Goal: Information Seeking & Learning: Learn about a topic

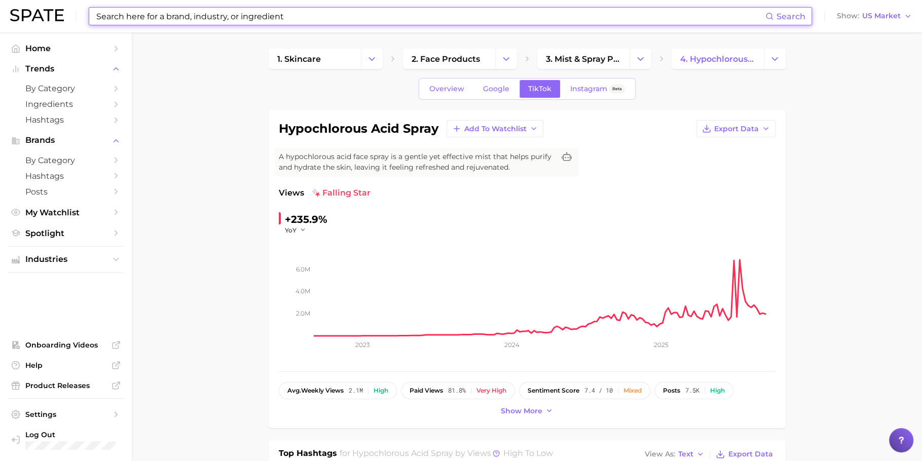
click at [482, 16] on input at bounding box center [430, 16] width 670 height 17
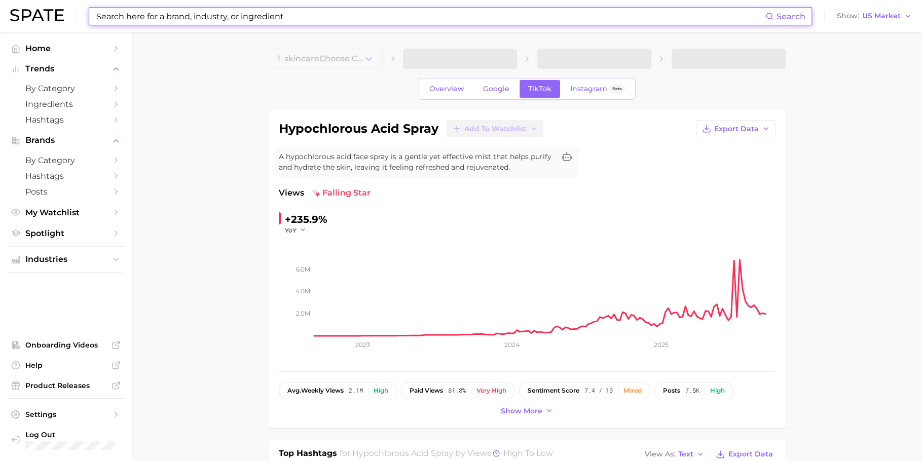
click at [247, 18] on input at bounding box center [430, 16] width 670 height 17
paste input "dht blocker shampoo"
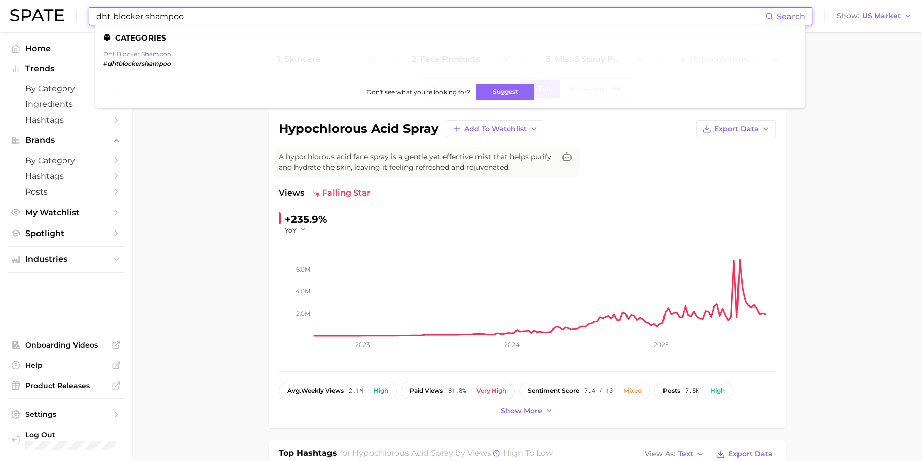
click at [127, 53] on link "dht blocker shampoo" at bounding box center [137, 54] width 68 height 8
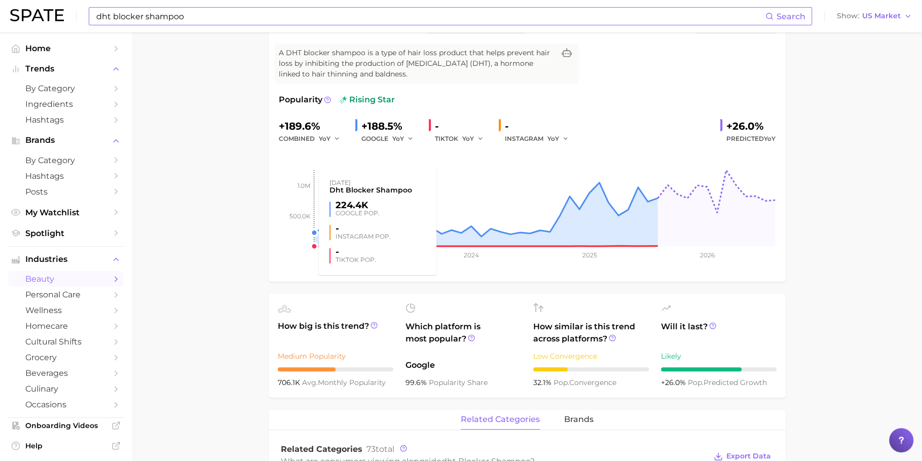
scroll to position [108, 0]
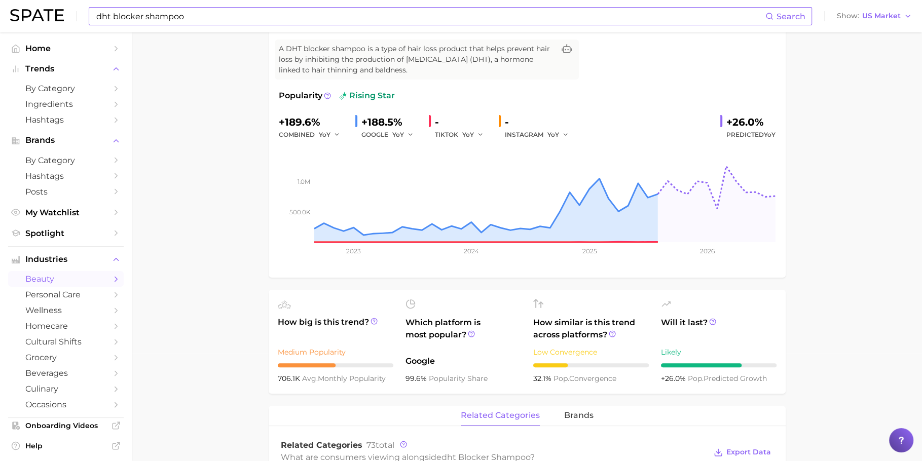
click at [418, 22] on input "dht blocker shampoo" at bounding box center [430, 16] width 670 height 17
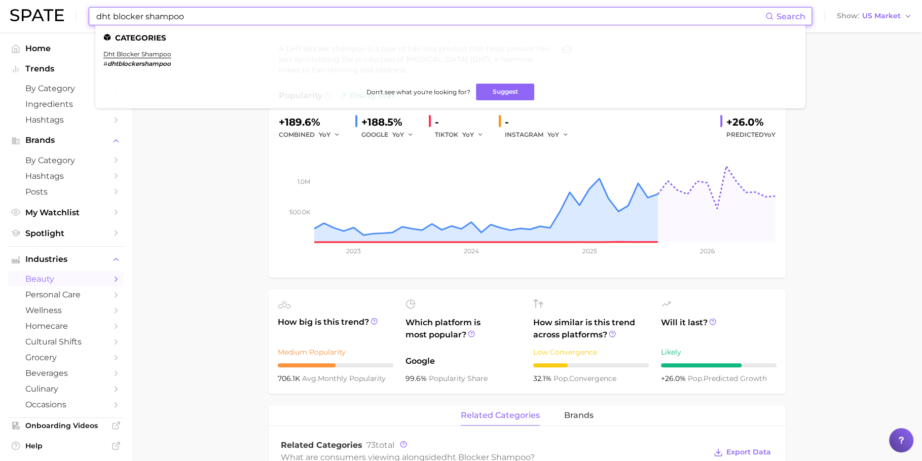
click at [418, 22] on input "dht blocker shampoo" at bounding box center [430, 16] width 670 height 17
paste input "uncombable hair syndrome"
click at [146, 54] on link "uncombable hair syndrome" at bounding box center [130, 54] width 55 height 8
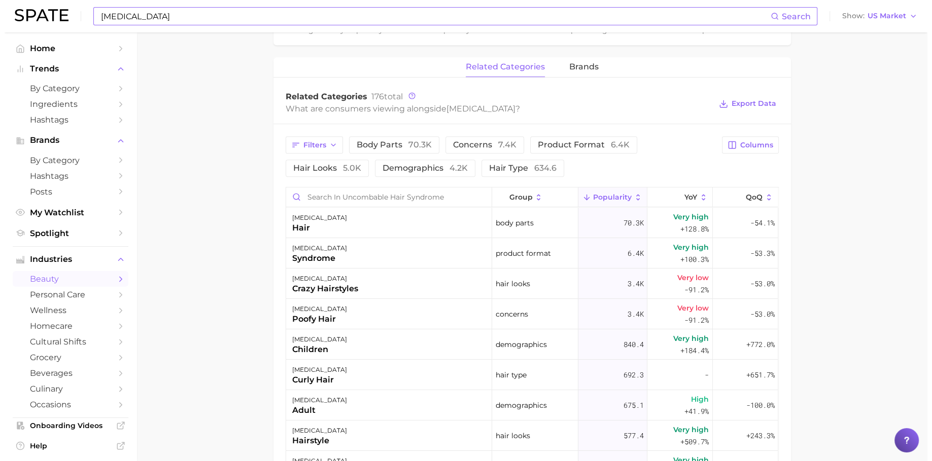
scroll to position [452, 0]
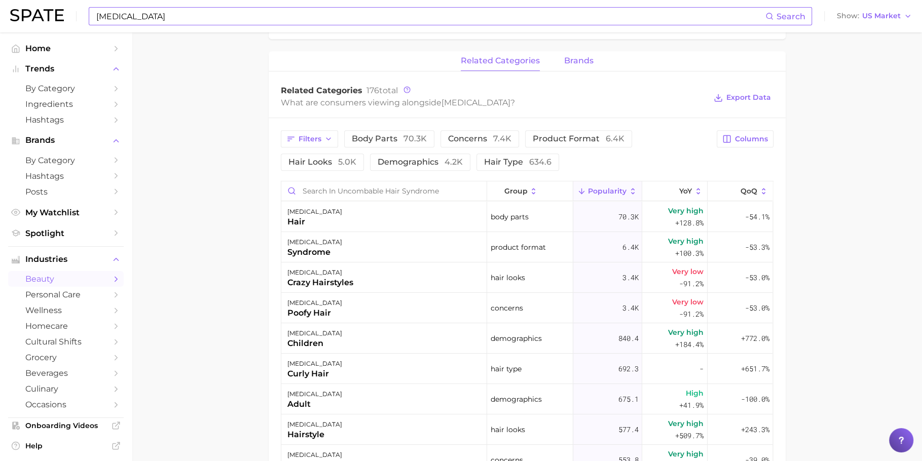
click at [570, 66] on button "brands" at bounding box center [578, 61] width 29 height 20
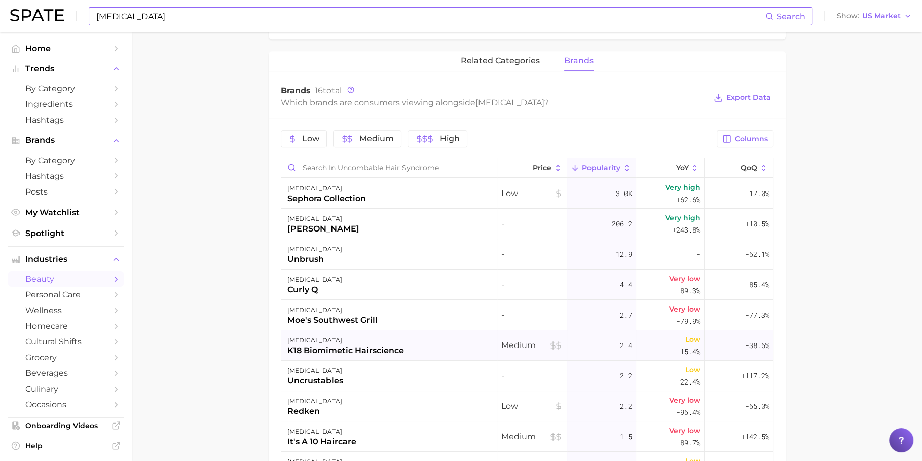
click at [345, 348] on div "k18 biomimetic hairscience" at bounding box center [346, 351] width 117 height 12
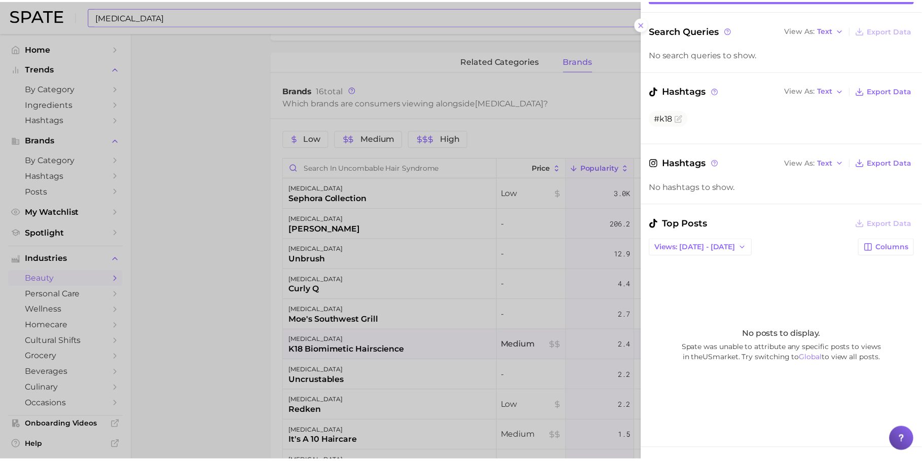
scroll to position [87, 0]
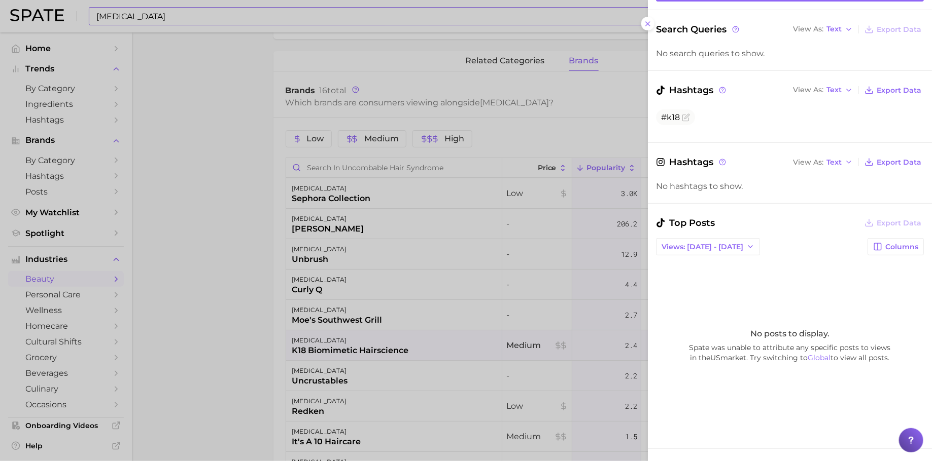
click at [518, 268] on div at bounding box center [466, 230] width 932 height 461
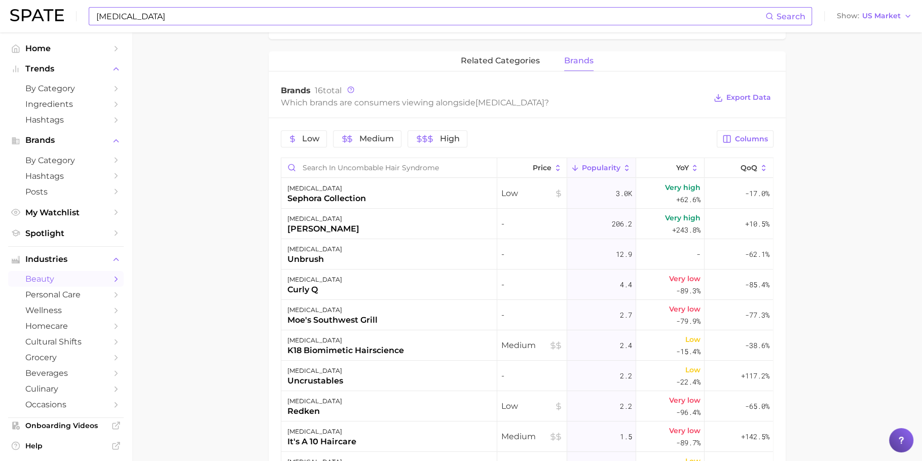
click at [416, 6] on div "uncombable hair syndrome Search Show US Market" at bounding box center [461, 16] width 902 height 32
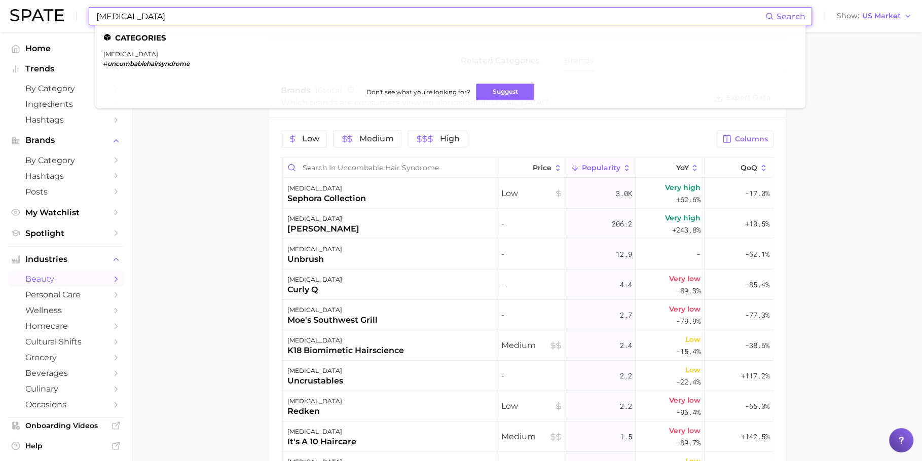
click at [416, 16] on input "uncombable hair syndrome" at bounding box center [430, 16] width 670 height 17
paste input "ice face mask"
click at [125, 52] on link "ice face mask" at bounding box center [124, 54] width 43 height 8
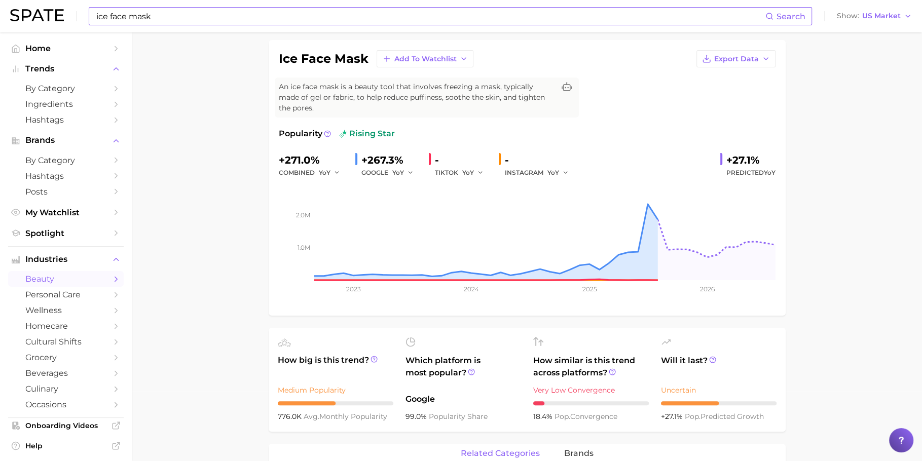
scroll to position [79, 0]
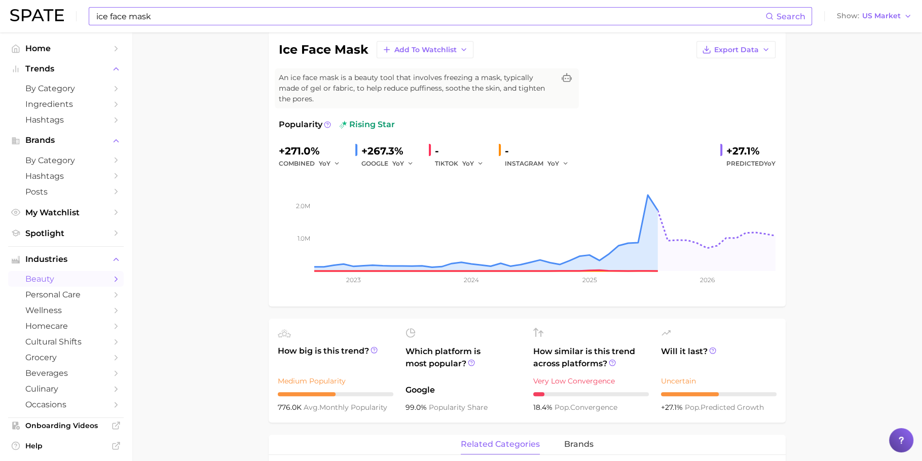
click at [412, 13] on input "ice face mask" at bounding box center [430, 16] width 670 height 17
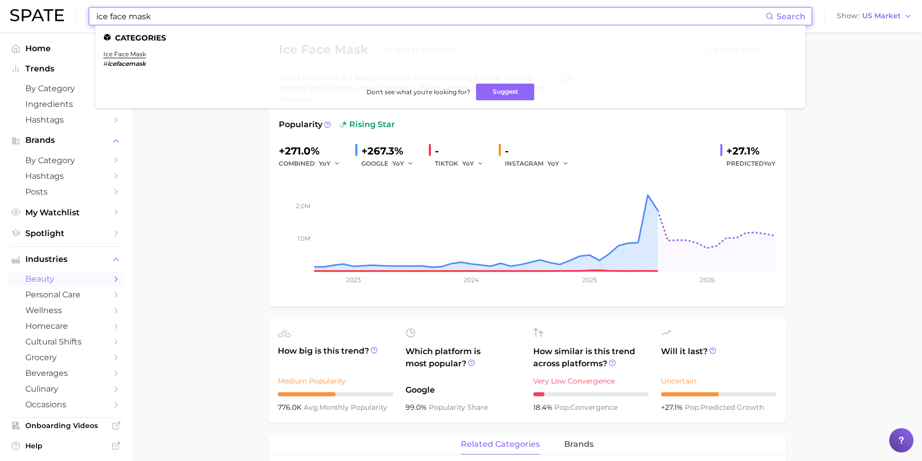
click at [412, 13] on input "ice face mask" at bounding box center [430, 16] width 670 height 17
paste input "under eye corrector"
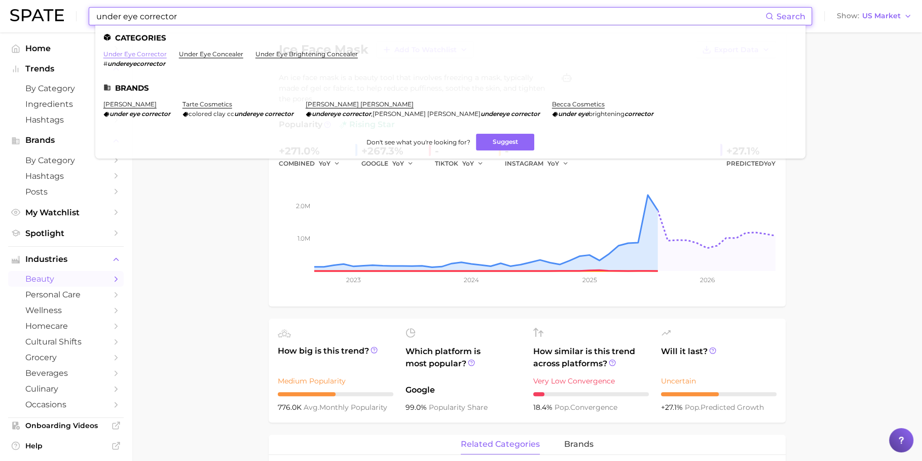
type input "under eye corrector"
click at [141, 56] on link "under eye corrector" at bounding box center [134, 54] width 63 height 8
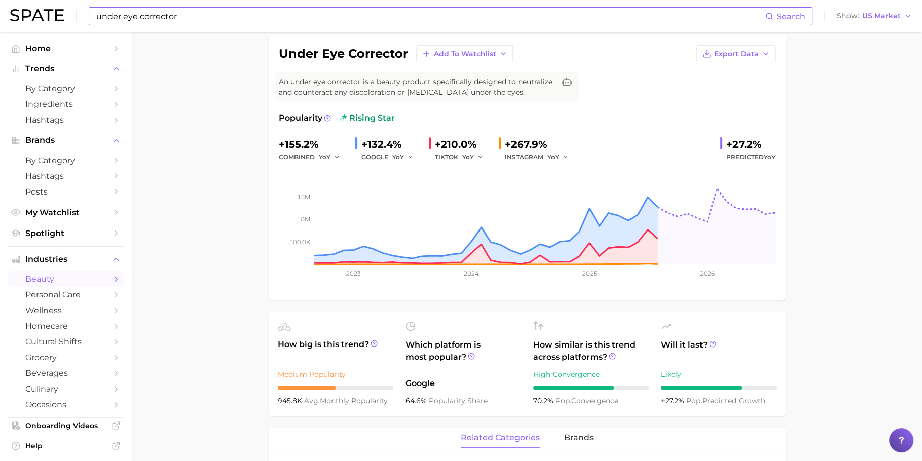
scroll to position [87, 0]
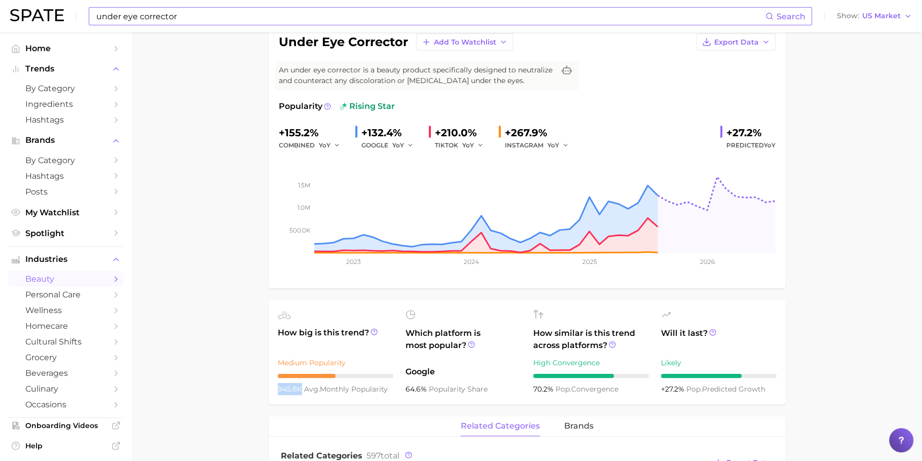
drag, startPoint x: 300, startPoint y: 387, endPoint x: 276, endPoint y: 387, distance: 24.3
click at [276, 387] on ul "How big is this trend? Medium Popularity 945.8k avg. monthly popularity Which p…" at bounding box center [527, 353] width 517 height 104
copy span "945.8k"
drag, startPoint x: 308, startPoint y: 131, endPoint x: 285, endPoint y: 130, distance: 22.8
click at [285, 130] on div "+155.2%" at bounding box center [313, 133] width 68 height 16
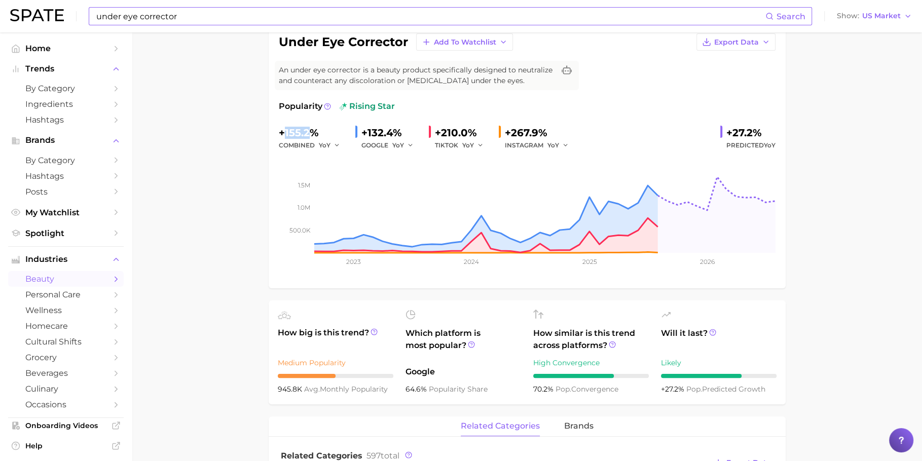
copy div "155.2"
click at [541, 111] on div "Popularity rising star" at bounding box center [527, 106] width 497 height 12
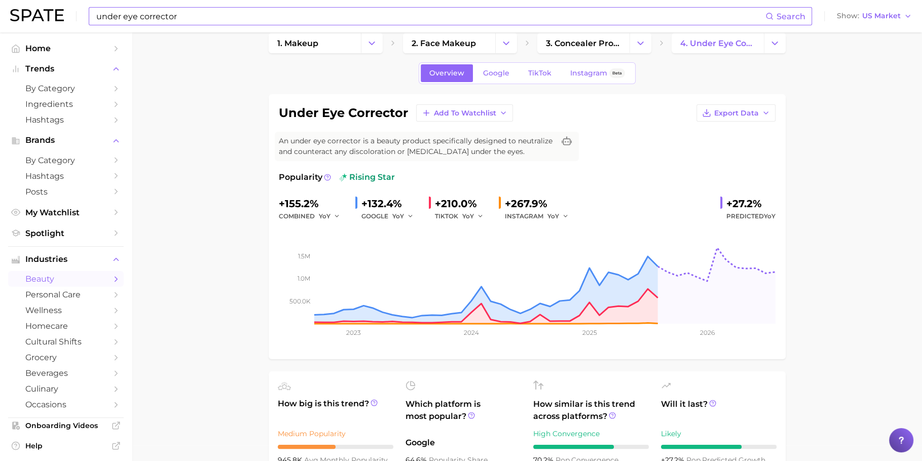
scroll to position [0, 0]
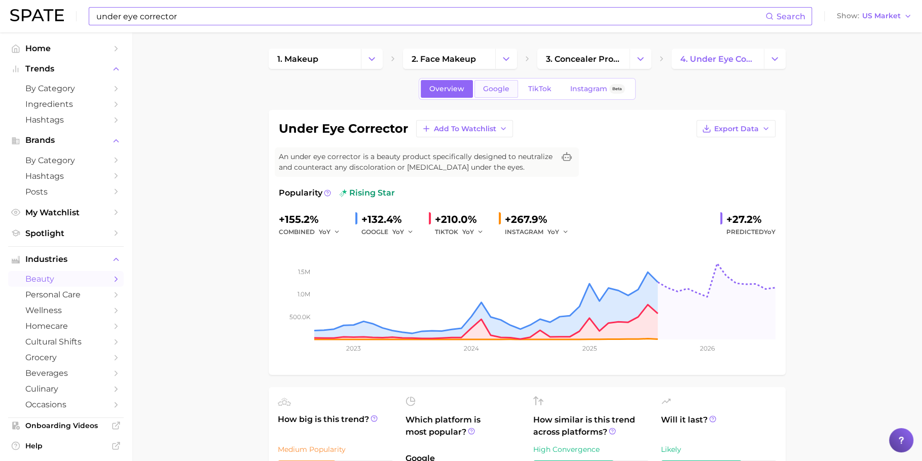
click at [490, 82] on link "Google" at bounding box center [497, 89] width 44 height 18
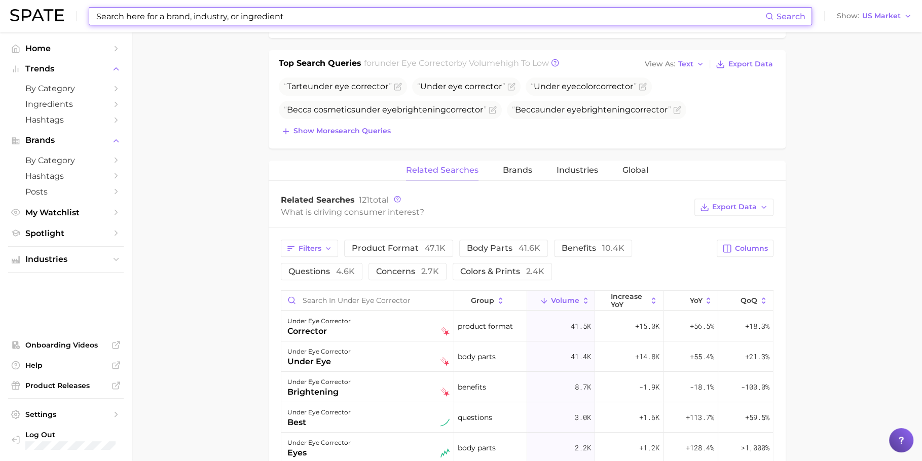
scroll to position [360, 0]
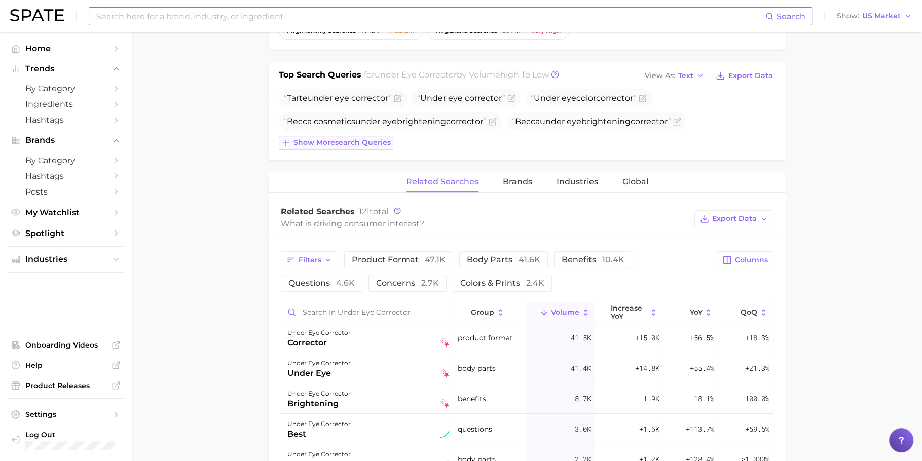
click at [345, 143] on span "Show more search queries" at bounding box center [342, 142] width 97 height 9
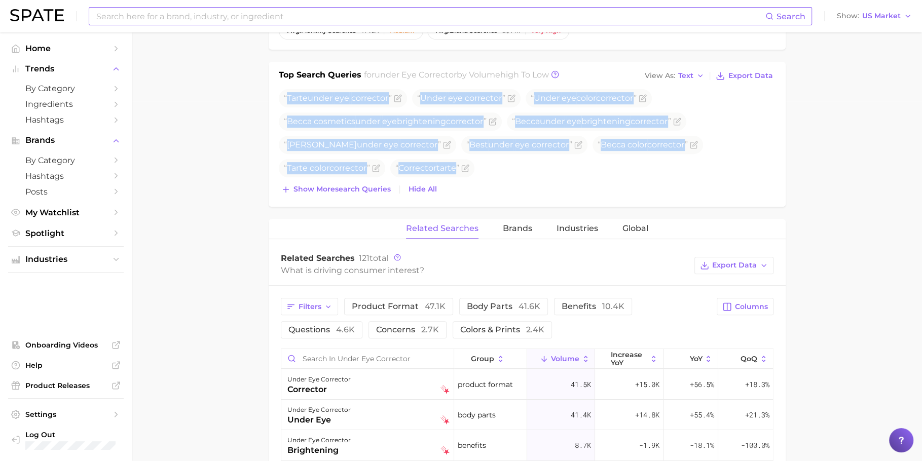
drag, startPoint x: 286, startPoint y: 94, endPoint x: 501, endPoint y: 179, distance: 231.3
click at [501, 179] on div "Tarte under eye corrector Under eye corrector Under eye color corrector Becca c…" at bounding box center [527, 143] width 497 height 108
copy div "Tarte under eye corrector Under eye corrector Under eye color corrector Becca c…"
click at [503, 224] on span "Brands" at bounding box center [517, 228] width 29 height 9
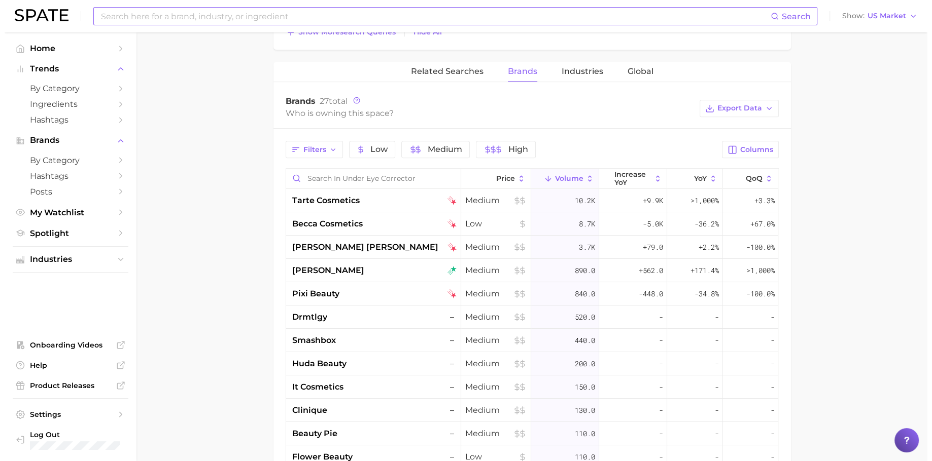
scroll to position [525, 0]
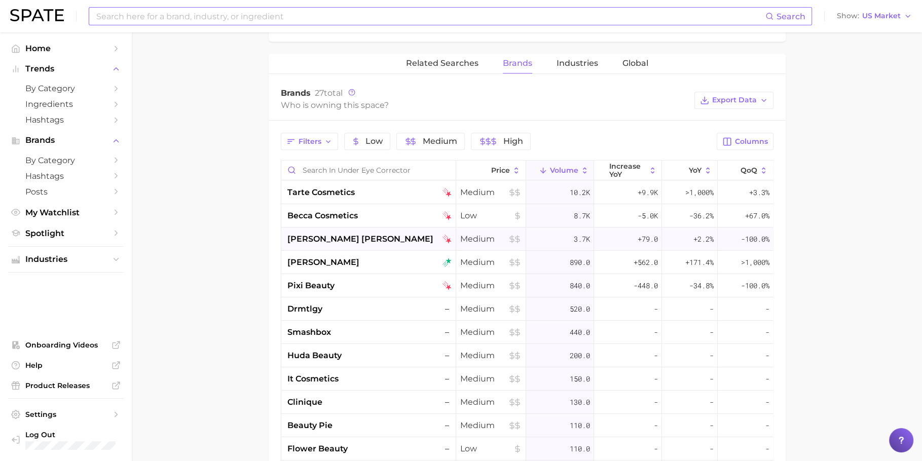
click at [397, 233] on div "[PERSON_NAME] [PERSON_NAME]" at bounding box center [370, 239] width 164 height 12
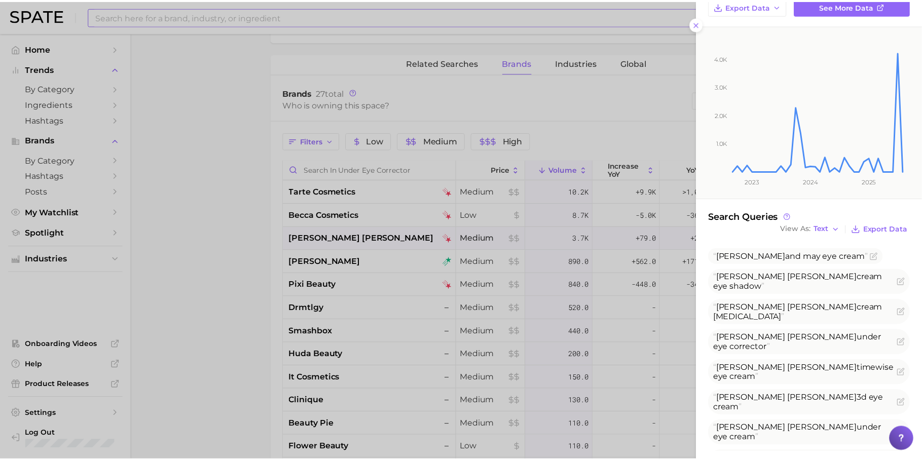
scroll to position [78, 0]
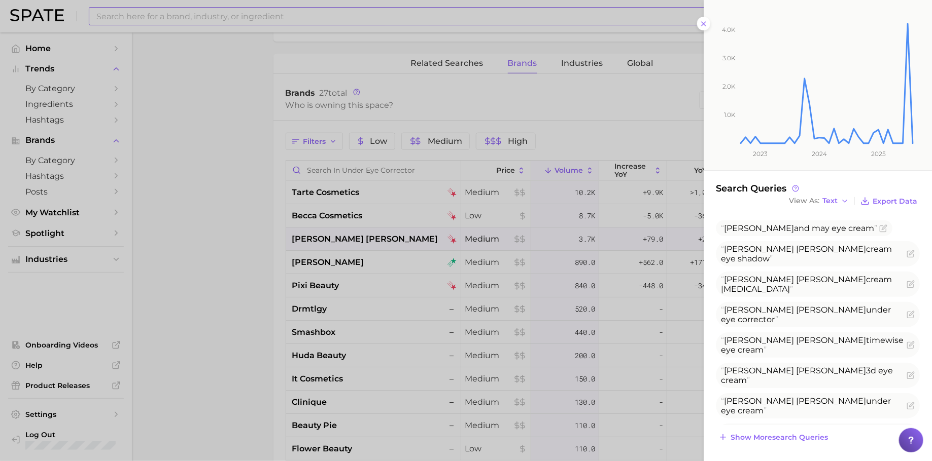
click at [382, 276] on div at bounding box center [466, 230] width 932 height 461
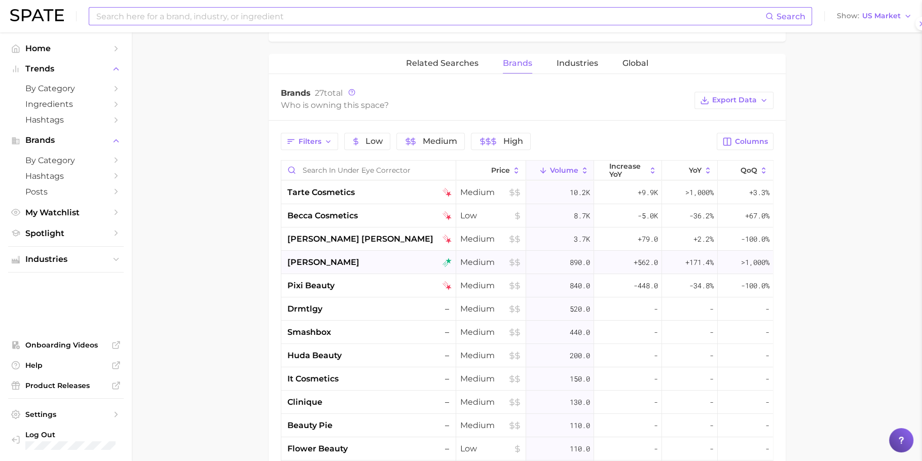
click at [368, 265] on div "bobbi brown" at bounding box center [370, 263] width 164 height 12
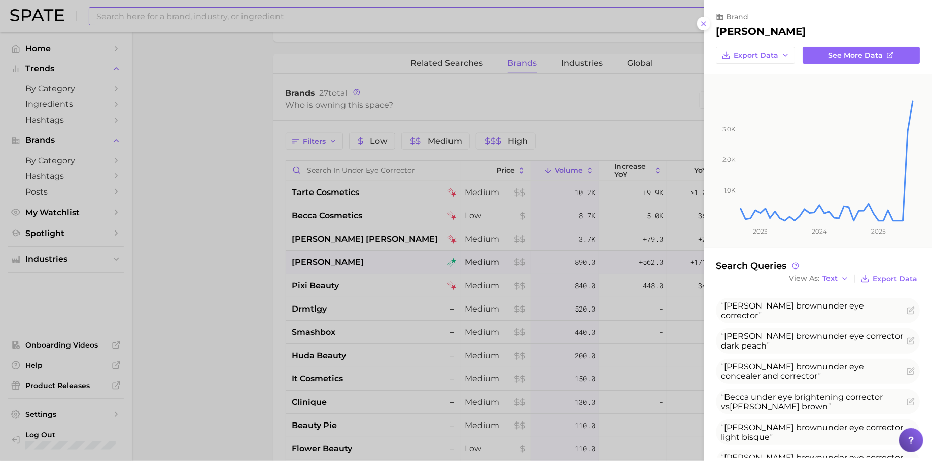
click at [529, 299] on div at bounding box center [466, 230] width 932 height 461
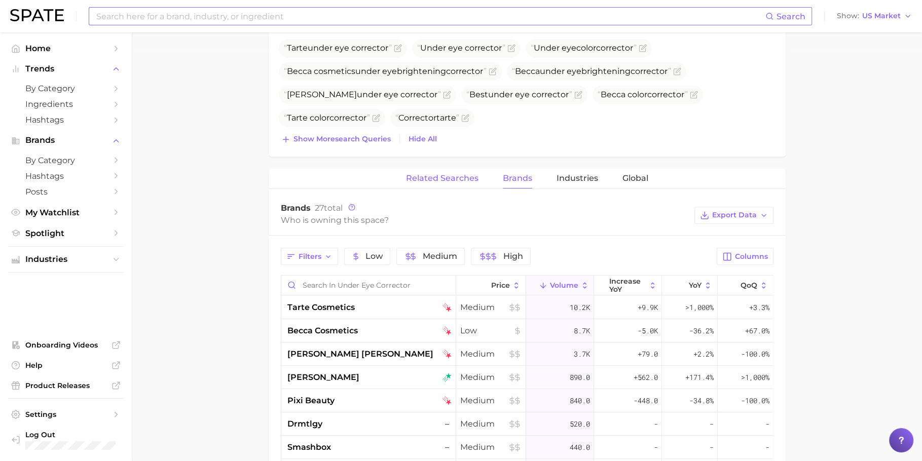
click at [453, 180] on span "Related Searches" at bounding box center [442, 178] width 73 height 9
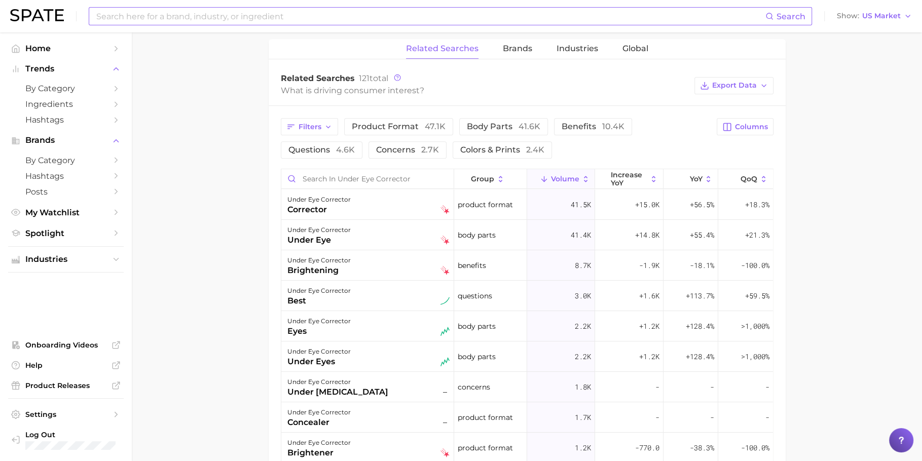
scroll to position [542, 0]
click at [395, 126] on span "product format 47.1k" at bounding box center [399, 125] width 94 height 10
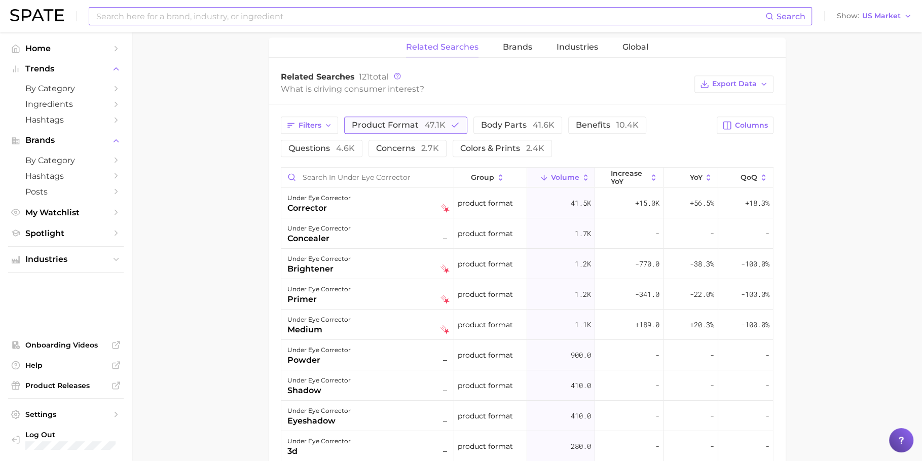
click at [395, 126] on span "product format 47.1k" at bounding box center [399, 125] width 94 height 10
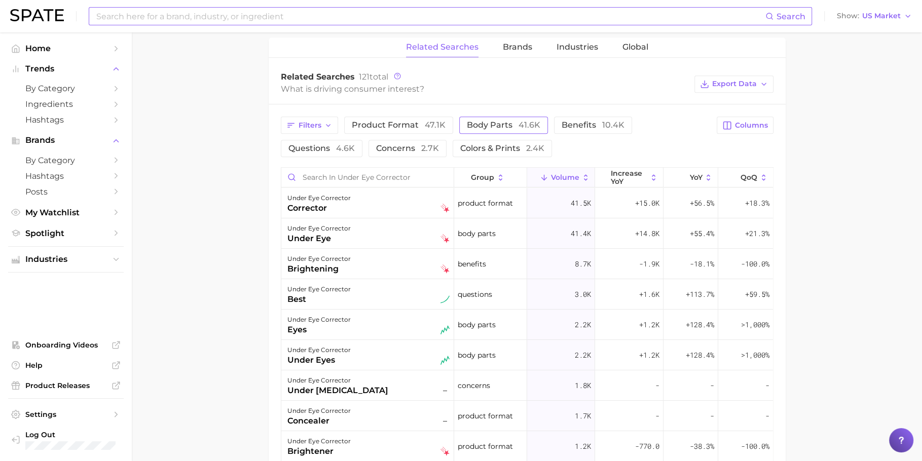
click at [525, 121] on span "41.6k" at bounding box center [530, 125] width 22 height 10
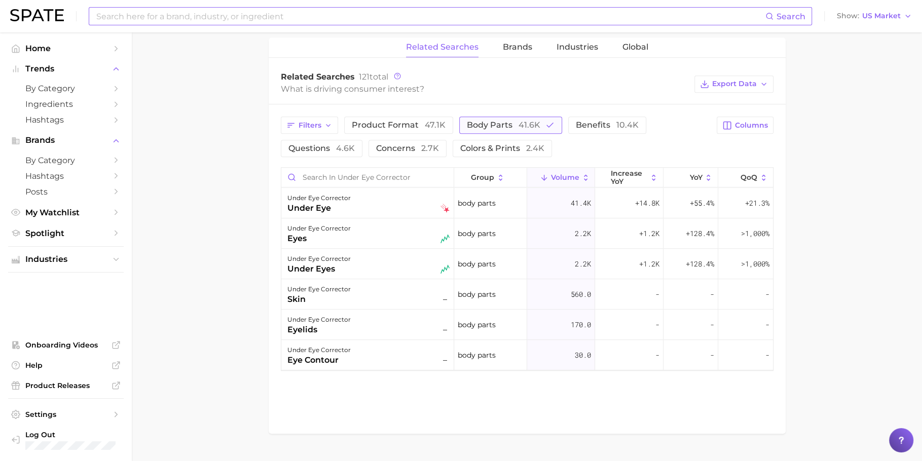
click at [525, 121] on span "41.6k" at bounding box center [530, 125] width 22 height 10
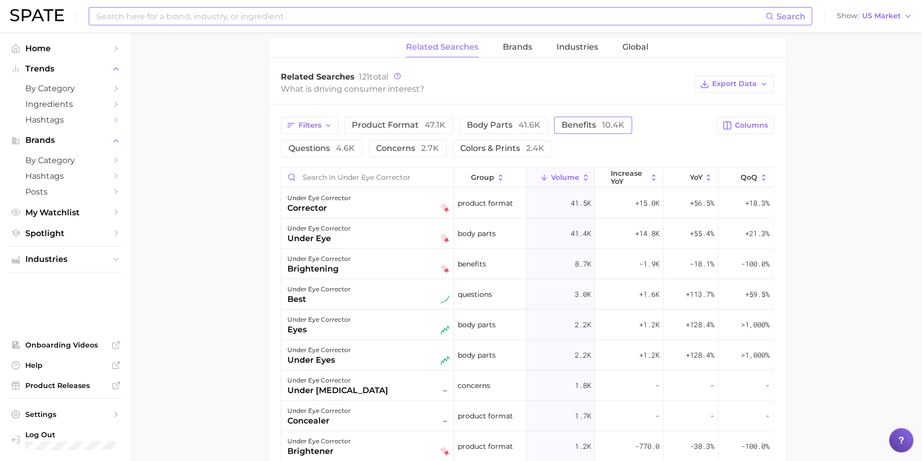
click at [562, 121] on span "benefits 10.4k" at bounding box center [593, 125] width 63 height 10
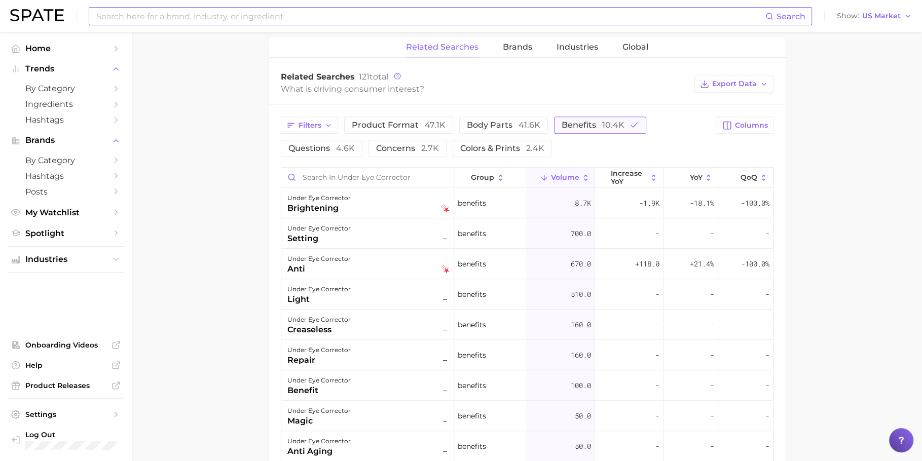
click at [576, 121] on span "benefits 10.4k" at bounding box center [593, 125] width 63 height 10
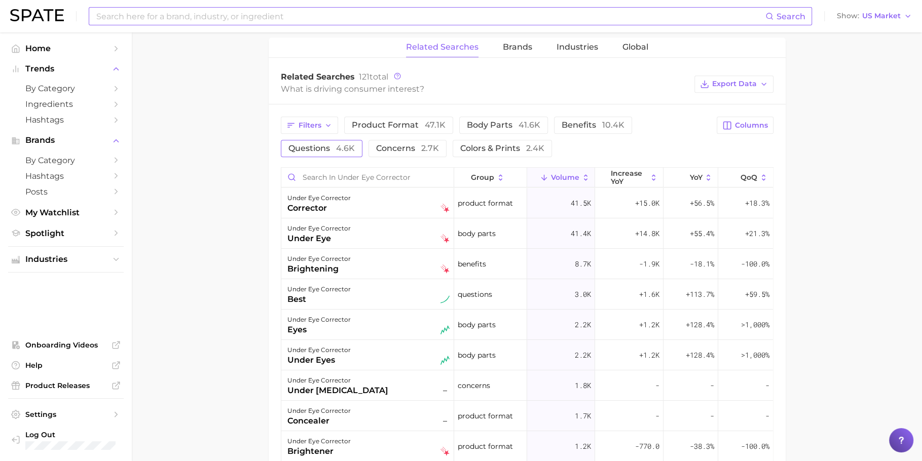
click at [344, 148] on span "4.6k" at bounding box center [345, 149] width 19 height 10
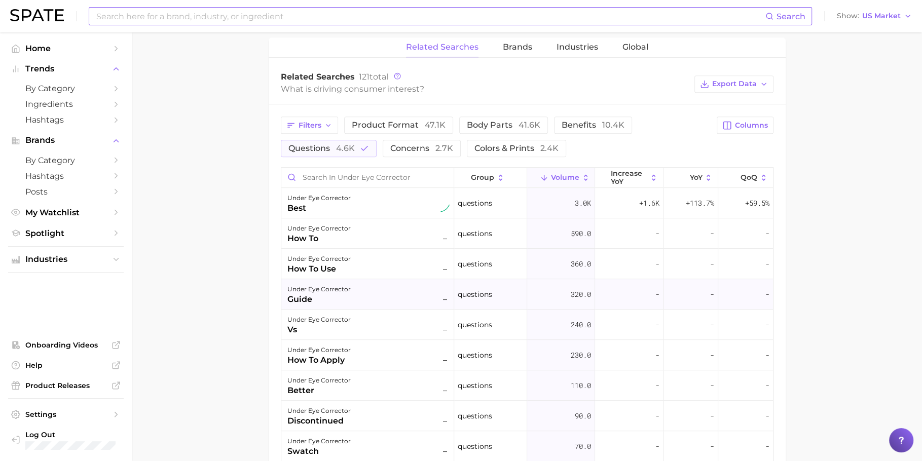
click at [329, 293] on div "under eye corrector" at bounding box center [319, 289] width 63 height 12
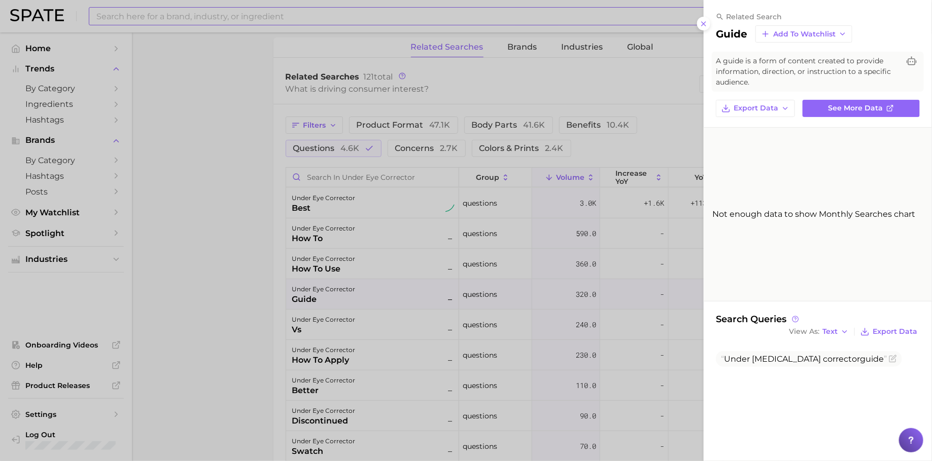
click at [329, 293] on div at bounding box center [466, 230] width 932 height 461
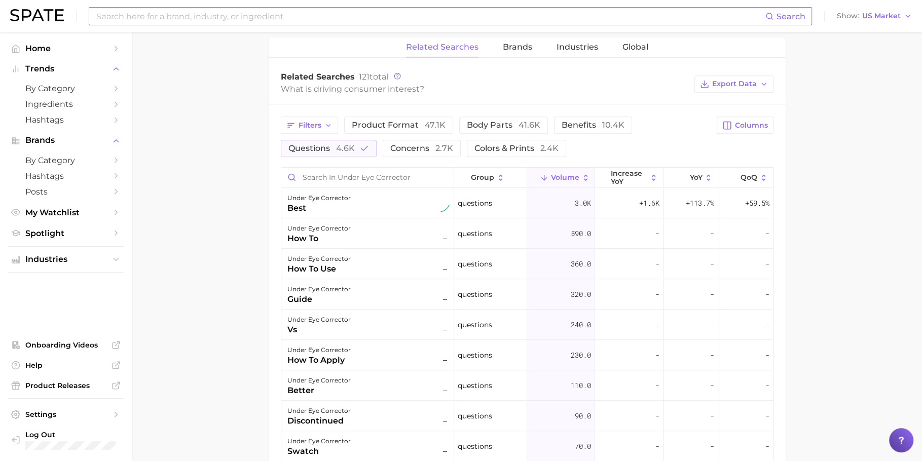
click at [332, 263] on div "how to use" at bounding box center [319, 269] width 63 height 12
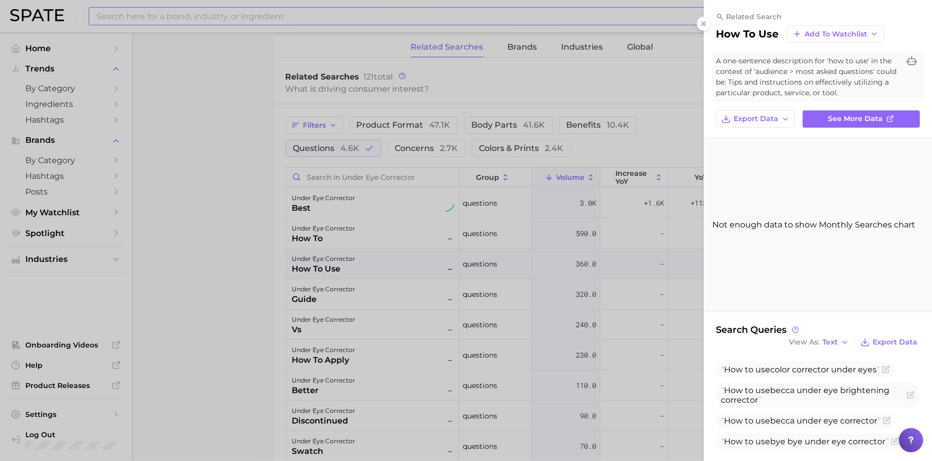
click at [344, 307] on div at bounding box center [466, 230] width 932 height 461
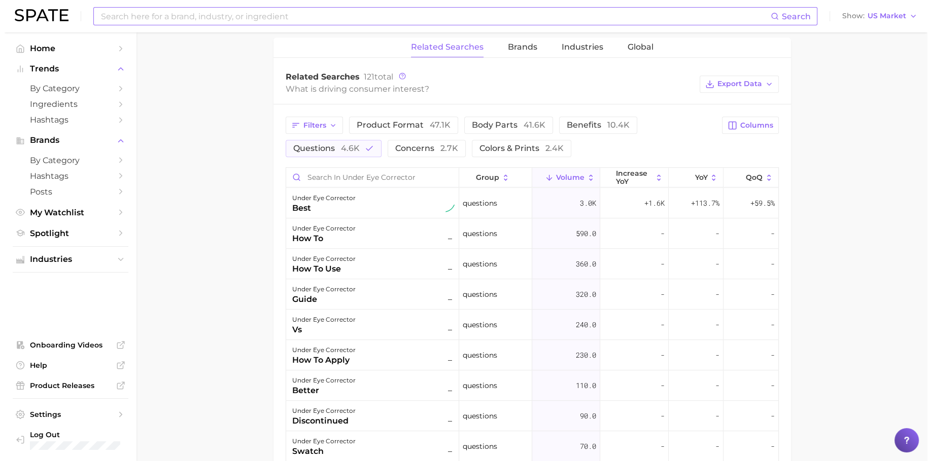
scroll to position [555, 0]
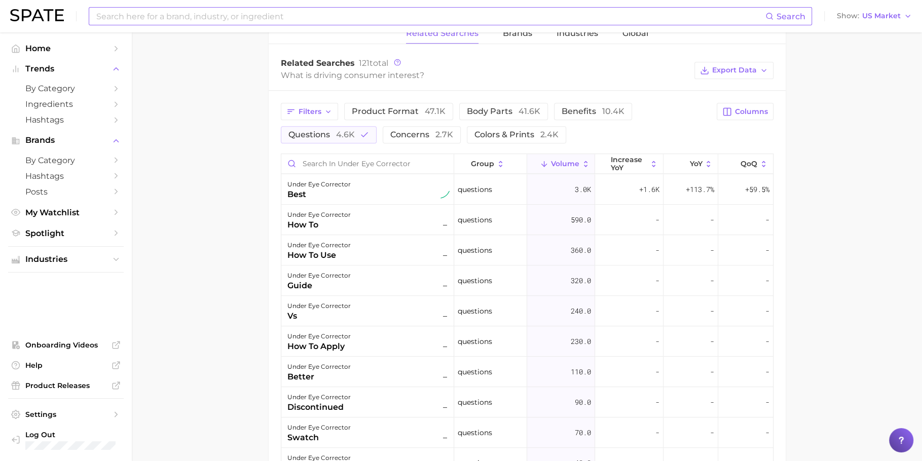
click at [344, 307] on div "under eye corrector" at bounding box center [319, 306] width 63 height 12
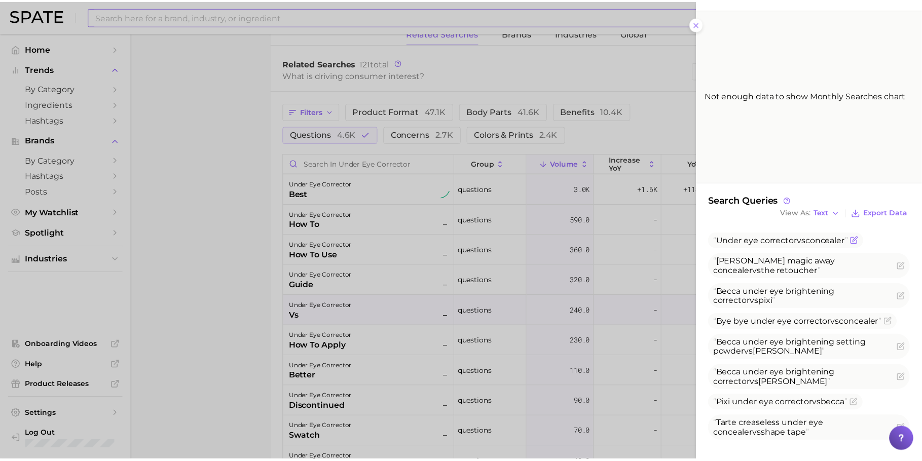
scroll to position [134, 0]
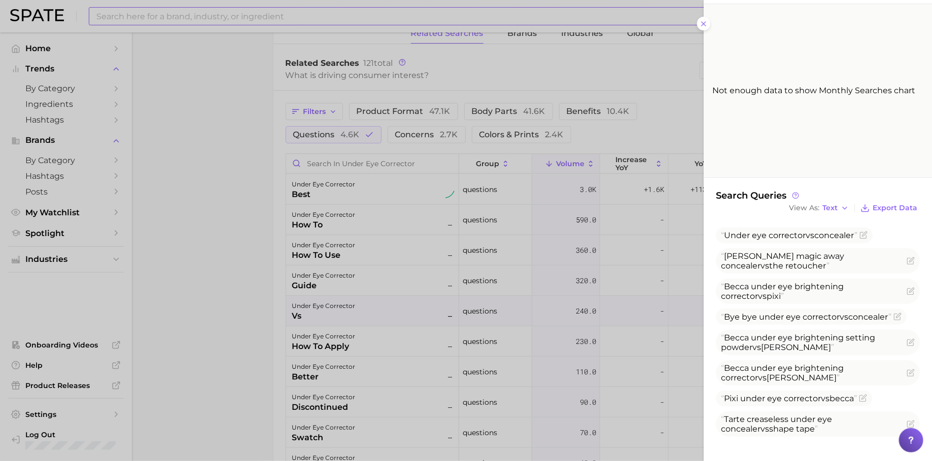
click at [424, 335] on div at bounding box center [466, 230] width 932 height 461
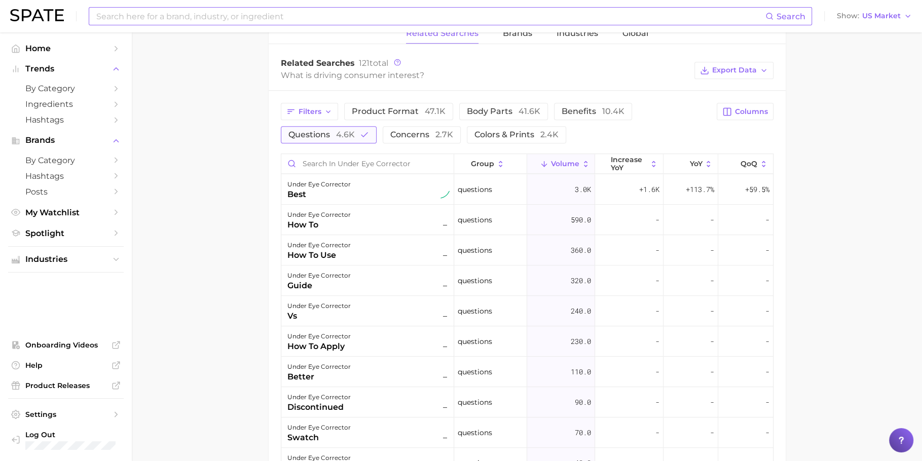
click at [347, 130] on span "4.6k" at bounding box center [345, 135] width 19 height 10
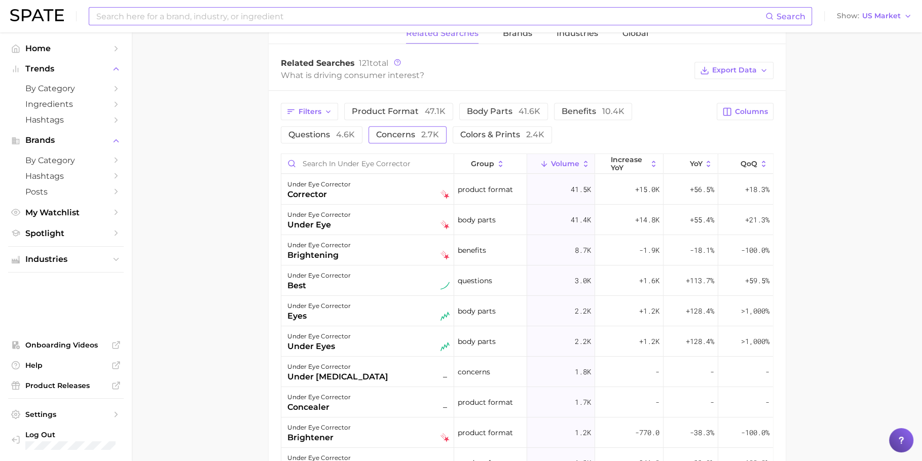
click at [411, 130] on span "concerns 2.7k" at bounding box center [407, 135] width 63 height 10
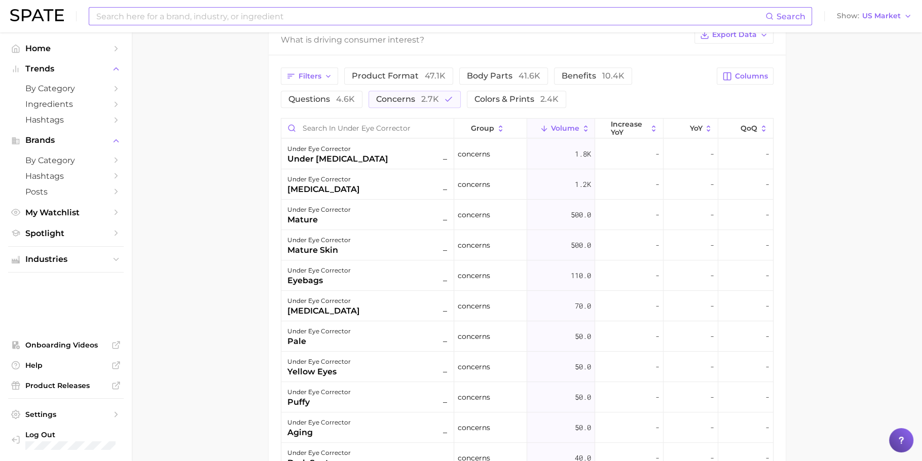
scroll to position [602, 0]
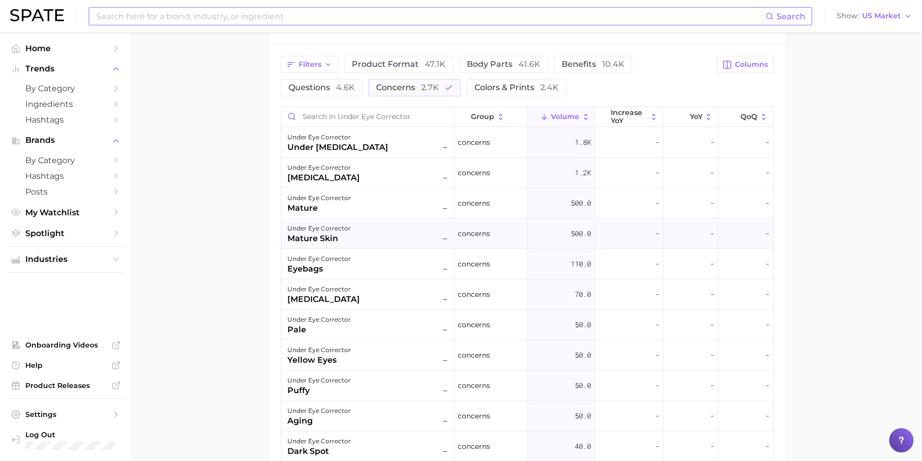
click at [386, 227] on div "under eye corrector mature skin –" at bounding box center [369, 234] width 162 height 22
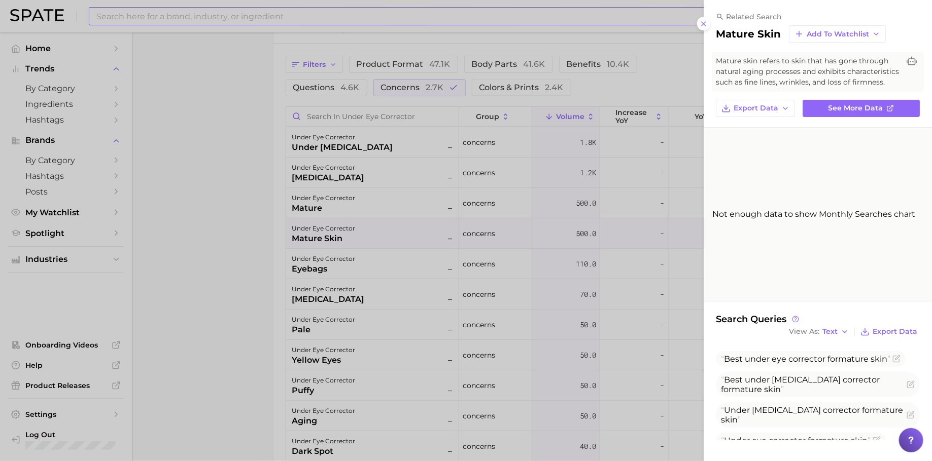
click at [386, 227] on div at bounding box center [466, 230] width 932 height 461
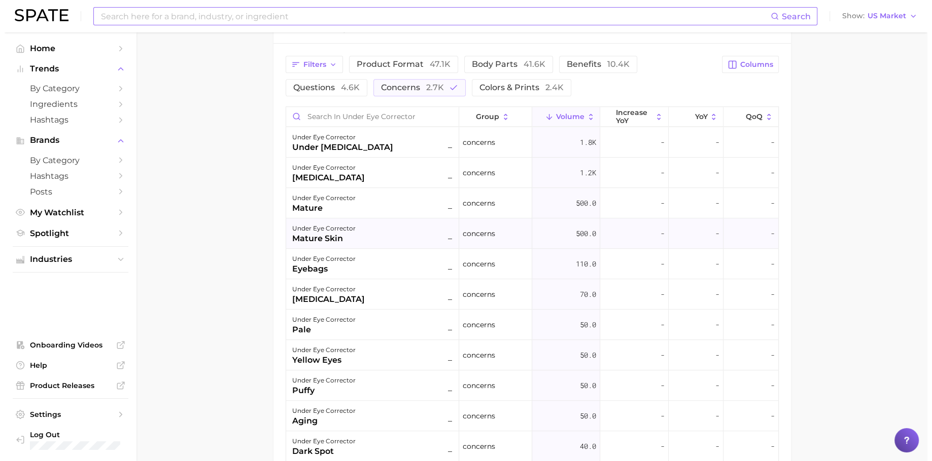
scroll to position [616, 0]
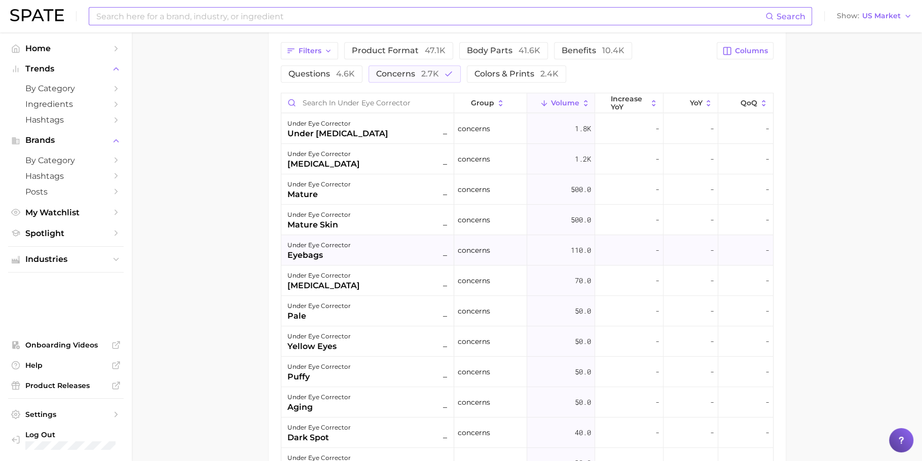
click at [383, 247] on div "under eye corrector eyebags –" at bounding box center [369, 250] width 162 height 22
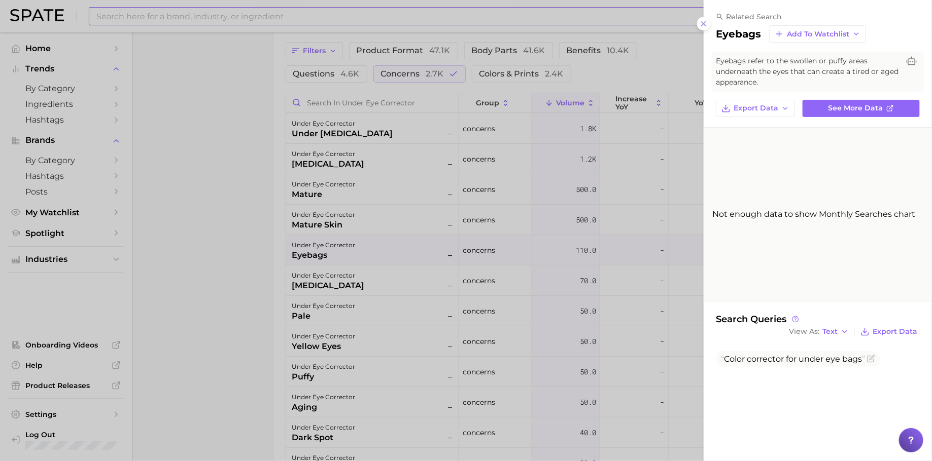
click at [383, 247] on div at bounding box center [466, 230] width 932 height 461
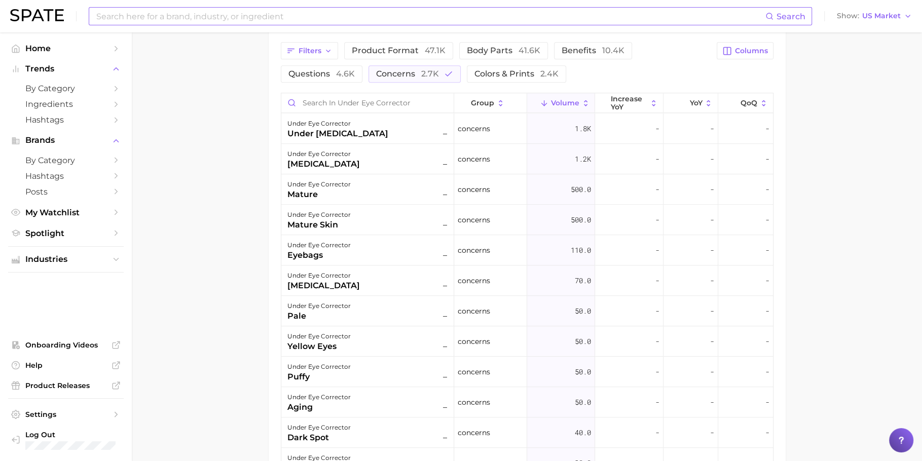
click at [386, 65] on button "concerns 2.7k" at bounding box center [415, 73] width 92 height 17
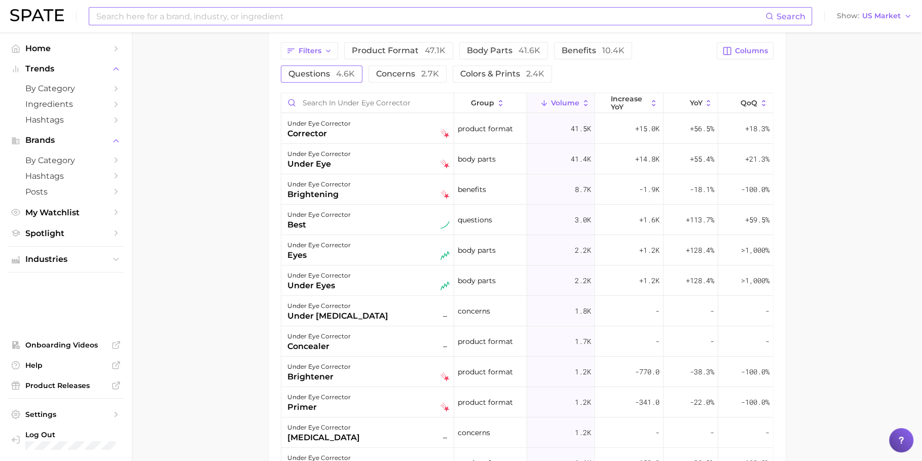
click at [335, 73] on span "questions 4.6k" at bounding box center [322, 74] width 66 height 10
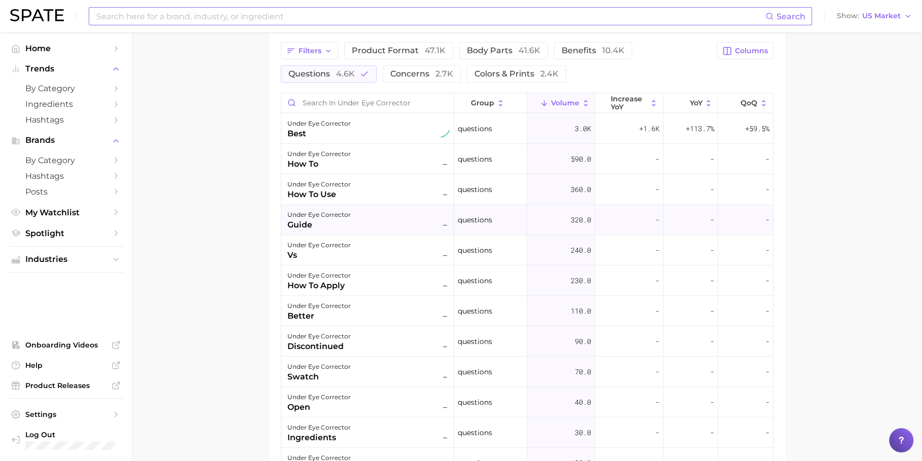
click at [363, 217] on div "under eye corrector guide –" at bounding box center [369, 220] width 162 height 22
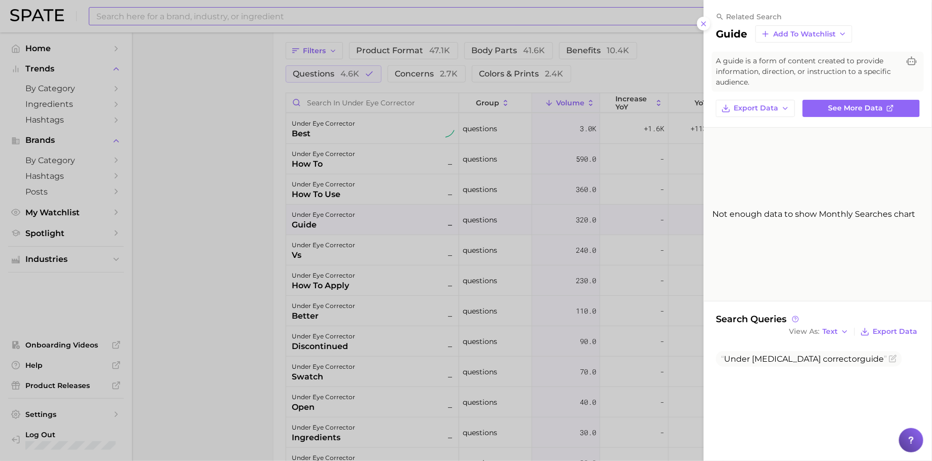
click at [531, 322] on div at bounding box center [466, 230] width 932 height 461
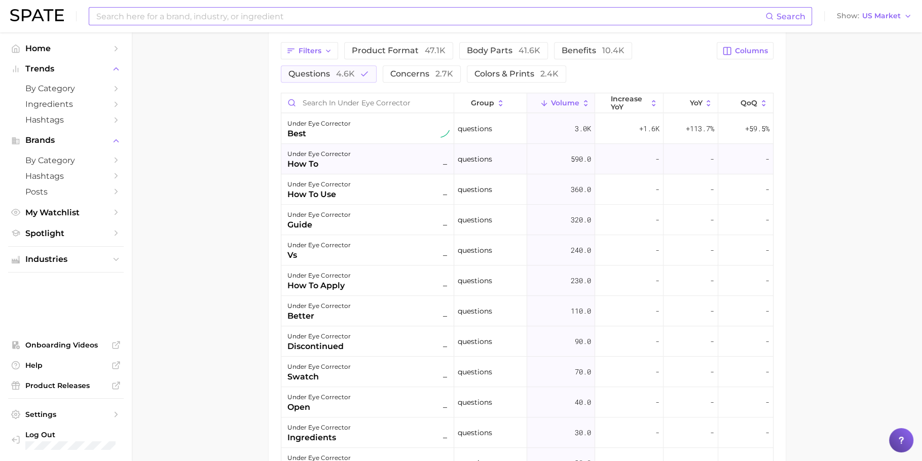
click at [354, 154] on div "under eye corrector how to –" at bounding box center [369, 159] width 162 height 22
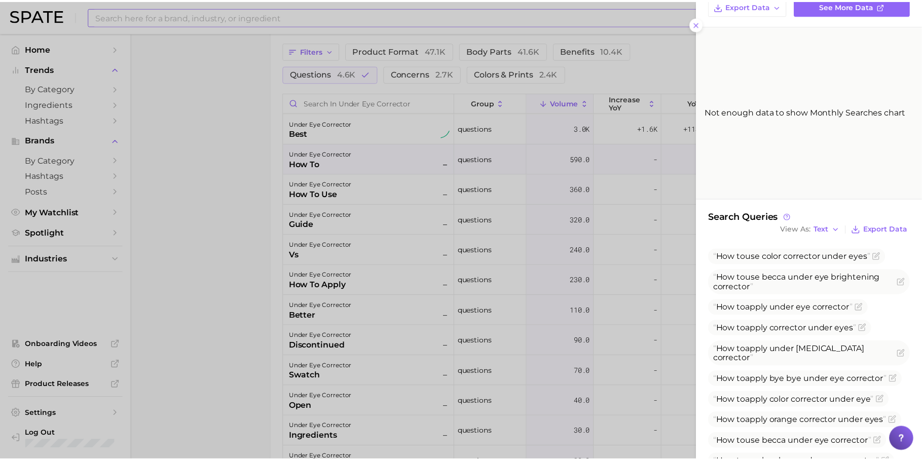
scroll to position [167, 0]
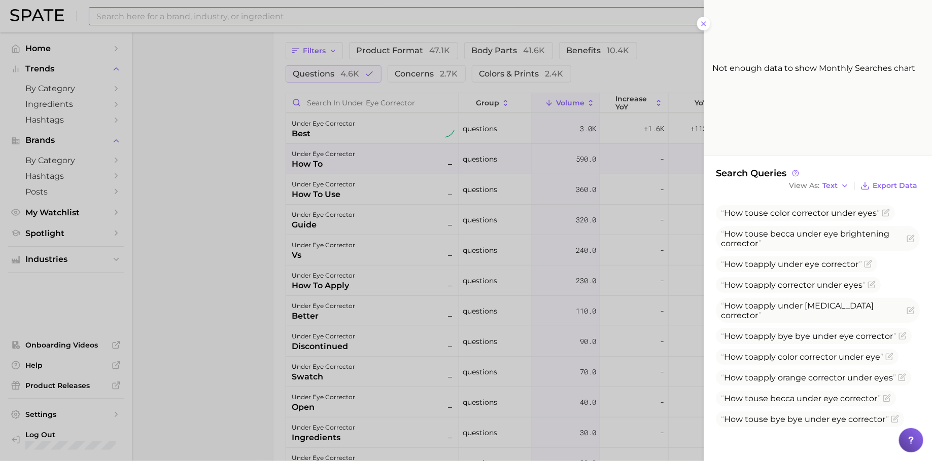
click at [429, 211] on div at bounding box center [466, 230] width 932 height 461
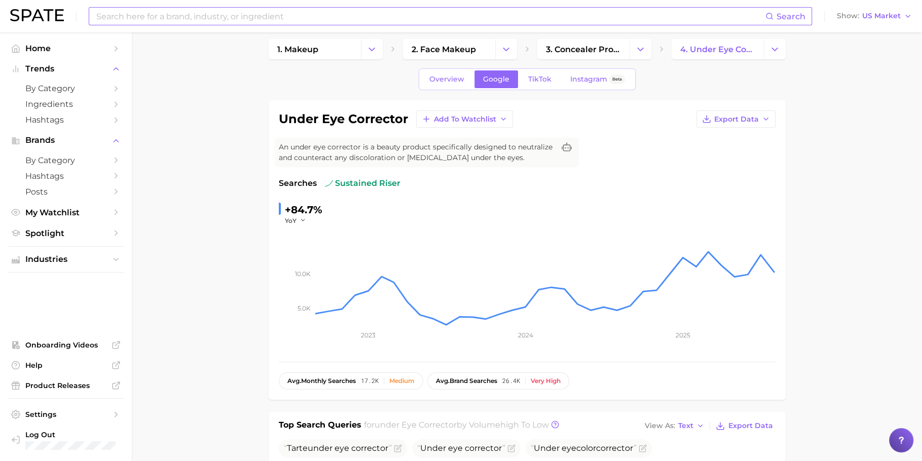
scroll to position [8, 0]
click at [533, 84] on link "TikTok" at bounding box center [540, 81] width 41 height 18
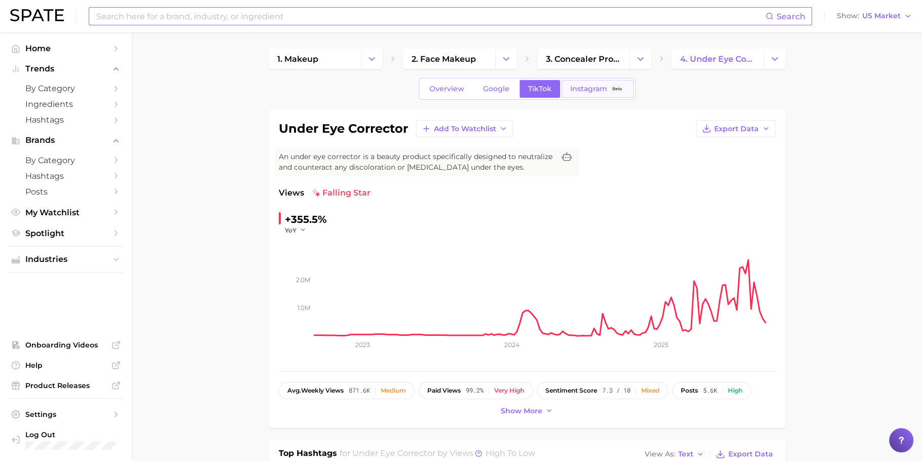
click at [589, 95] on link "Instagram Beta" at bounding box center [598, 89] width 72 height 18
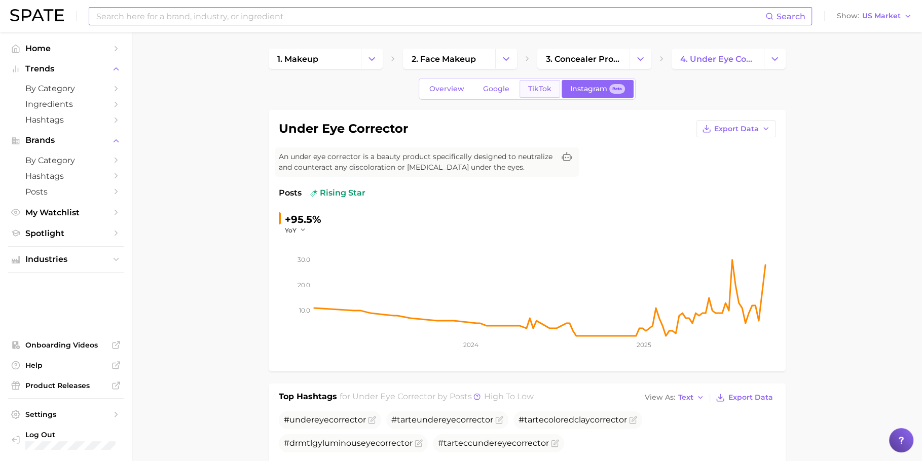
click at [544, 93] on link "TikTok" at bounding box center [540, 89] width 41 height 18
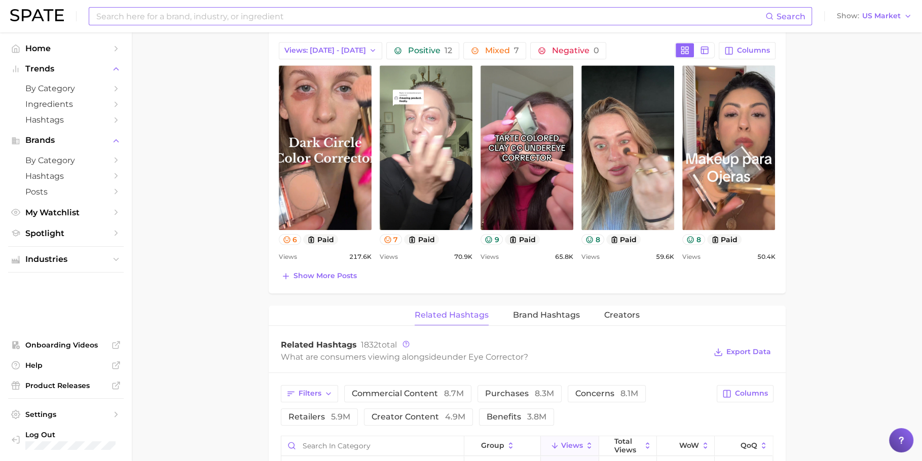
scroll to position [502, 0]
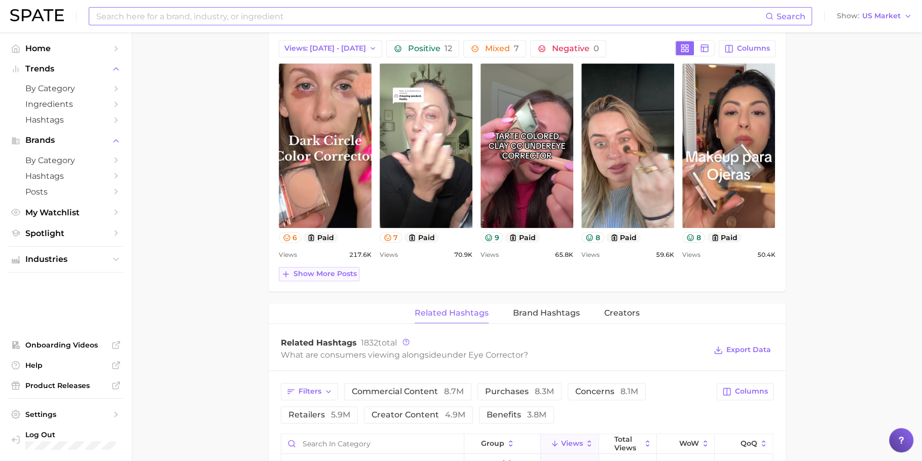
click at [308, 277] on button "Show more posts" at bounding box center [319, 274] width 81 height 14
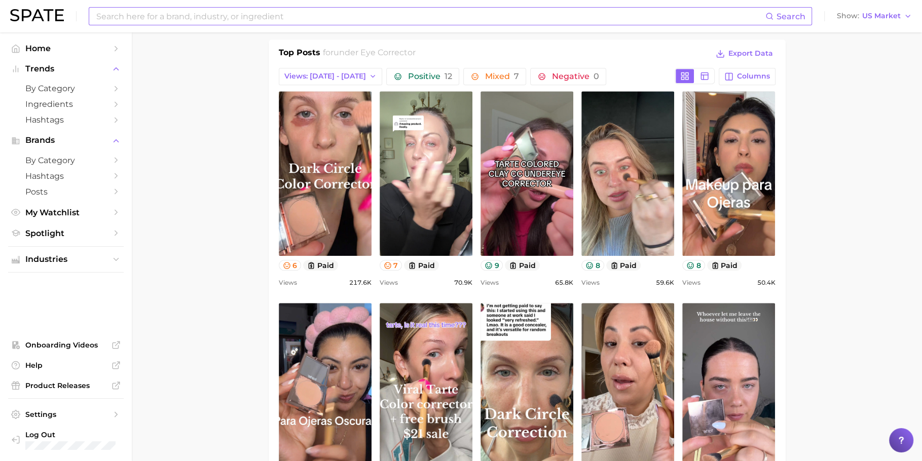
scroll to position [470, 0]
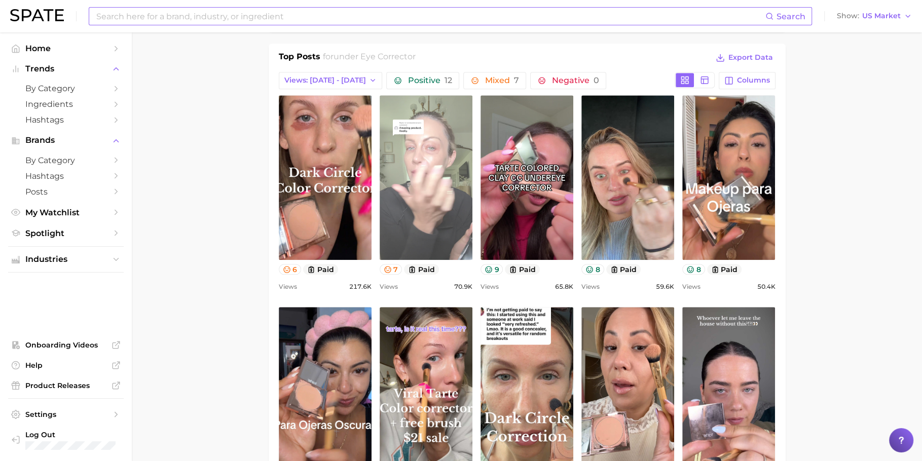
click at [415, 172] on link "view post on TikTok" at bounding box center [426, 177] width 93 height 165
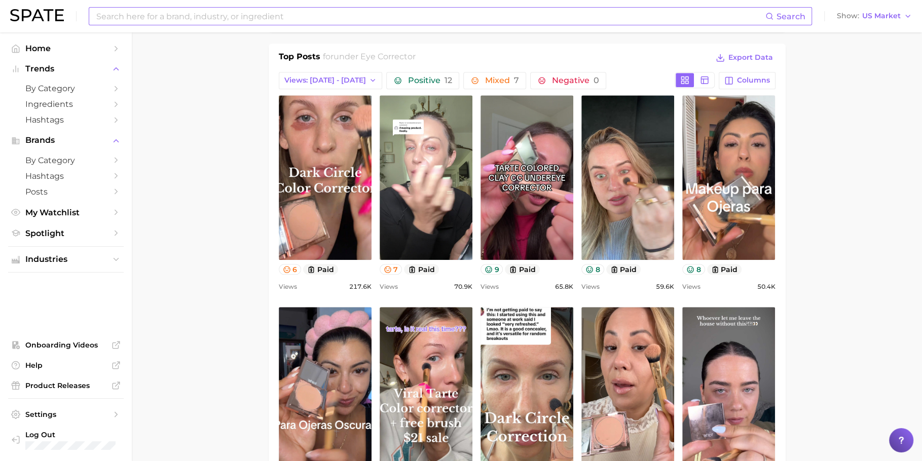
scroll to position [457, 0]
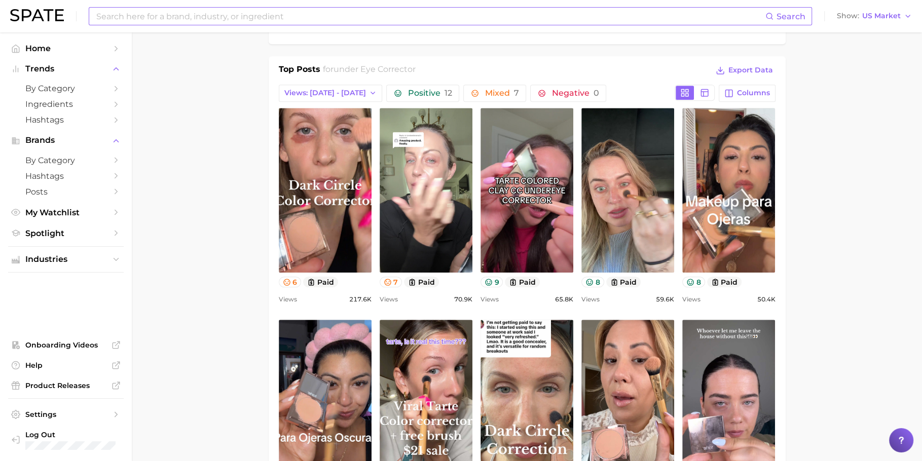
click at [150, 158] on main "1. makeup 2. face makeup 3. concealer products 4. under eye corrector Overview …" at bounding box center [527, 395] width 791 height 1641
click at [224, 182] on main "1. makeup 2. face makeup 3. concealer products 4. under eye corrector Overview …" at bounding box center [527, 395] width 791 height 1641
click at [614, 73] on div "Top Posts for under eye corrector Export Data" at bounding box center [527, 70] width 497 height 15
click at [463, 20] on input at bounding box center [430, 16] width 670 height 17
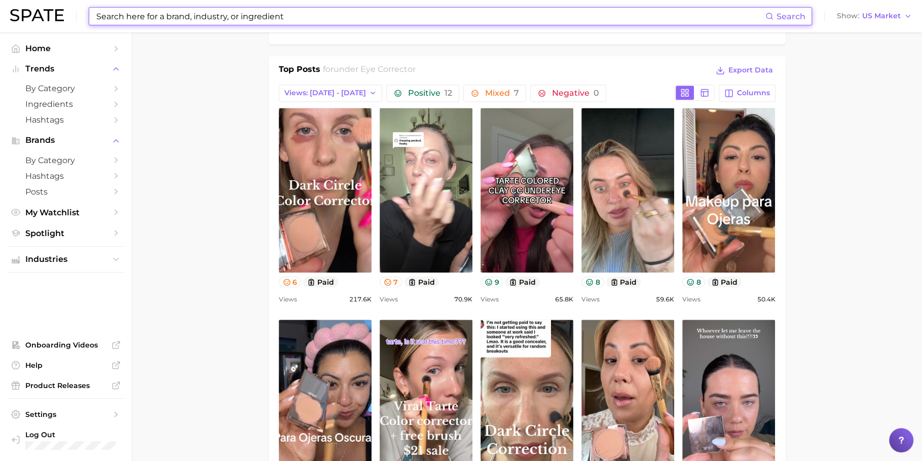
click at [463, 20] on input at bounding box center [430, 16] width 670 height 17
paste input "HYPOCHLOROUS ACID SPRAY"
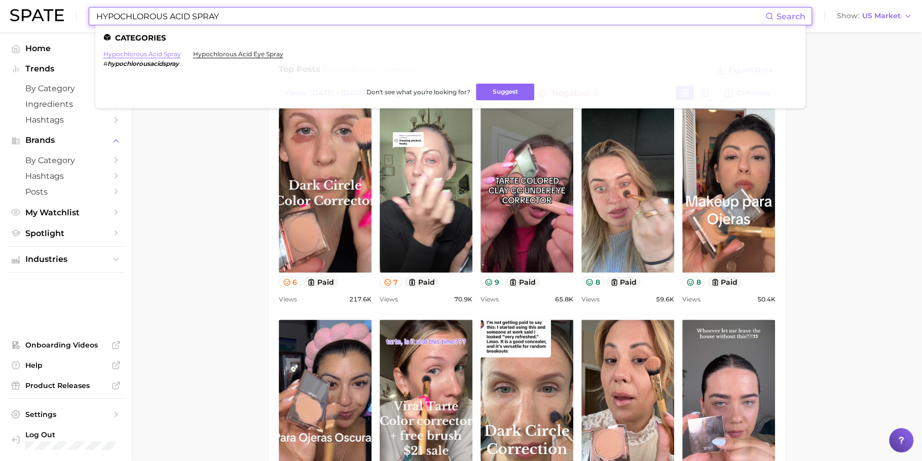
click at [144, 54] on link "hypochlorous acid spray" at bounding box center [142, 54] width 78 height 8
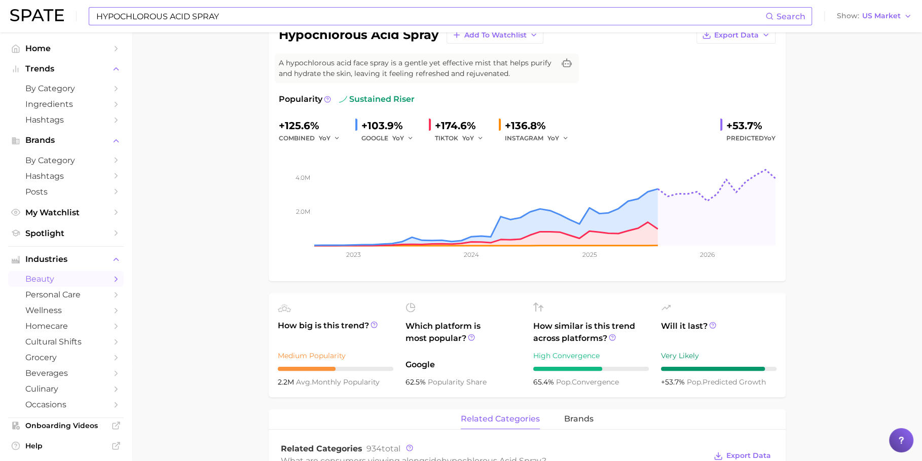
scroll to position [208, 0]
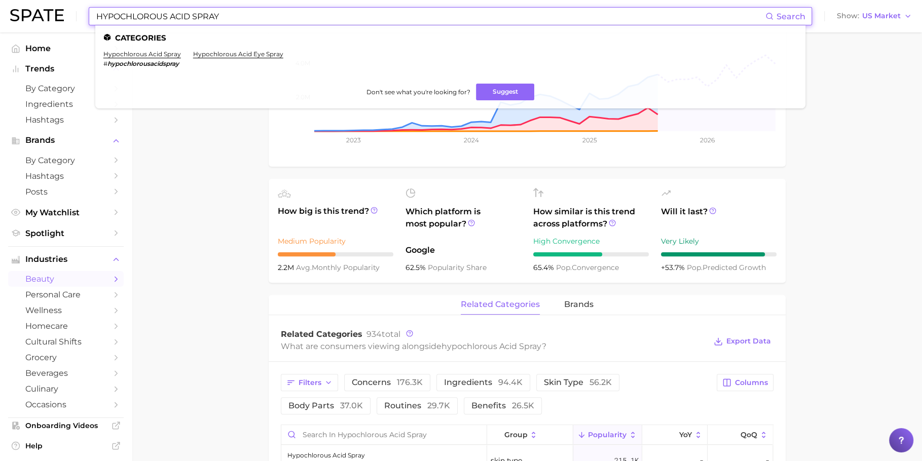
click at [414, 12] on input "HYPOCHLOROUS ACID SPRAY" at bounding box center [430, 16] width 670 height 17
paste input "BIOTIN SUPPLEMENT"
click at [144, 57] on link "biotin supplement" at bounding box center [150, 54] width 94 height 8
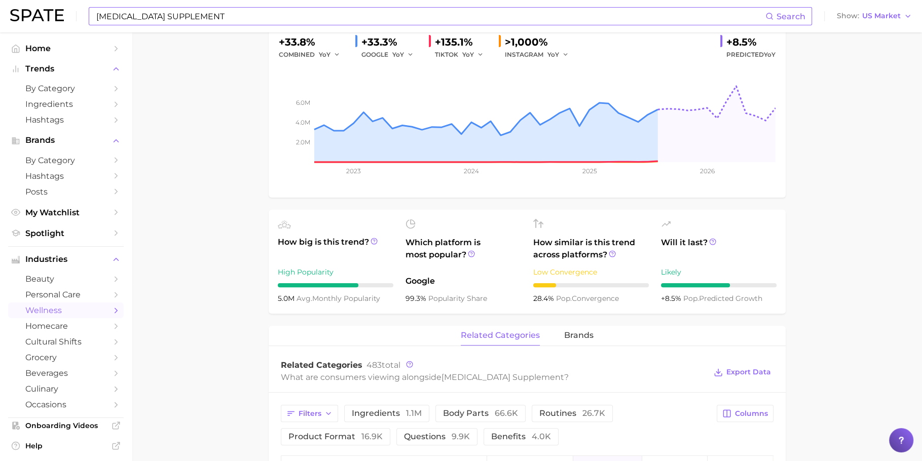
scroll to position [179, 0]
click at [416, 15] on input "BIOTIN SUPPLEMENT" at bounding box center [430, 16] width 670 height 17
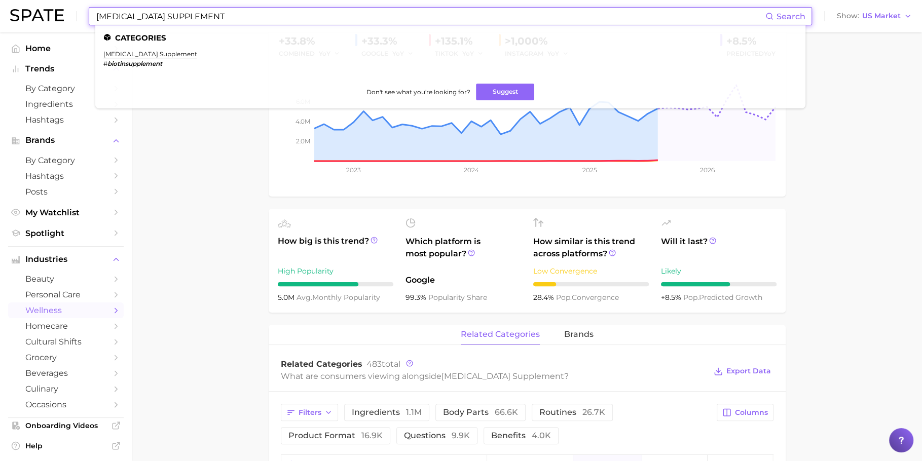
click at [416, 15] on input "BIOTIN SUPPLEMENT" at bounding box center [430, 16] width 670 height 17
paste input "PROTEIN SHAKE"
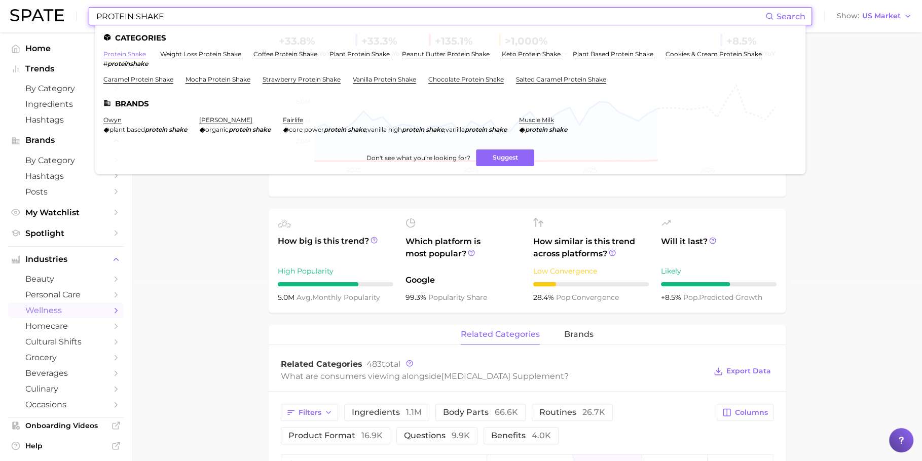
type input "PROTEIN SHAKE"
click at [134, 50] on link "protein shake" at bounding box center [124, 54] width 43 height 8
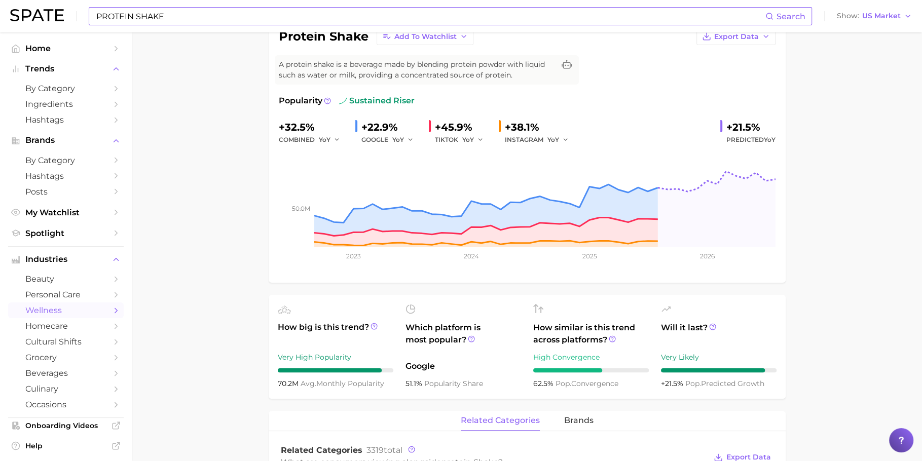
scroll to position [91, 0]
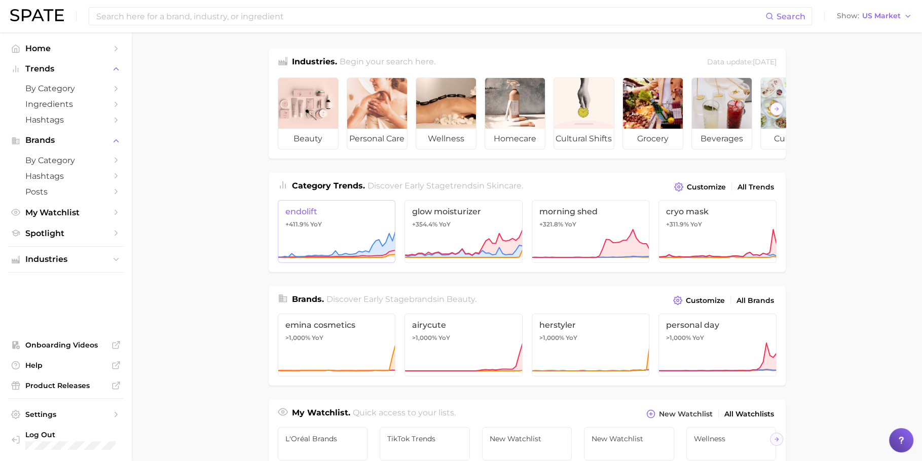
click at [363, 238] on icon at bounding box center [337, 244] width 118 height 30
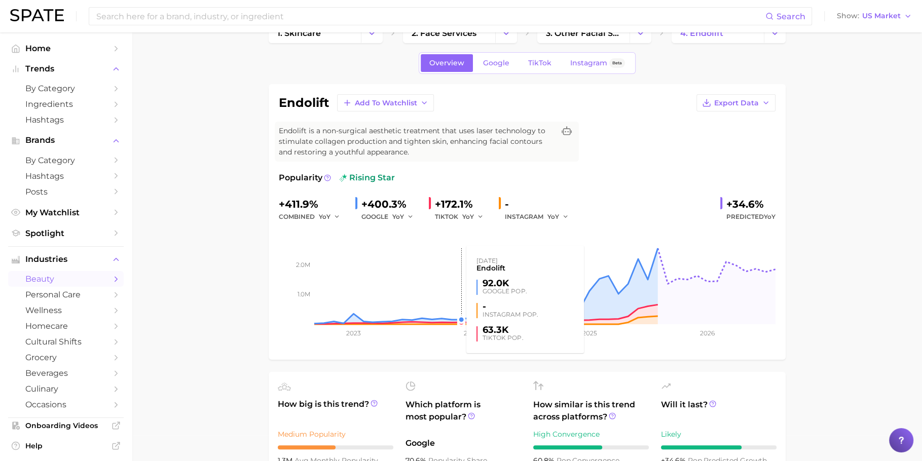
scroll to position [25, 0]
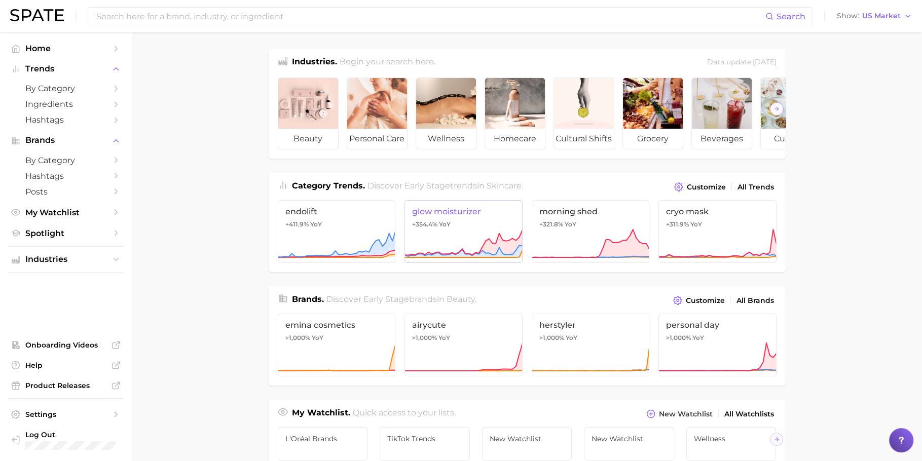
click at [454, 231] on link "glow moisturizer +354.4% YoY" at bounding box center [464, 231] width 118 height 63
click at [595, 229] on link "morning shed +321.8% YoY" at bounding box center [591, 231] width 118 height 63
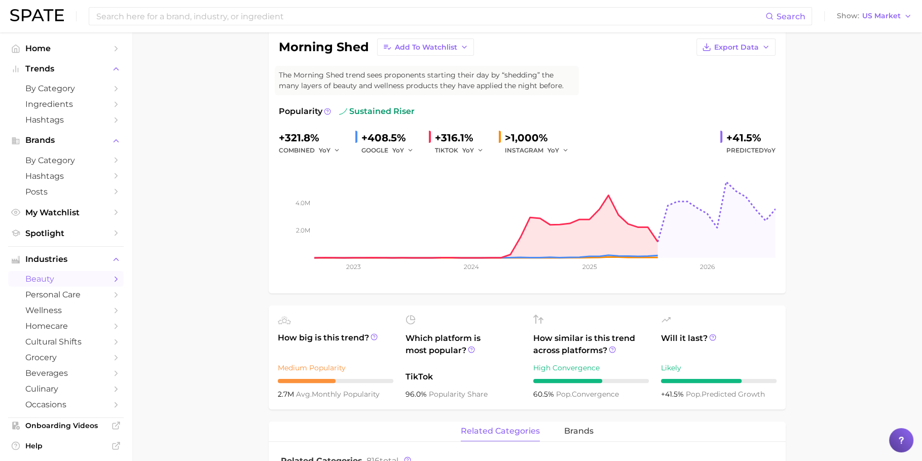
scroll to position [80, 0]
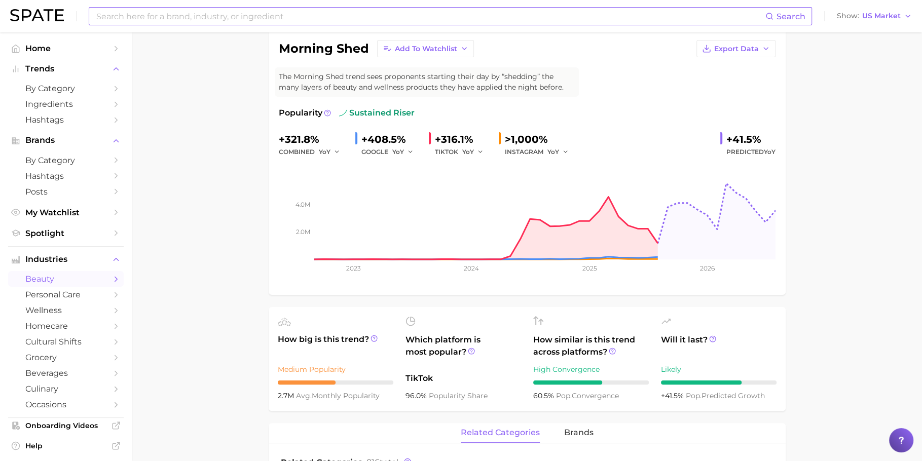
click at [186, 11] on input at bounding box center [430, 16] width 670 height 17
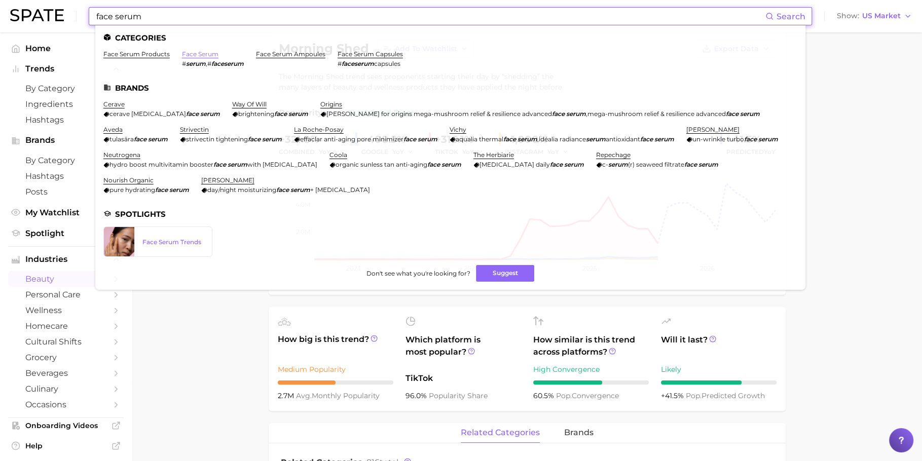
type input "face serum"
click at [192, 52] on link "face serum" at bounding box center [200, 54] width 37 height 8
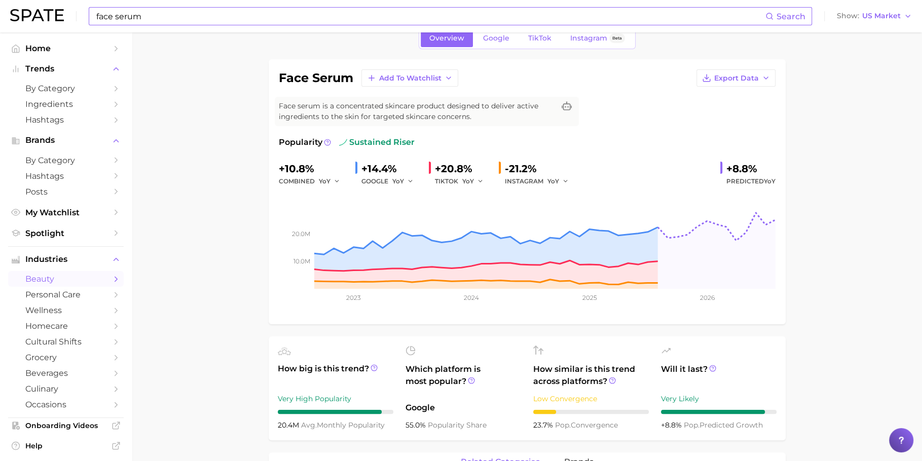
scroll to position [50, 0]
click at [244, 14] on input "face serum" at bounding box center [430, 16] width 670 height 17
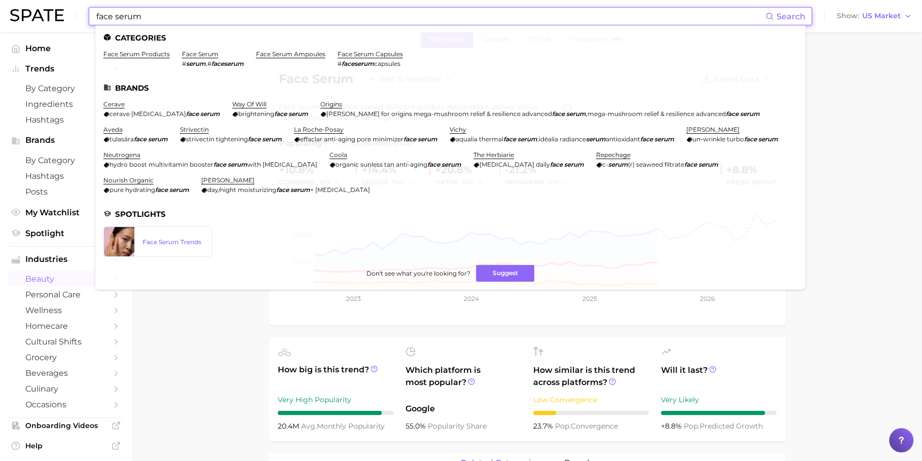
click at [244, 14] on input "face serum" at bounding box center [430, 16] width 670 height 17
click at [58, 84] on link "by Category" at bounding box center [66, 89] width 116 height 16
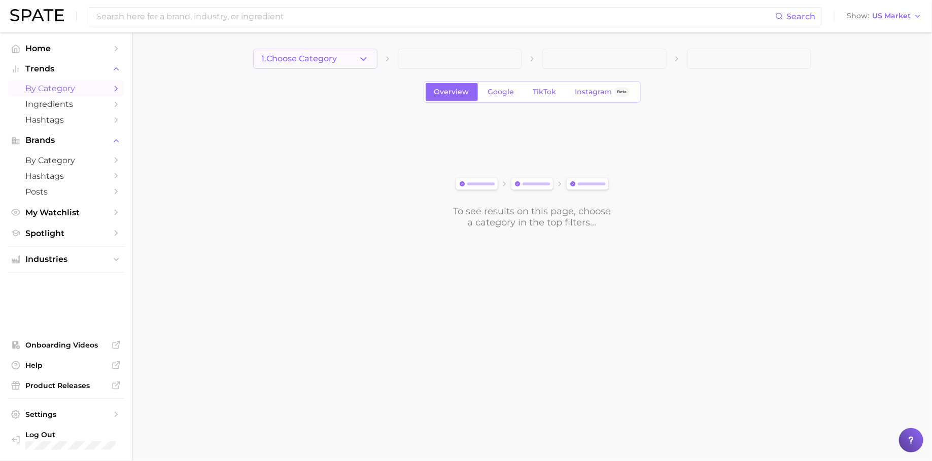
click at [334, 58] on span "1. Choose Category" at bounding box center [300, 58] width 76 height 9
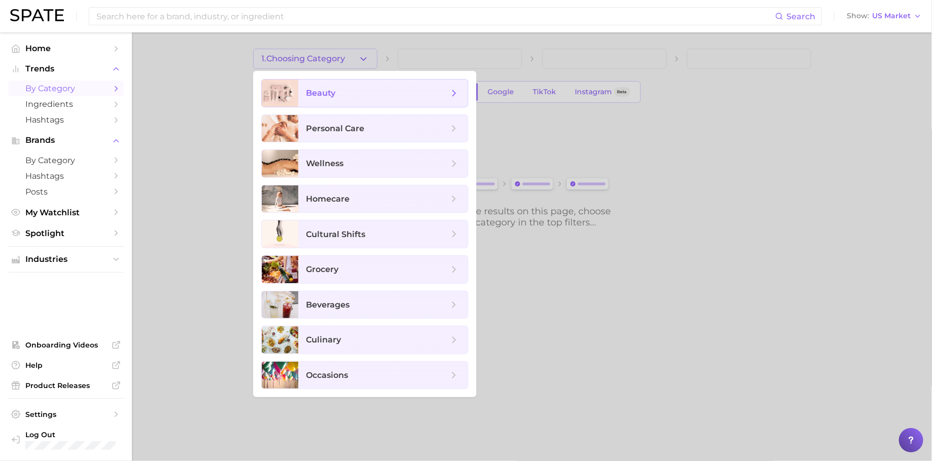
click at [354, 99] on span "beauty" at bounding box center [382, 93] width 169 height 27
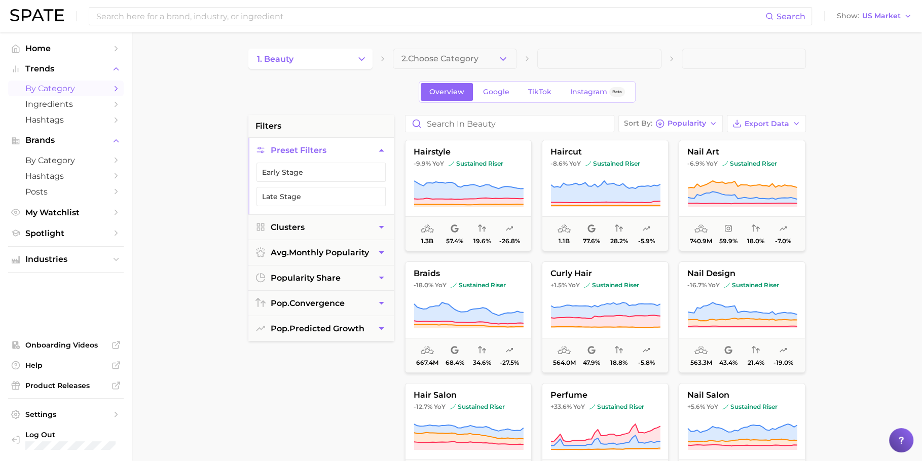
click at [692, 114] on div "1. beauty 2. Choose Category Overview Google TikTok Instagram Beta filters Pres…" at bounding box center [527, 400] width 558 height 702
click at [692, 125] on span "Popularity" at bounding box center [687, 124] width 39 height 6
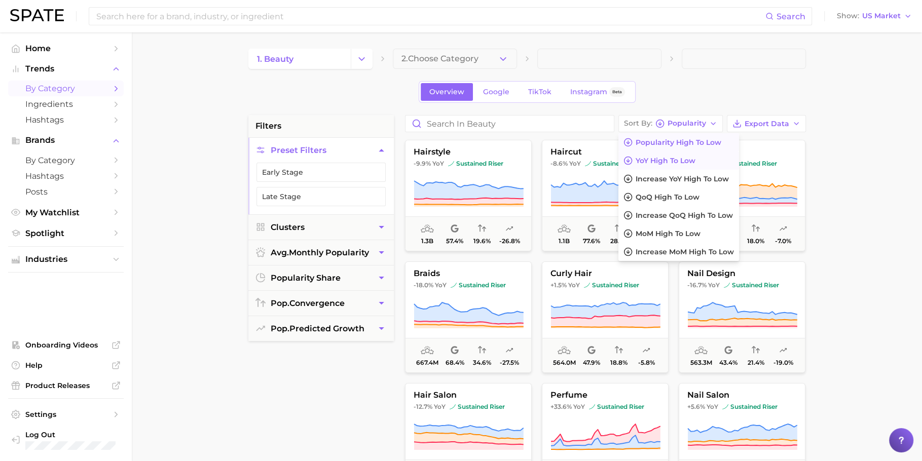
click at [680, 159] on span "YoY high to low" at bounding box center [666, 161] width 60 height 9
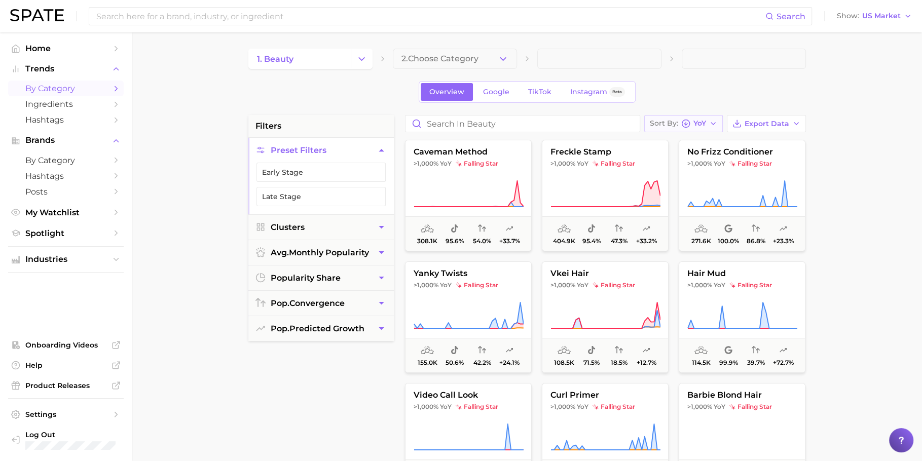
click at [699, 122] on span "YoY" at bounding box center [700, 124] width 13 height 6
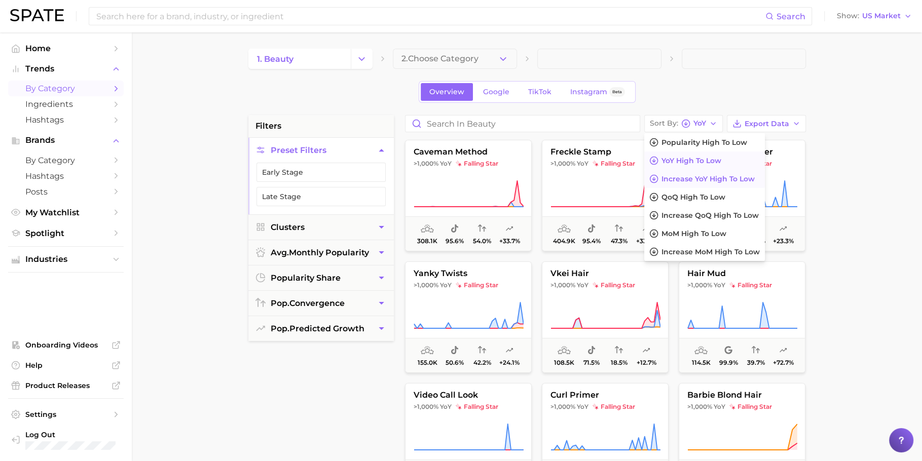
click at [696, 179] on span "Increase YoY high to low" at bounding box center [708, 179] width 93 height 9
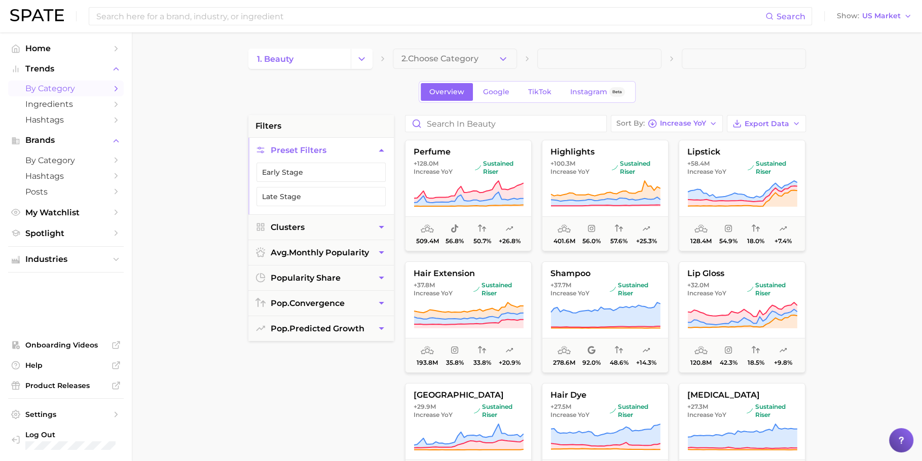
click at [717, 79] on div "1. beauty 2. Choose Category Overview Google TikTok Instagram Beta filters Pres…" at bounding box center [527, 400] width 558 height 702
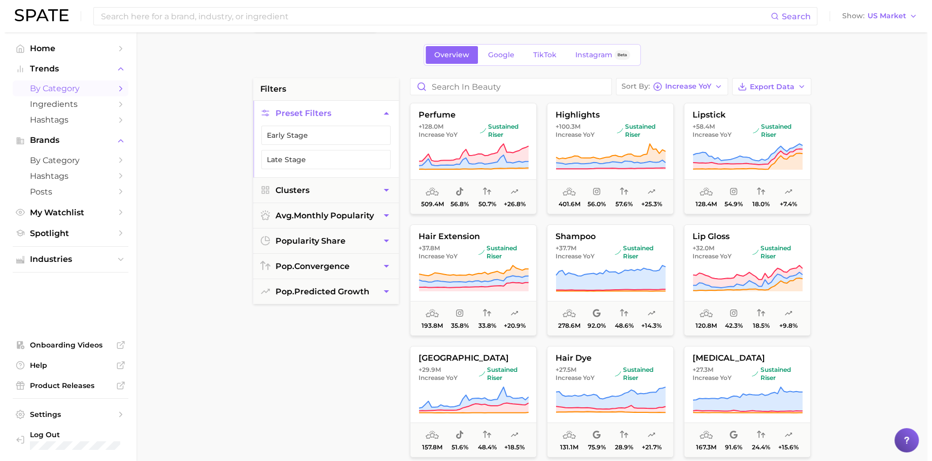
scroll to position [36, 0]
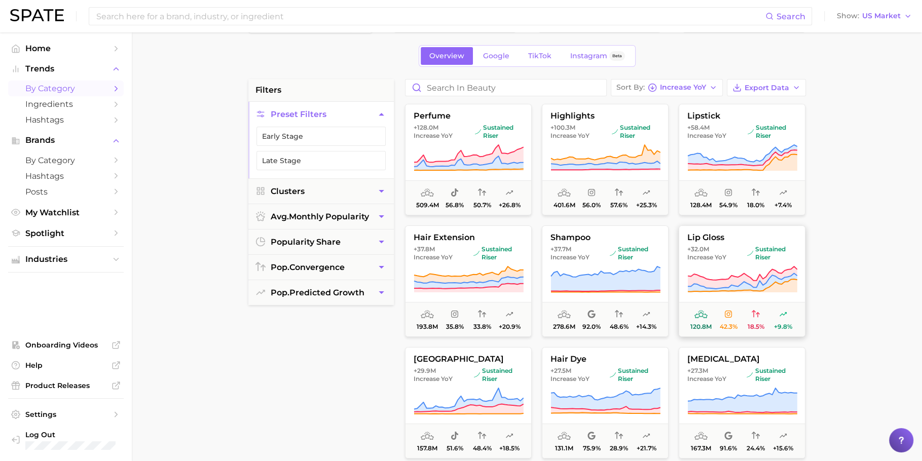
click at [772, 271] on icon at bounding box center [743, 278] width 110 height 22
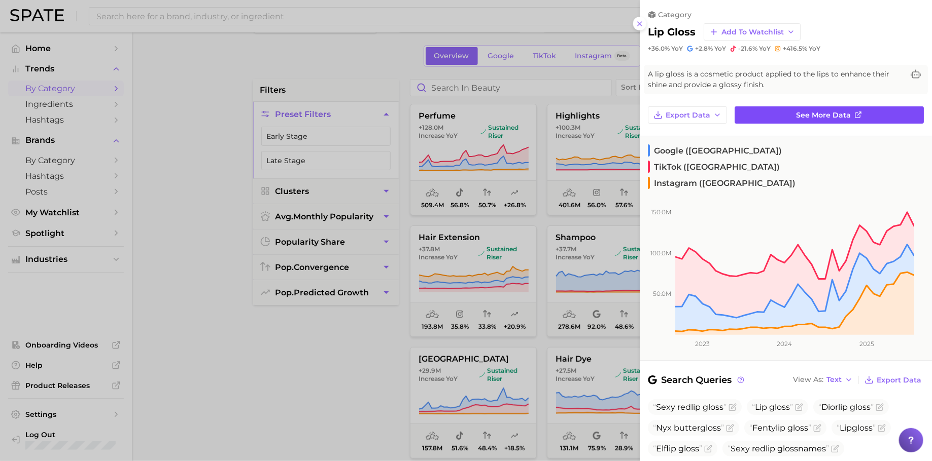
click at [800, 118] on span "See more data" at bounding box center [823, 115] width 55 height 9
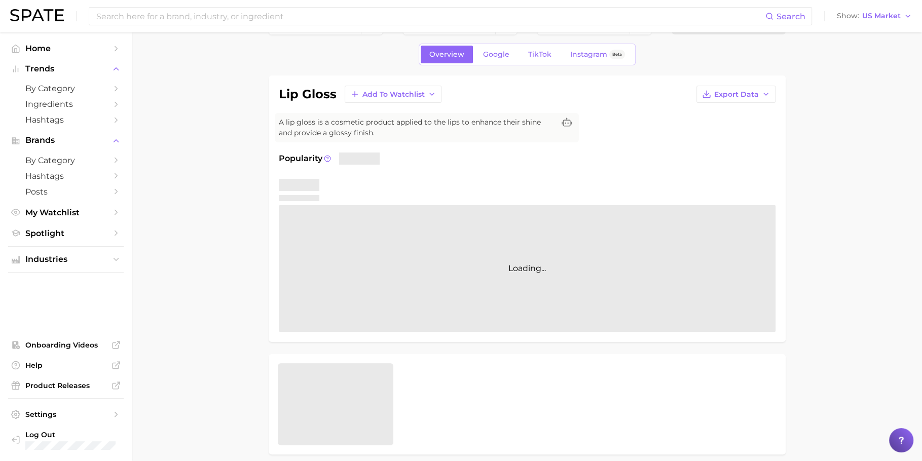
scroll to position [40, 0]
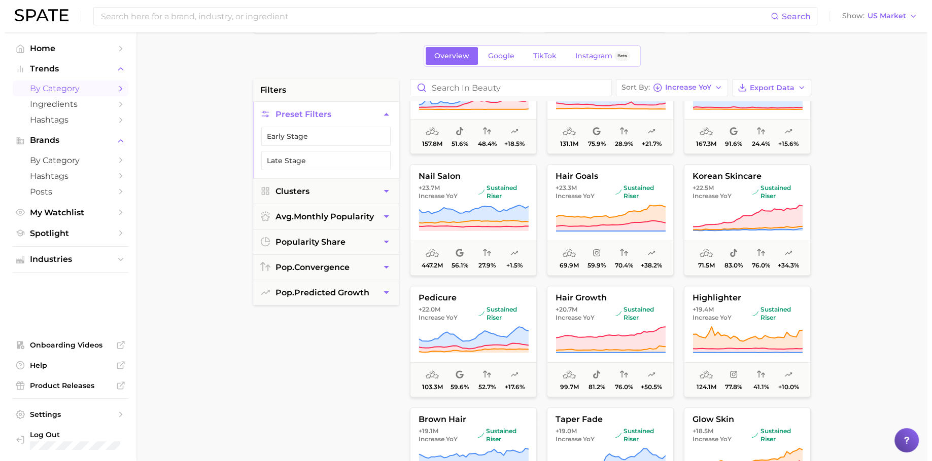
scroll to position [310, 0]
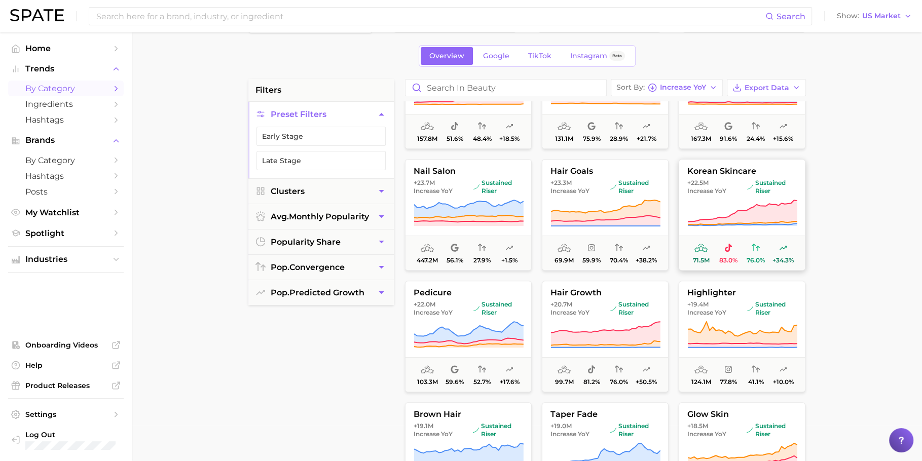
click at [739, 190] on span "+22.5m Increase YoY" at bounding box center [716, 187] width 56 height 16
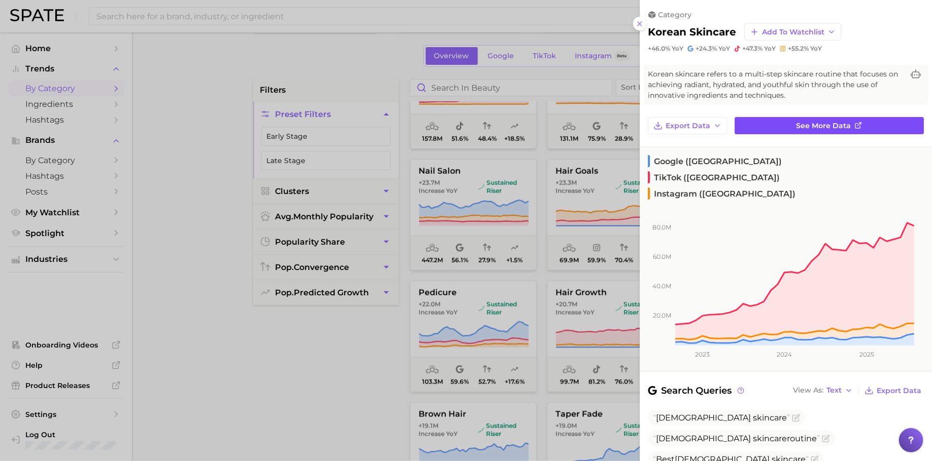
click at [838, 122] on span "See more data" at bounding box center [823, 126] width 55 height 9
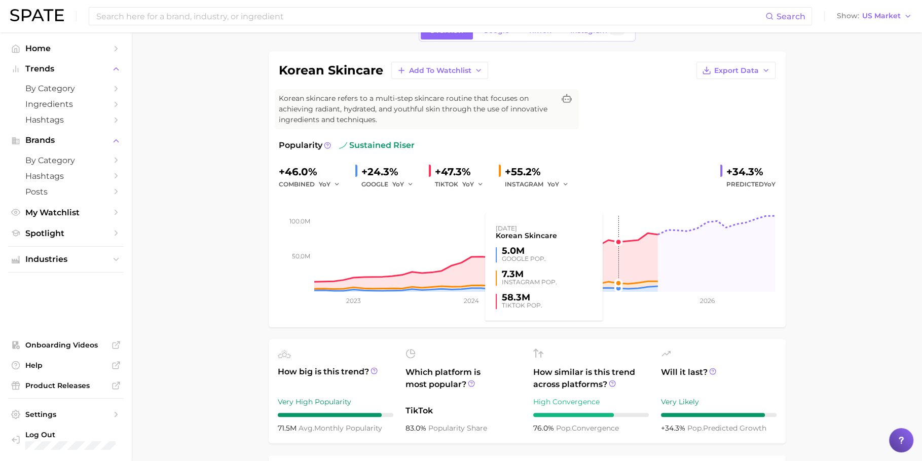
scroll to position [63, 0]
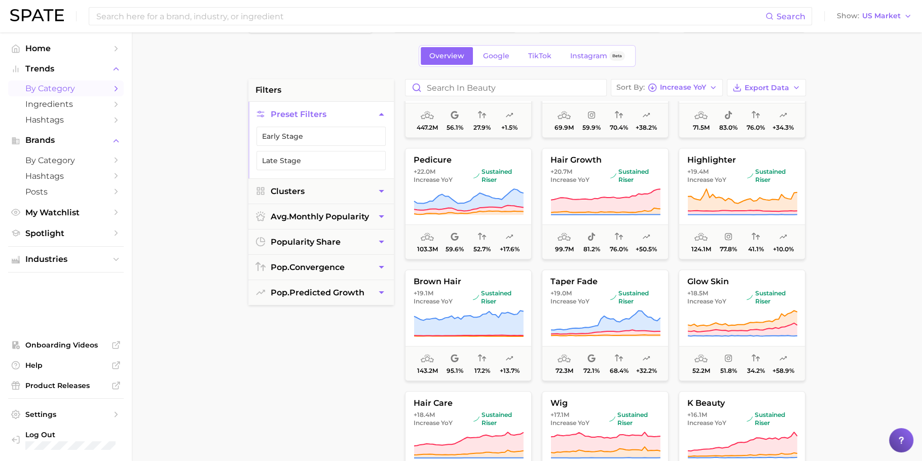
scroll to position [444, 0]
click at [709, 325] on icon at bounding box center [743, 320] width 110 height 21
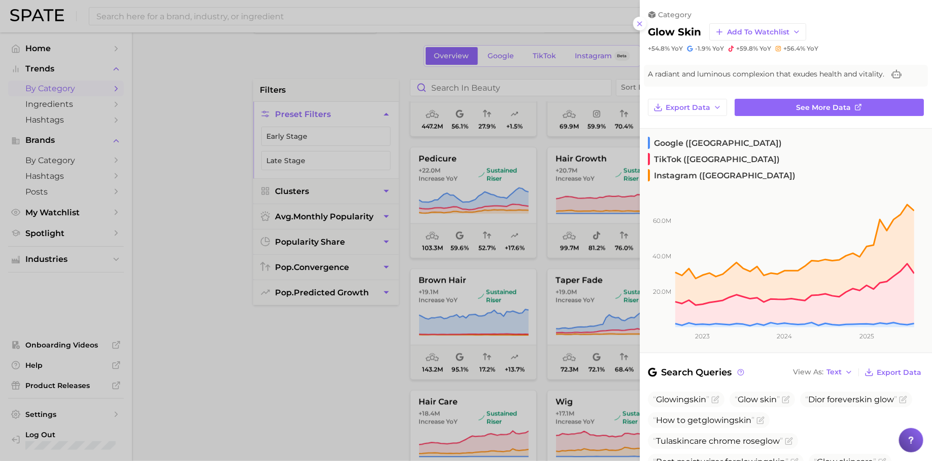
click at [517, 240] on div at bounding box center [466, 230] width 932 height 461
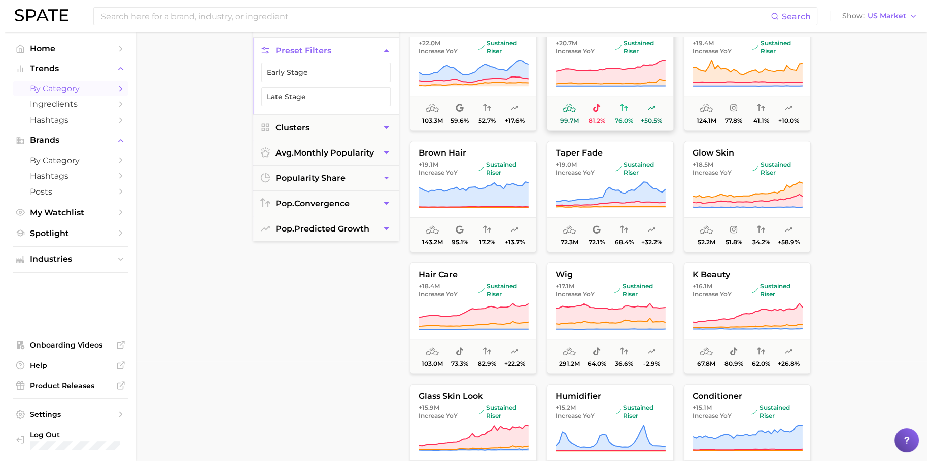
scroll to position [510, 0]
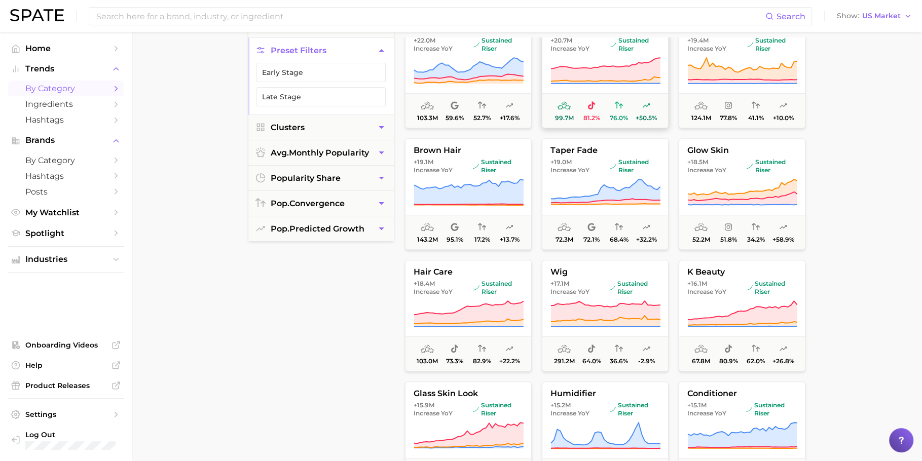
click at [599, 71] on icon at bounding box center [606, 69] width 110 height 23
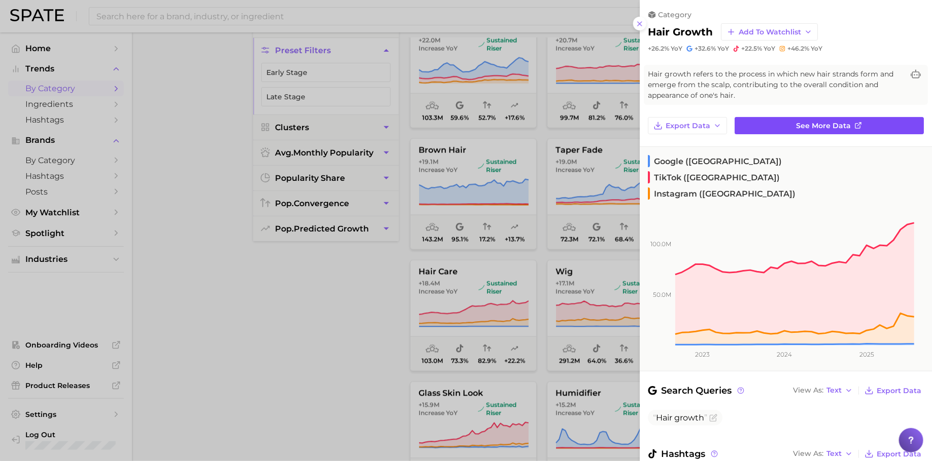
click at [790, 125] on link "See more data" at bounding box center [828, 125] width 189 height 17
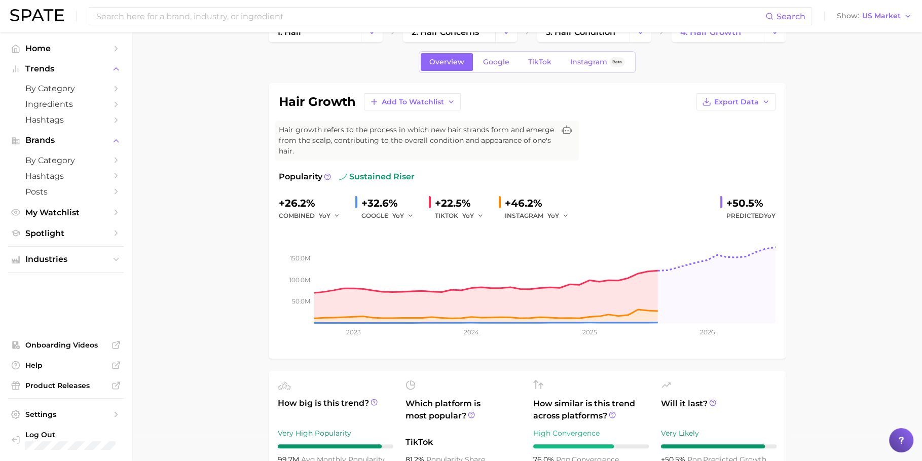
scroll to position [26, 0]
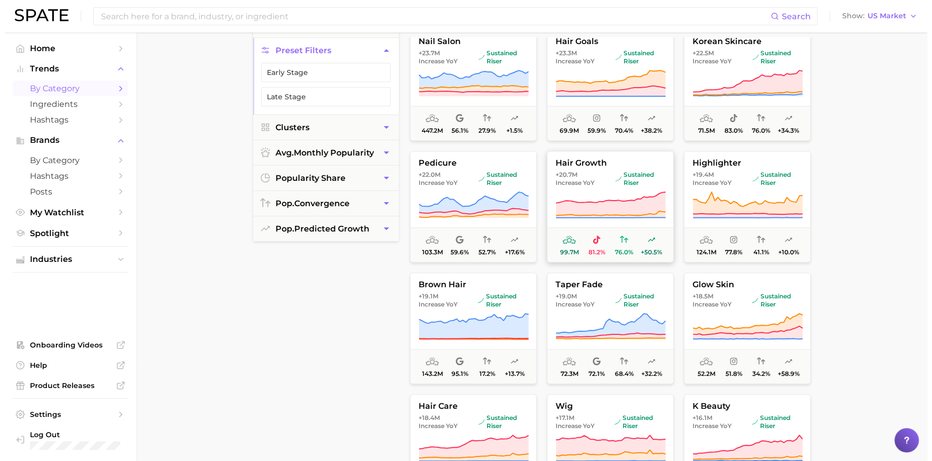
scroll to position [379, 0]
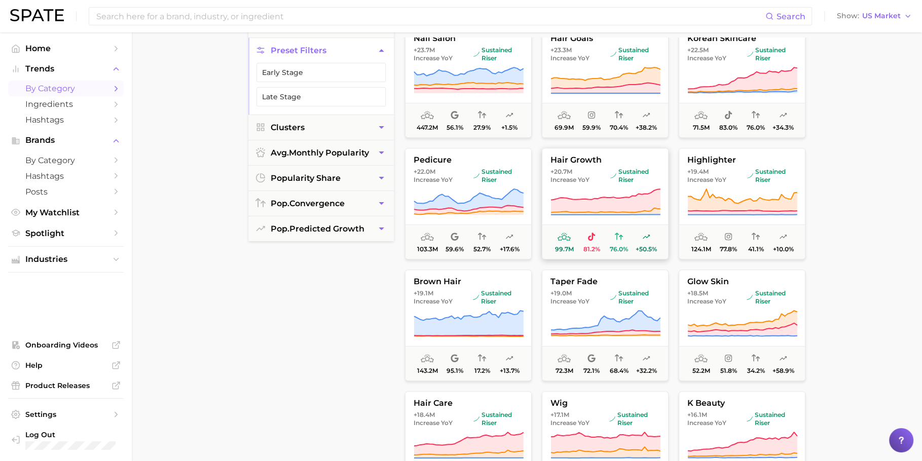
click at [631, 199] on icon at bounding box center [606, 200] width 110 height 23
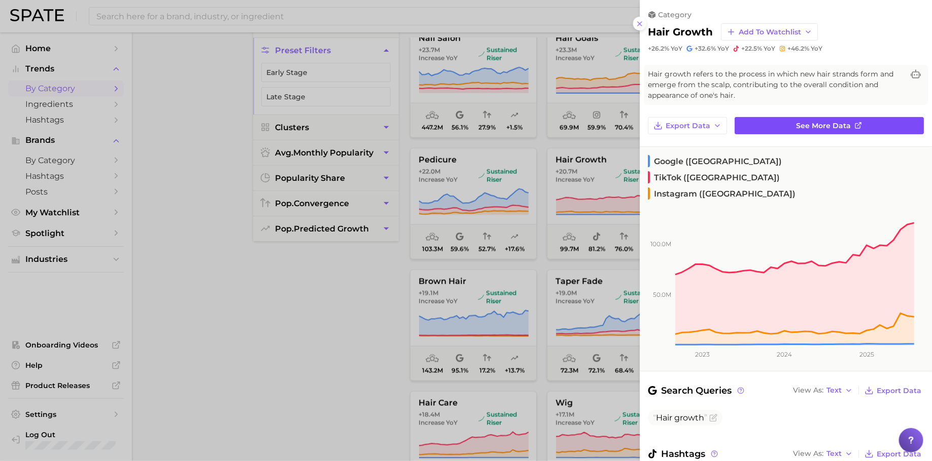
click at [801, 126] on span "See more data" at bounding box center [823, 126] width 55 height 9
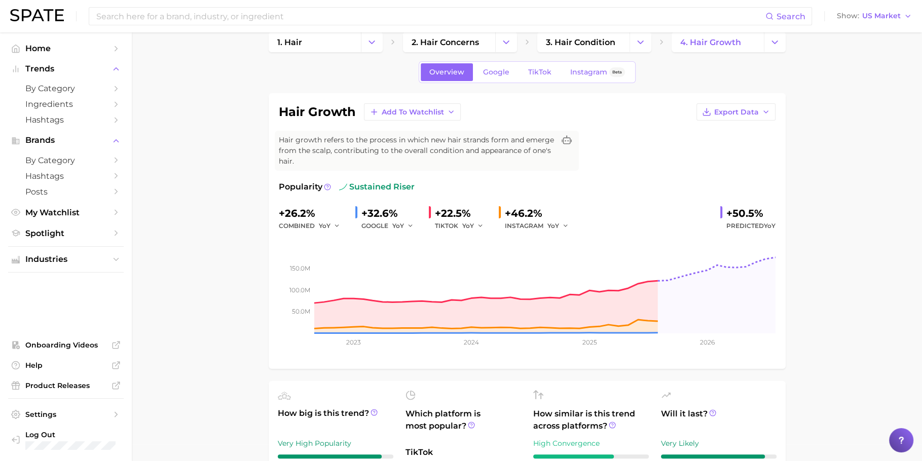
scroll to position [24, 0]
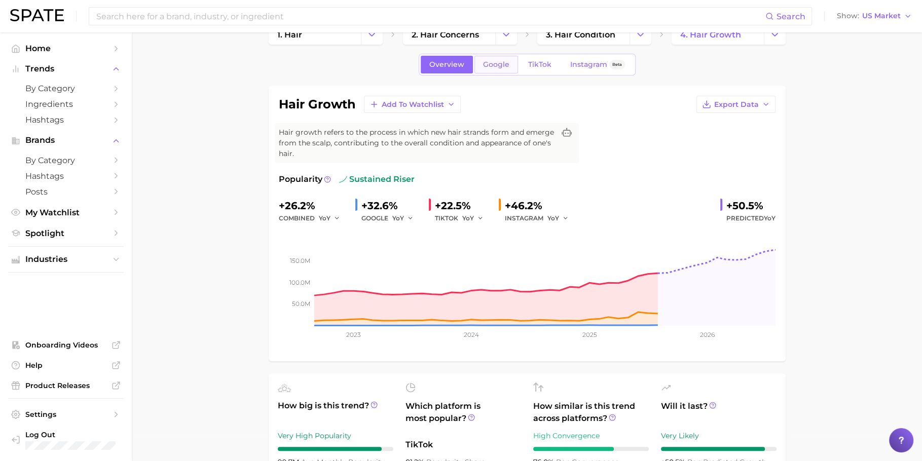
click at [501, 63] on span "Google" at bounding box center [496, 64] width 26 height 9
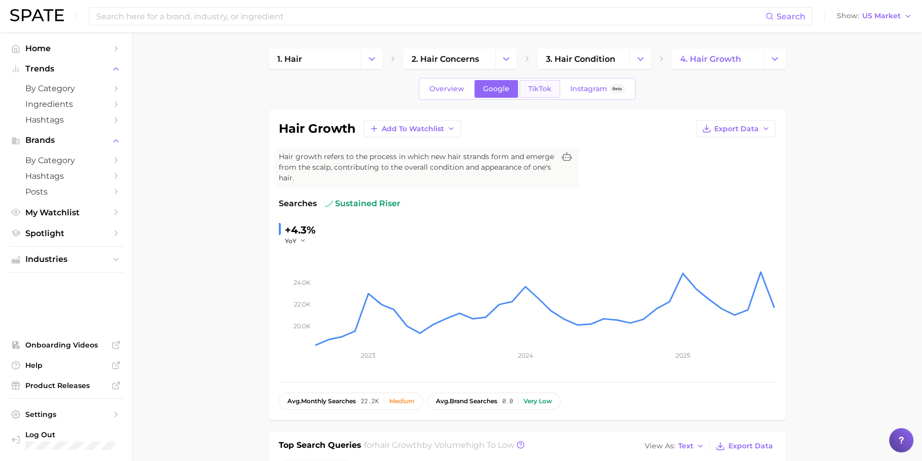
click at [536, 97] on link "TikTok" at bounding box center [540, 89] width 41 height 18
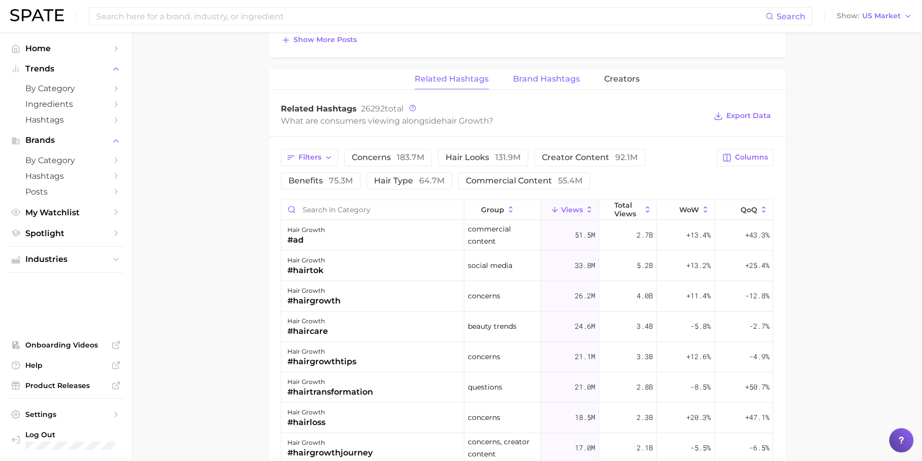
click at [545, 77] on span "Brand Hashtags" at bounding box center [546, 79] width 67 height 9
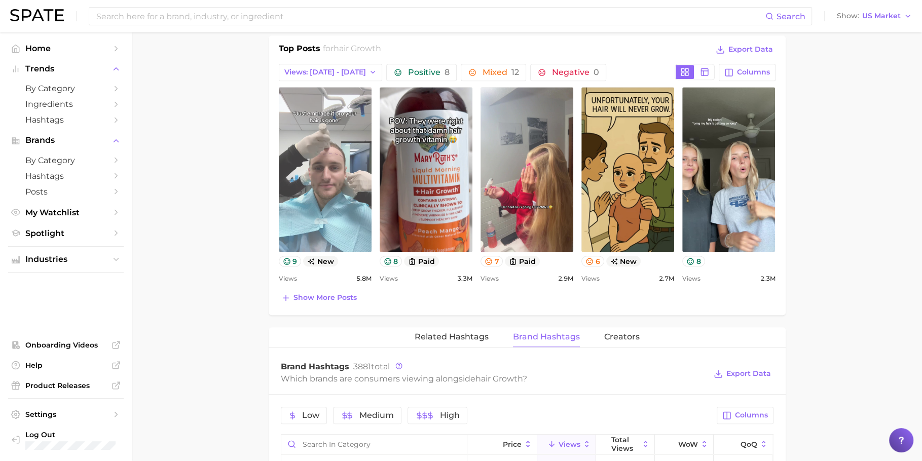
scroll to position [530, 0]
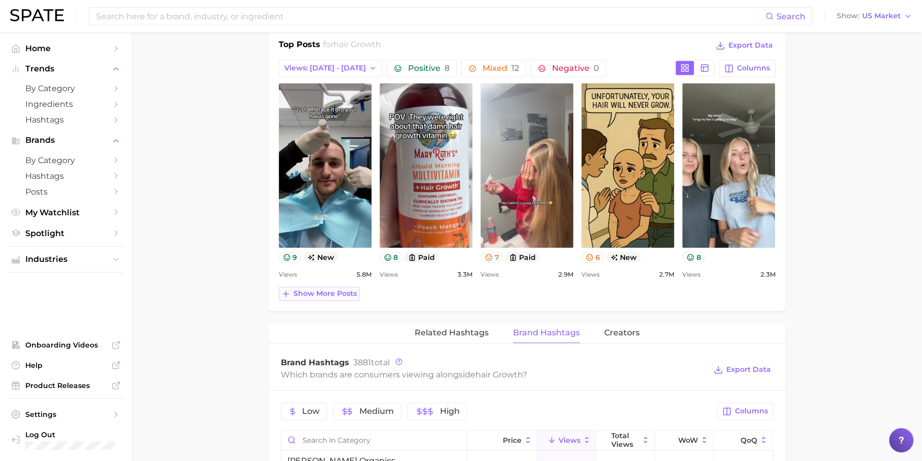
click at [337, 298] on button "Show more posts" at bounding box center [319, 294] width 81 height 14
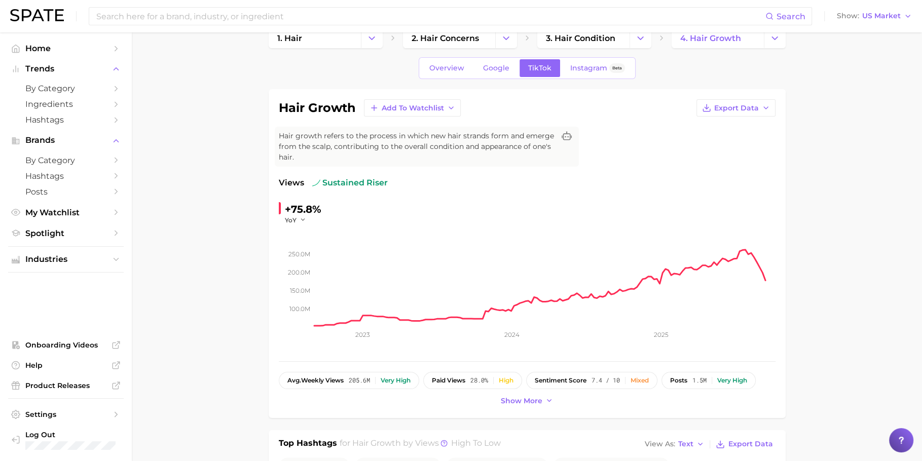
scroll to position [0, 0]
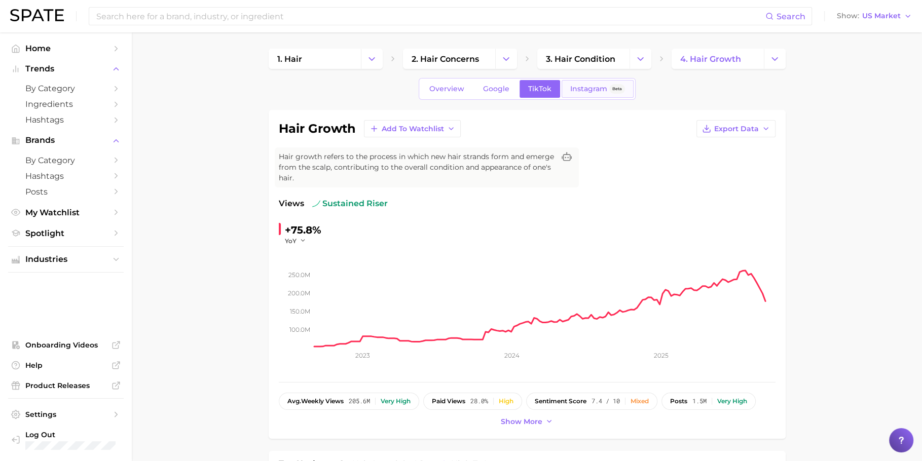
click at [617, 81] on link "Instagram Beta" at bounding box center [598, 89] width 72 height 18
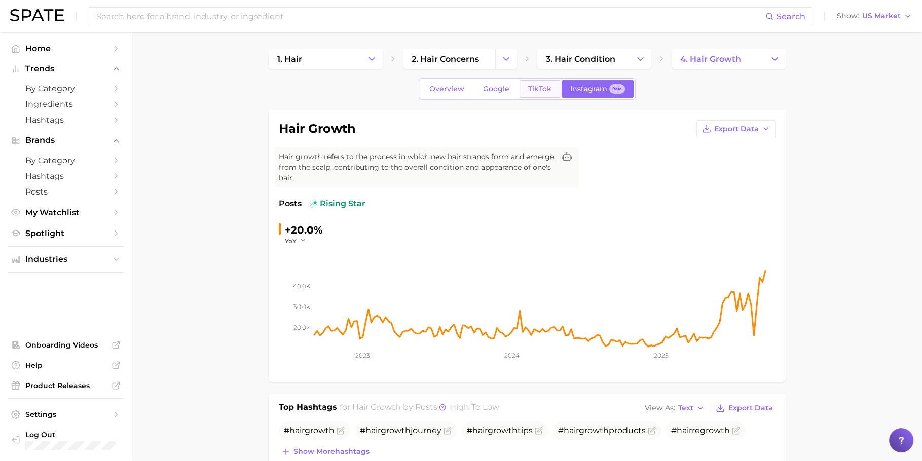
click at [550, 88] on link "TikTok" at bounding box center [540, 89] width 41 height 18
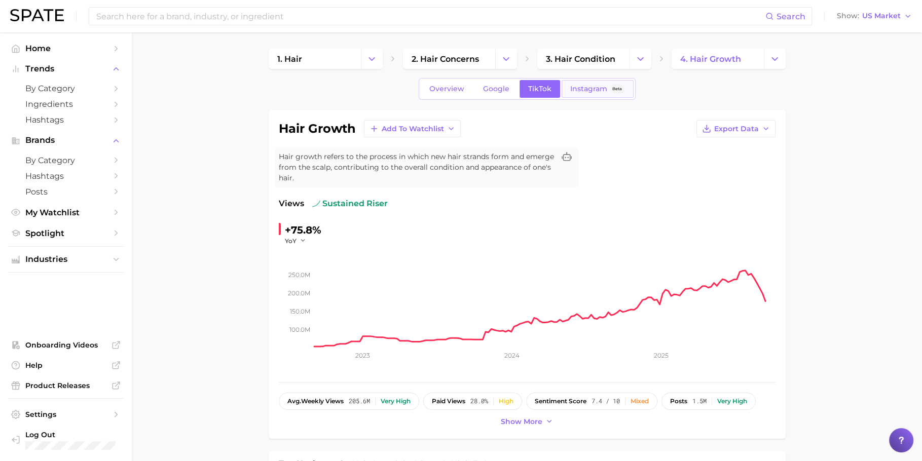
click at [590, 97] on link "Instagram Beta" at bounding box center [598, 89] width 72 height 18
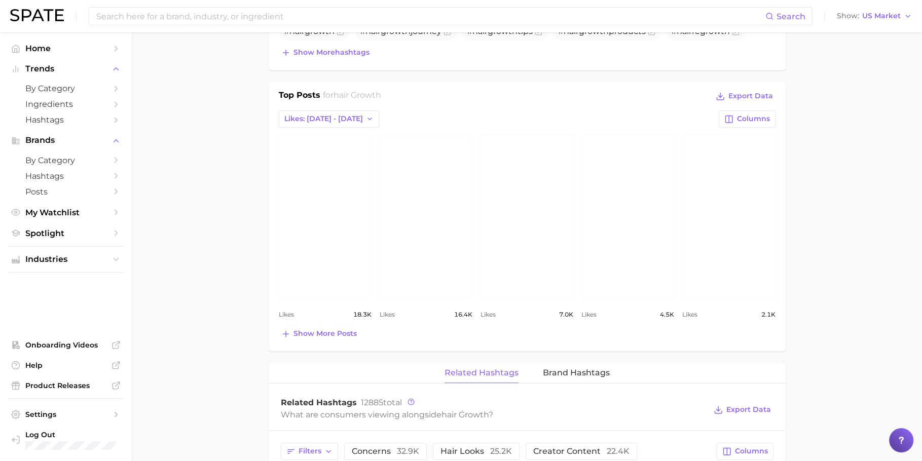
scroll to position [401, 0]
click at [312, 335] on button "Show more posts" at bounding box center [319, 333] width 81 height 14
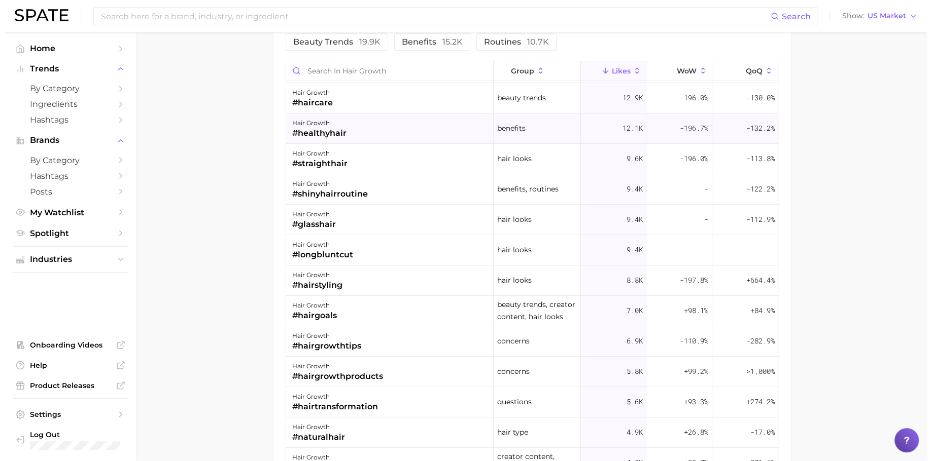
scroll to position [61, 0]
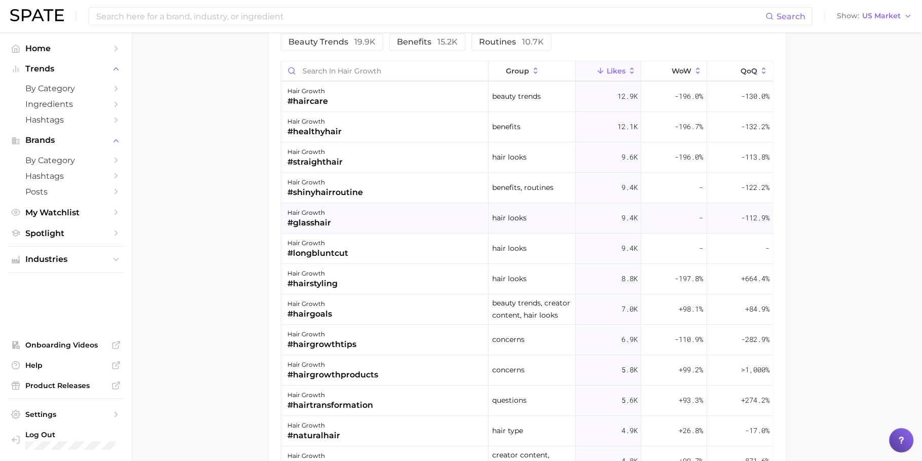
click at [378, 217] on div "hair growth #glasshair" at bounding box center [385, 218] width 208 height 30
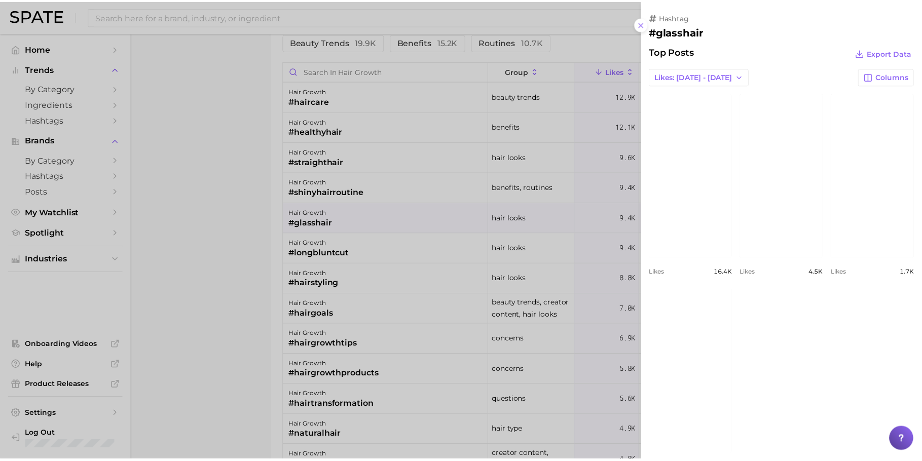
scroll to position [31, 0]
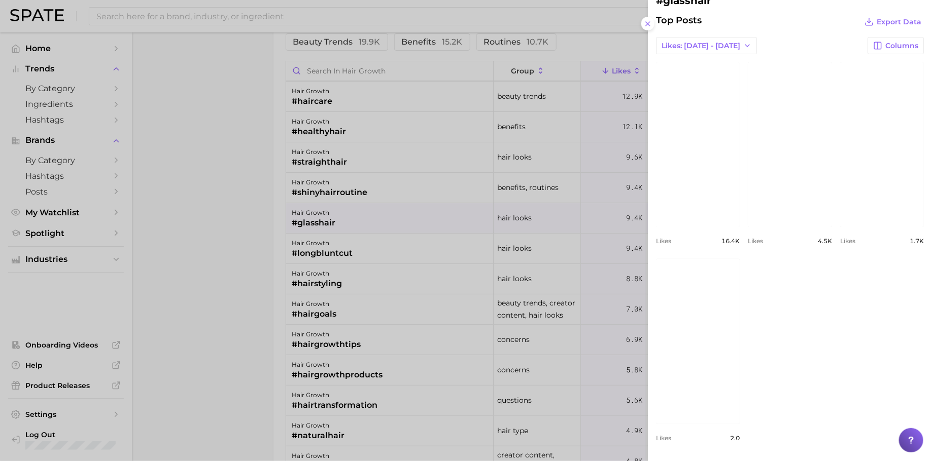
click at [502, 227] on div at bounding box center [466, 230] width 932 height 461
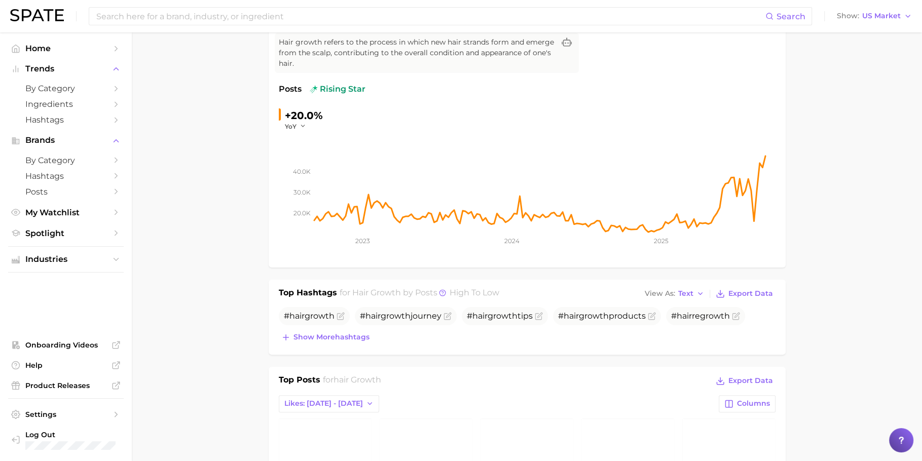
scroll to position [123, 0]
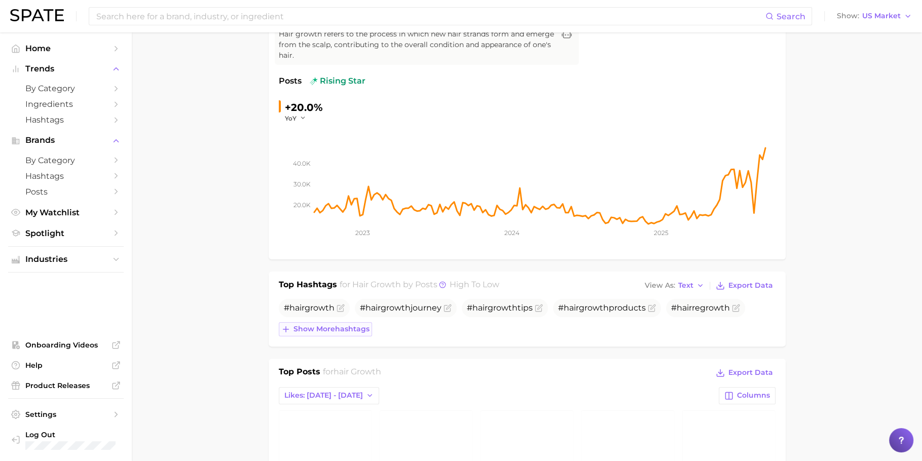
click at [359, 323] on button "Show more hashtags" at bounding box center [325, 330] width 93 height 14
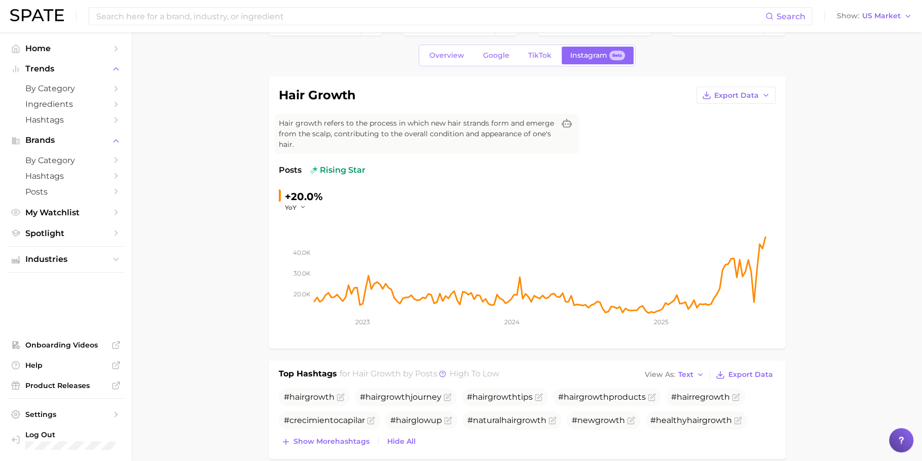
scroll to position [0, 0]
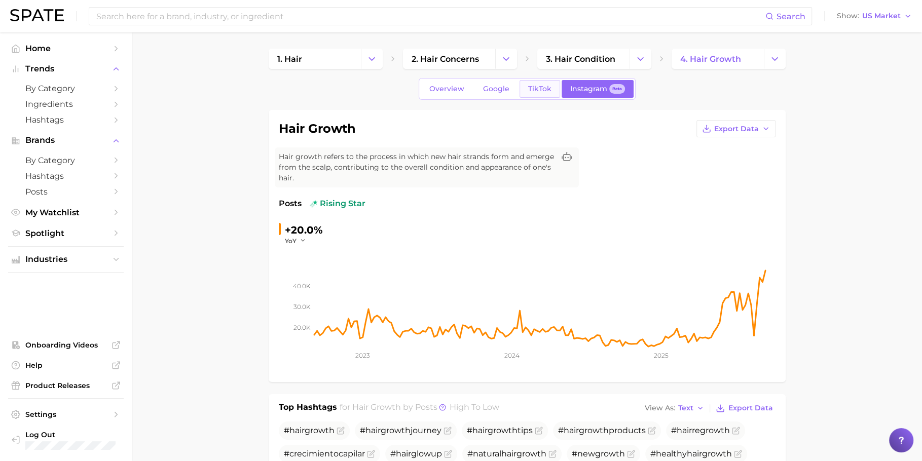
click at [535, 81] on link "TikTok" at bounding box center [540, 89] width 41 height 18
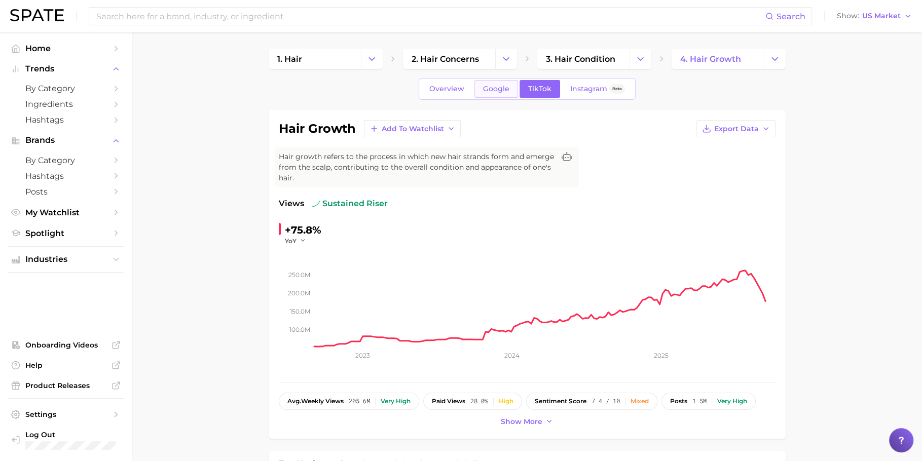
click at [504, 89] on span "Google" at bounding box center [496, 89] width 26 height 9
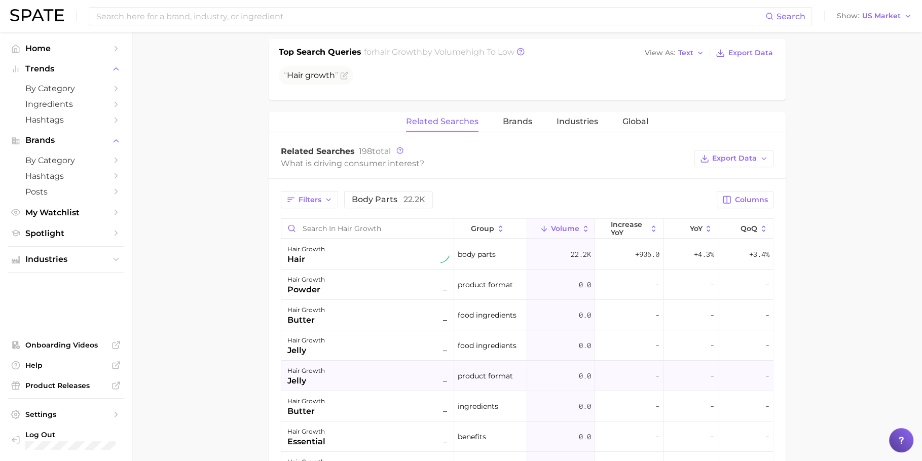
scroll to position [392, 0]
click at [321, 200] on button "Filters" at bounding box center [309, 201] width 57 height 17
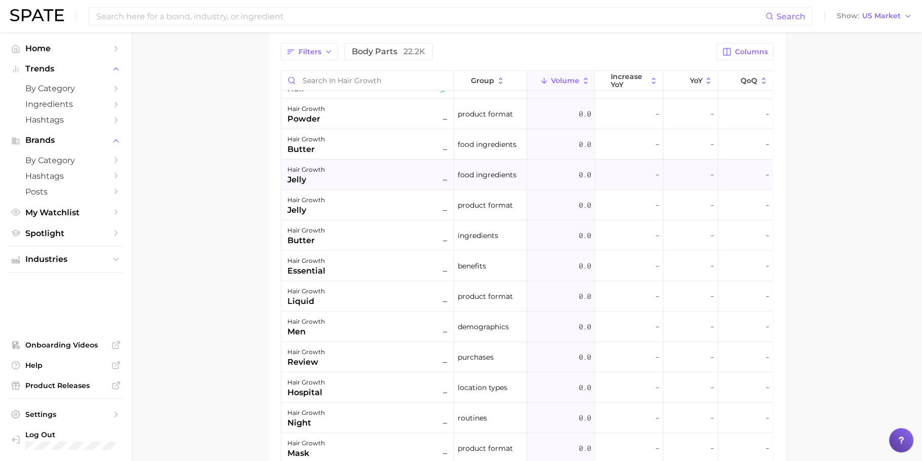
scroll to position [28, 0]
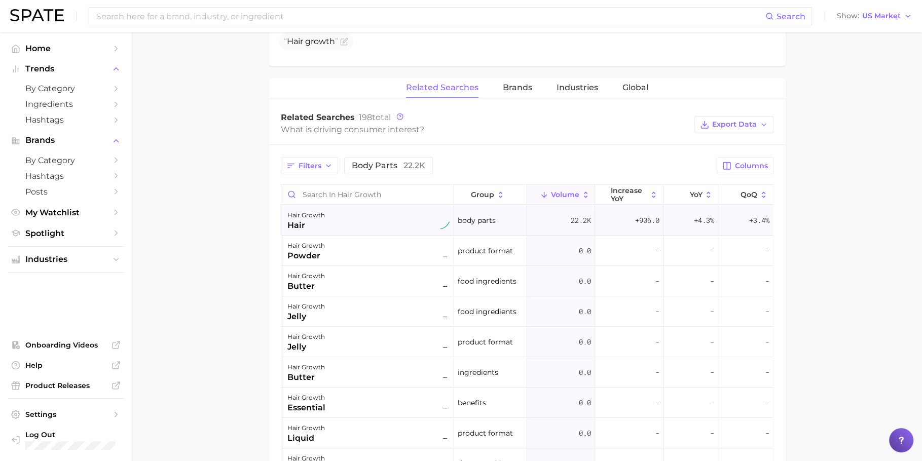
click at [399, 220] on div "hair growth hair" at bounding box center [369, 220] width 162 height 22
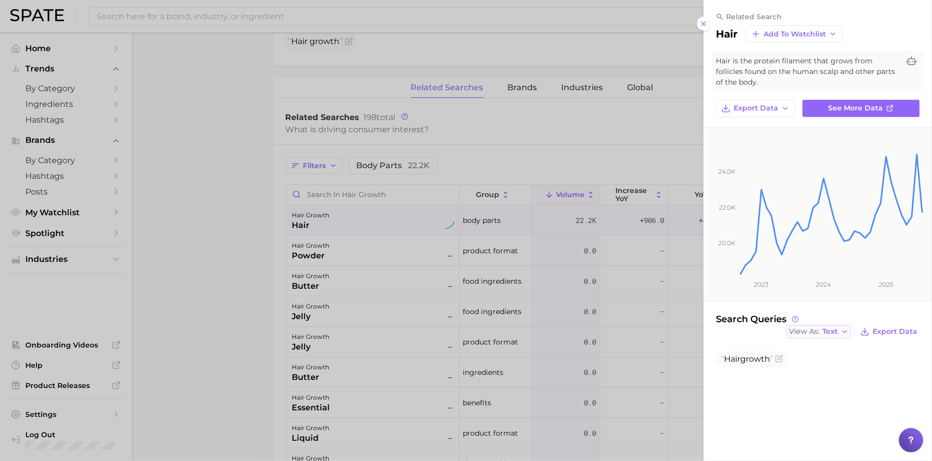
click at [836, 329] on span "Text" at bounding box center [829, 332] width 15 height 6
click at [826, 359] on button "Table" at bounding box center [842, 367] width 112 height 18
click at [606, 289] on div at bounding box center [466, 230] width 932 height 461
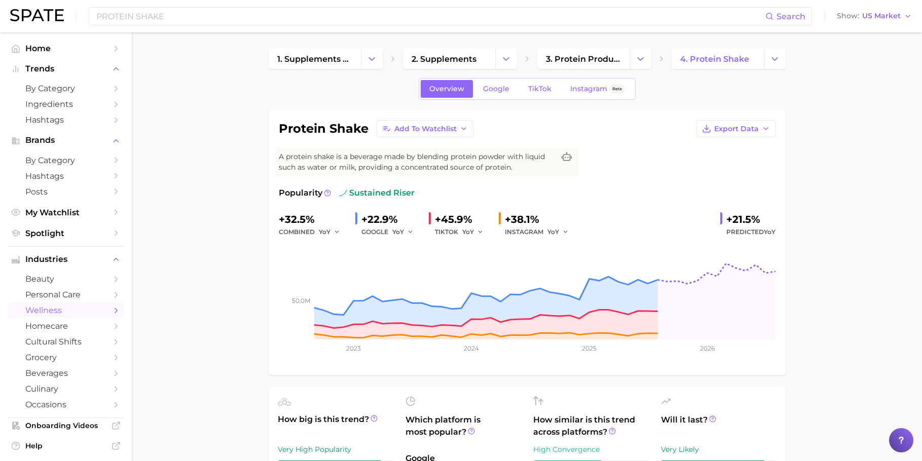
scroll to position [91, 0]
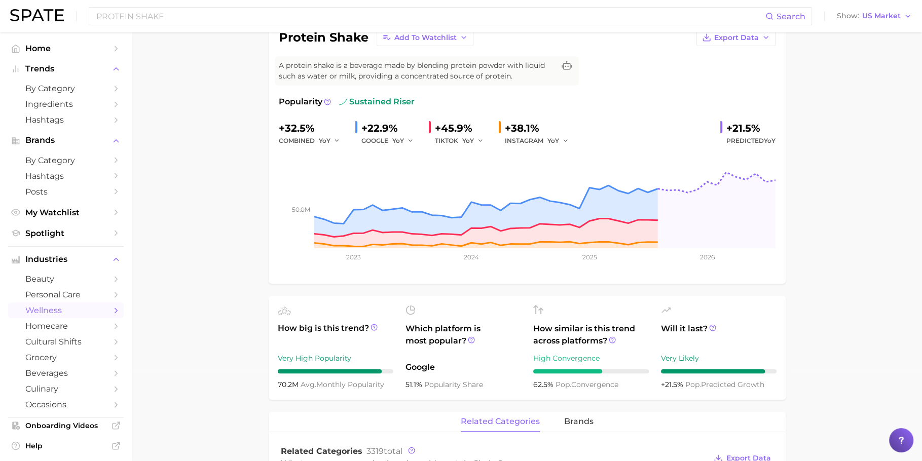
click at [495, 17] on input "PROTEIN SHAKE" at bounding box center [430, 16] width 670 height 17
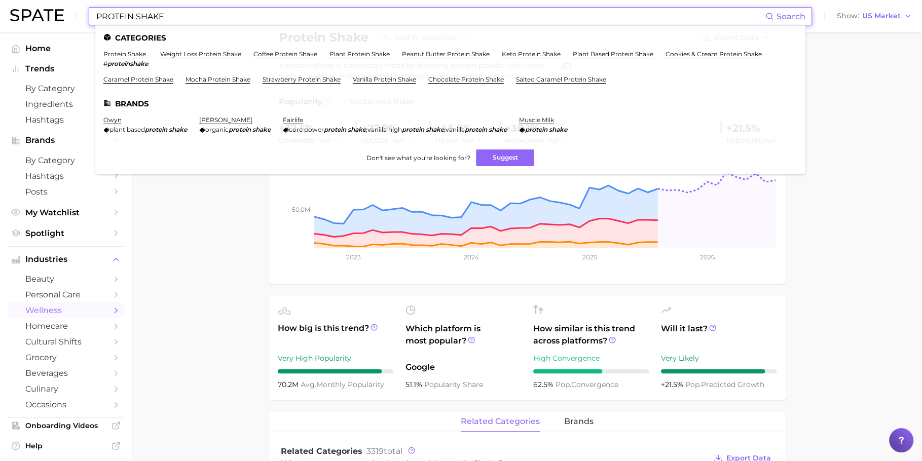
click at [495, 17] on input "PROTEIN SHAKE" at bounding box center [430, 16] width 670 height 17
paste input "UNDER EYE MASK"
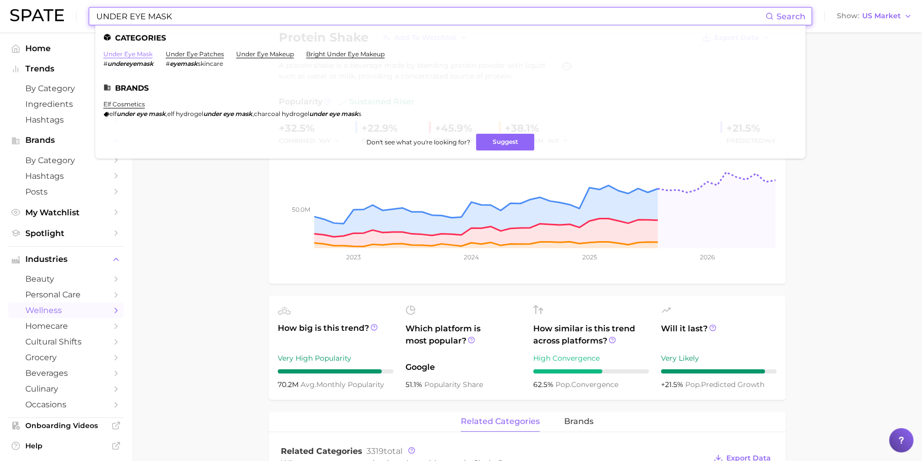
click at [141, 57] on link "under eye mask" at bounding box center [127, 54] width 49 height 8
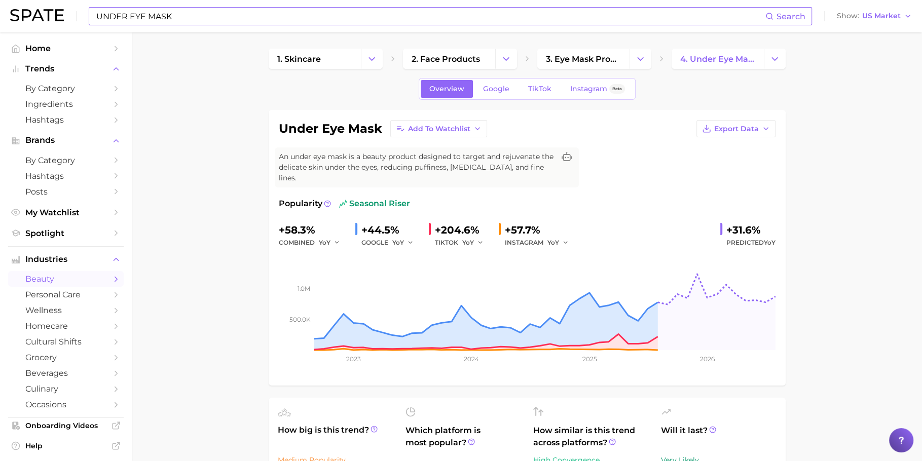
click at [450, 23] on input "UNDER EYE MASK" at bounding box center [430, 16] width 670 height 17
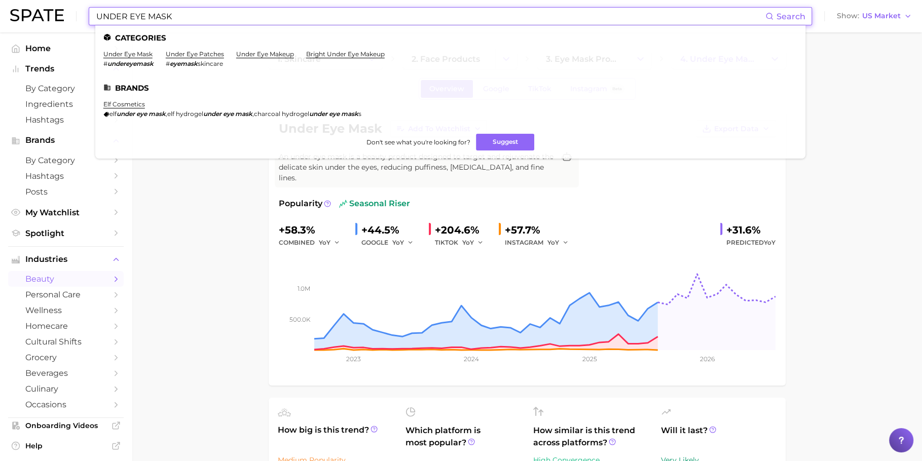
click at [450, 23] on input "UNDER EYE MASK" at bounding box center [430, 16] width 670 height 17
paste input "VANILLA PERFUME"
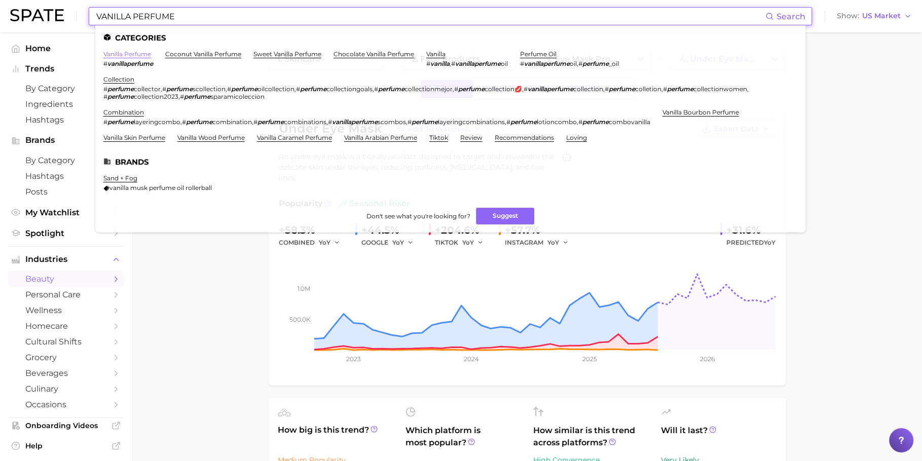
click at [133, 51] on link "vanilla perfume" at bounding box center [127, 54] width 48 height 8
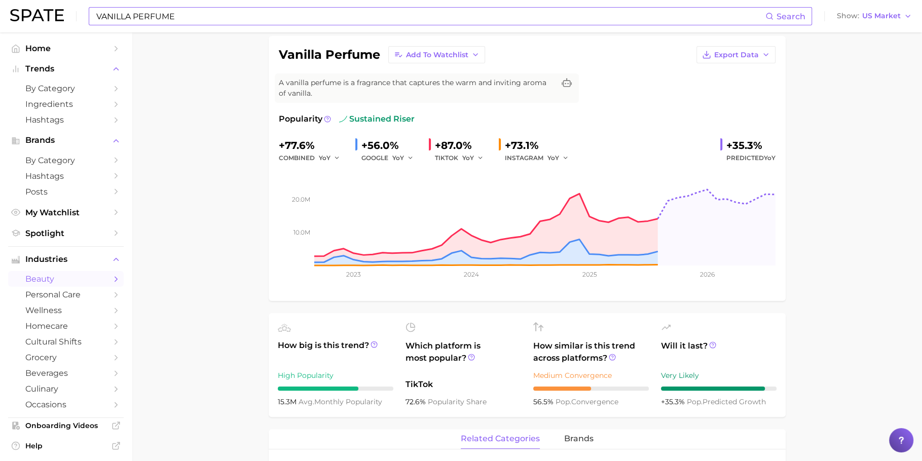
scroll to position [112, 0]
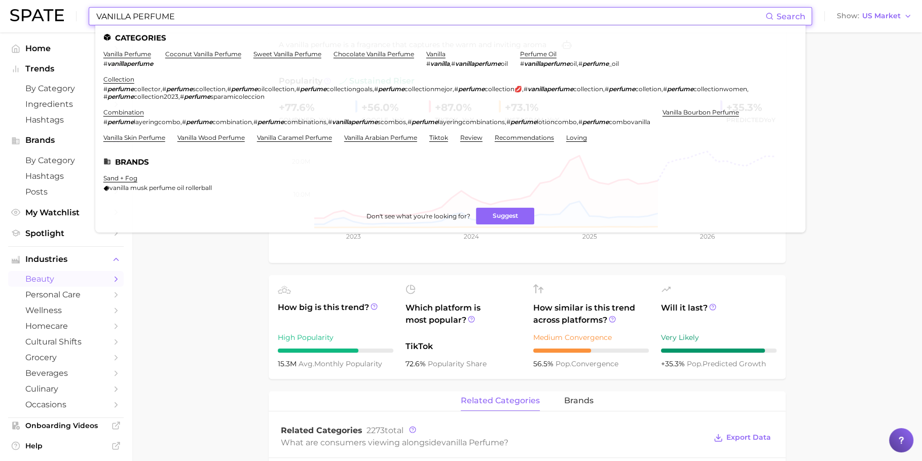
click at [388, 15] on input "VANILLA PERFUME" at bounding box center [430, 16] width 670 height 17
paste input "LIP SET"
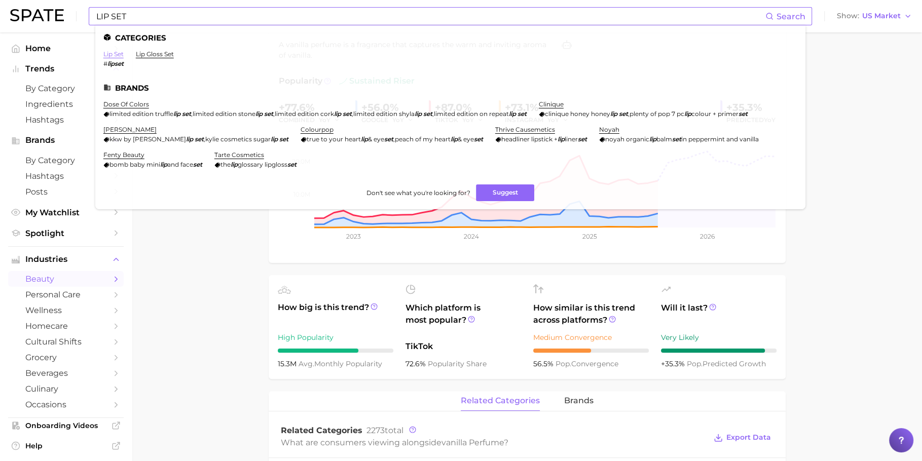
click at [111, 55] on link "lip set" at bounding box center [113, 54] width 20 height 8
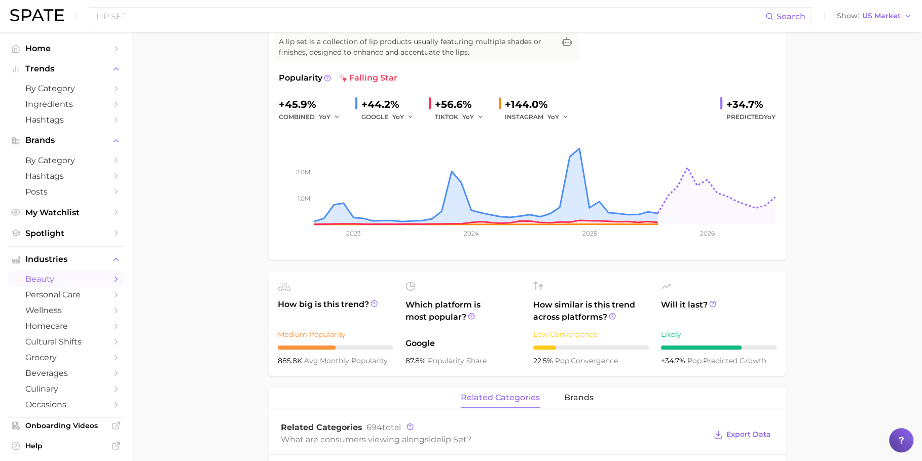
scroll to position [123, 0]
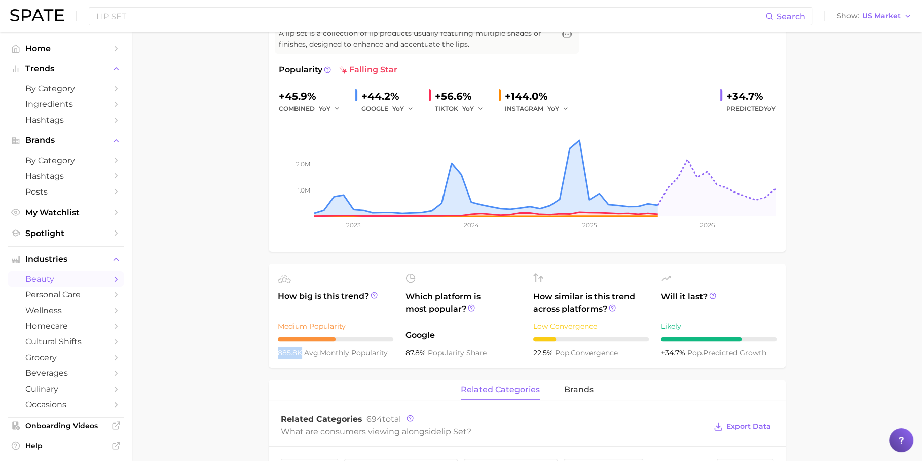
drag, startPoint x: 300, startPoint y: 352, endPoint x: 274, endPoint y: 352, distance: 26.4
click at [274, 352] on ul "How big is this trend? Medium Popularity 885.8k avg. monthly popularity Which p…" at bounding box center [527, 316] width 517 height 104
copy span "885.8k"
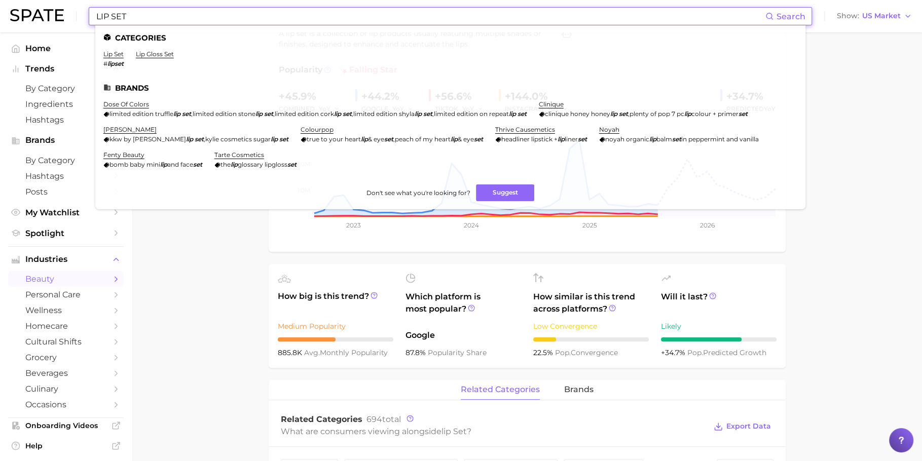
click at [416, 18] on input "LIP SET" at bounding box center [430, 16] width 670 height 17
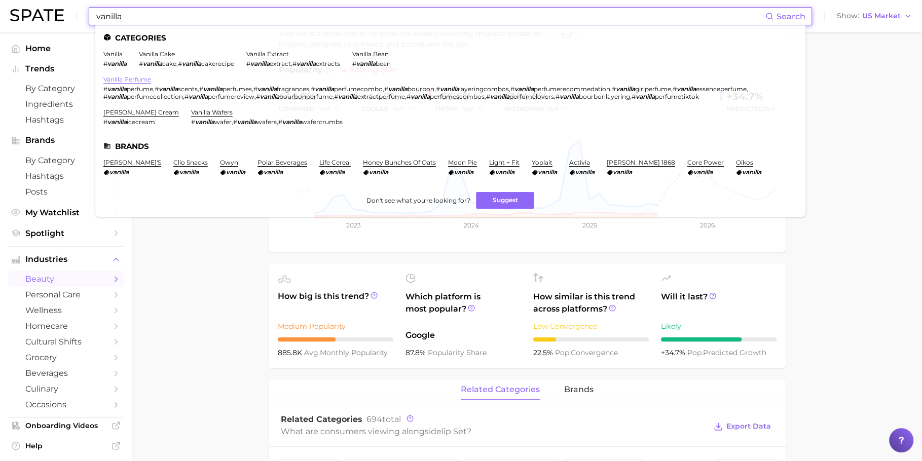
click at [138, 79] on link "vanilla perfume" at bounding box center [127, 80] width 48 height 8
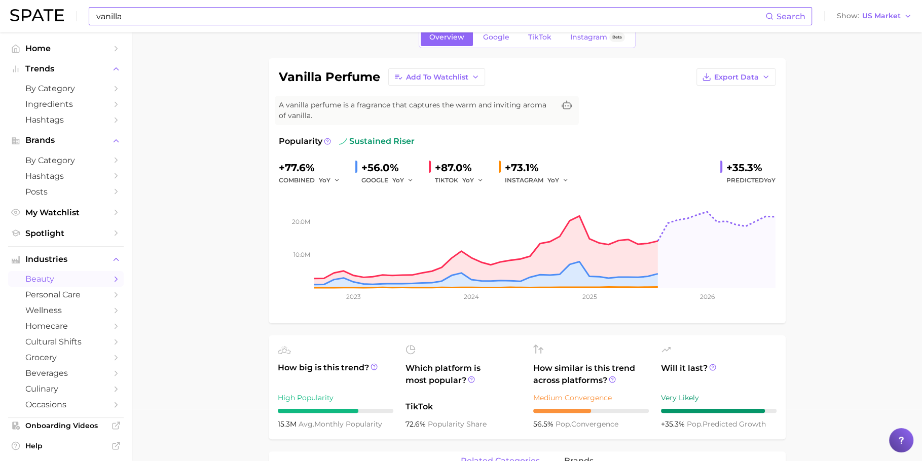
scroll to position [61, 0]
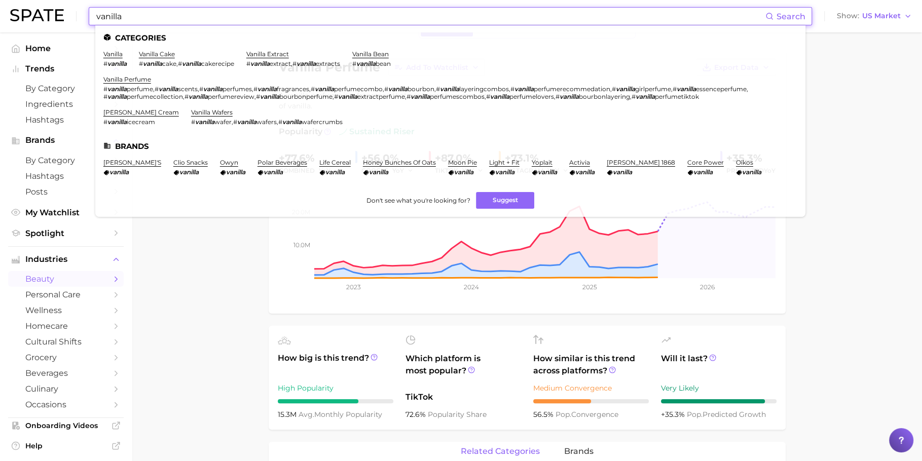
click at [419, 23] on input "vanilla" at bounding box center [430, 16] width 670 height 17
paste input "UNDER EYE MASK"
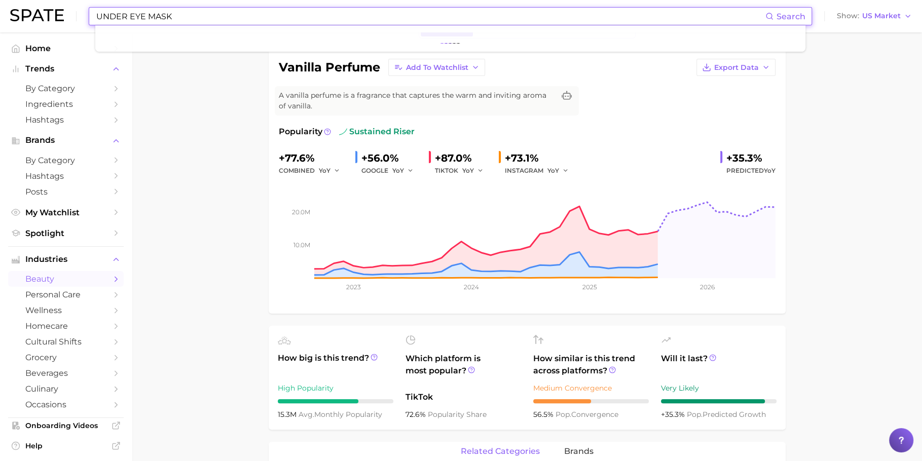
type input "UNDER EYE MASK"
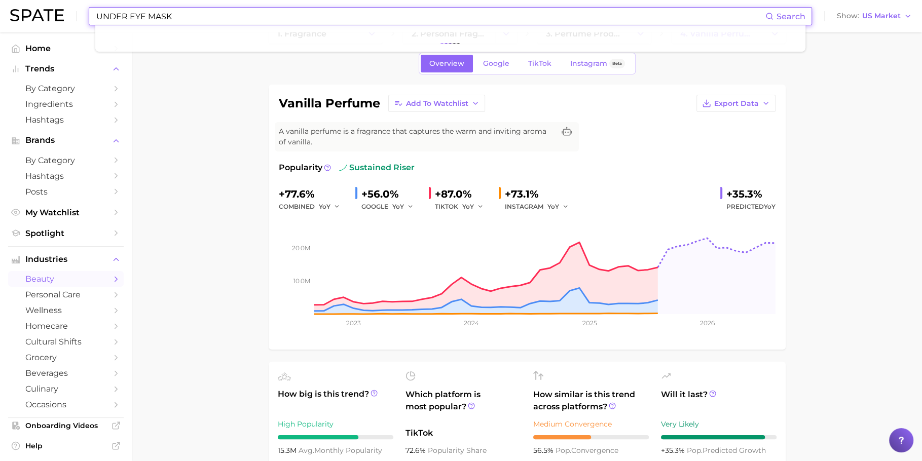
scroll to position [0, 0]
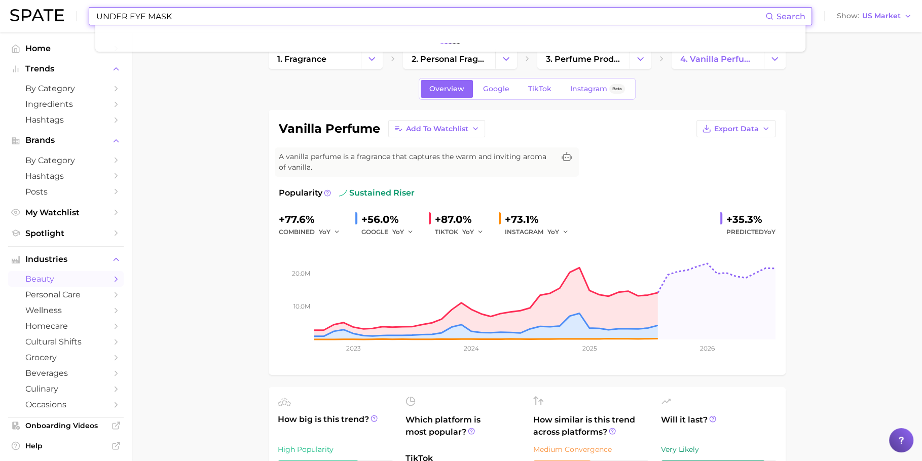
click at [187, 12] on input "UNDER EYE MASK" at bounding box center [430, 16] width 670 height 17
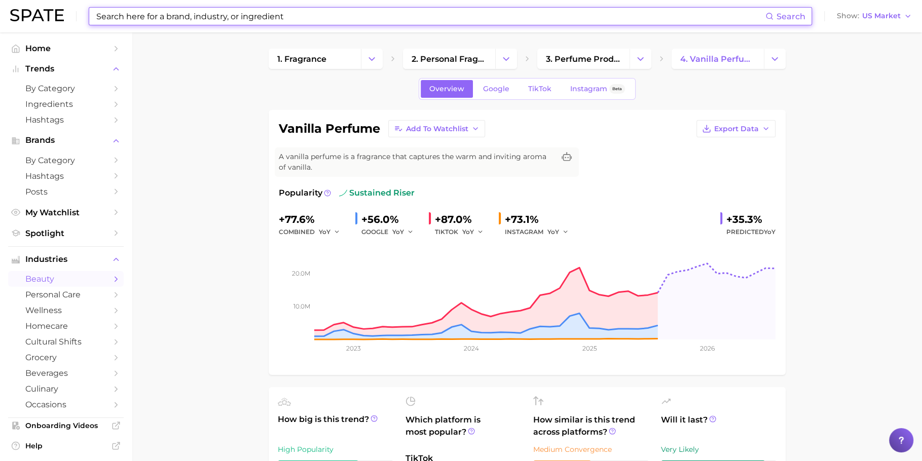
click at [216, 14] on input at bounding box center [430, 16] width 670 height 17
paste input "UNDER EYE MASK"
type input "UNDER EYE MASK"
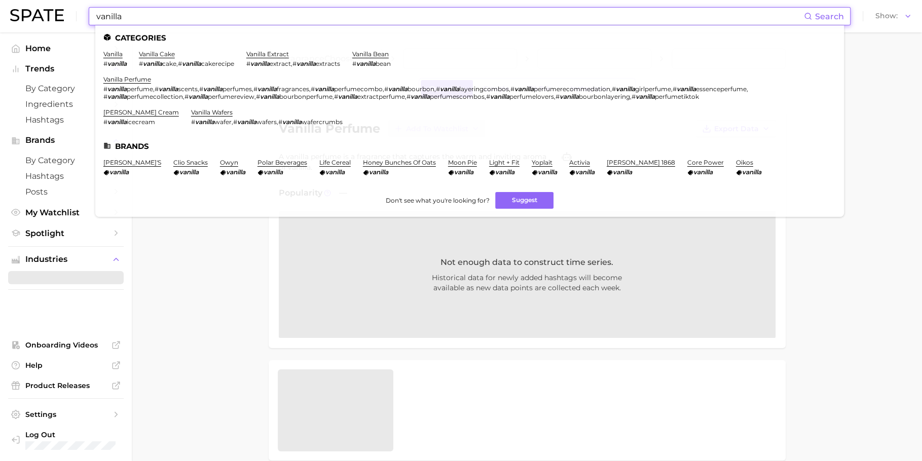
click at [241, 19] on input "vanilla" at bounding box center [449, 16] width 709 height 17
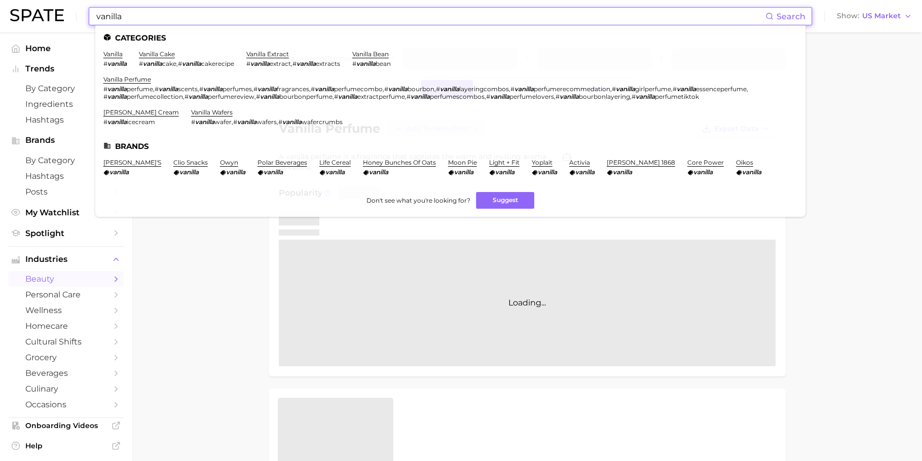
click at [241, 19] on input "vanilla" at bounding box center [430, 16] width 670 height 17
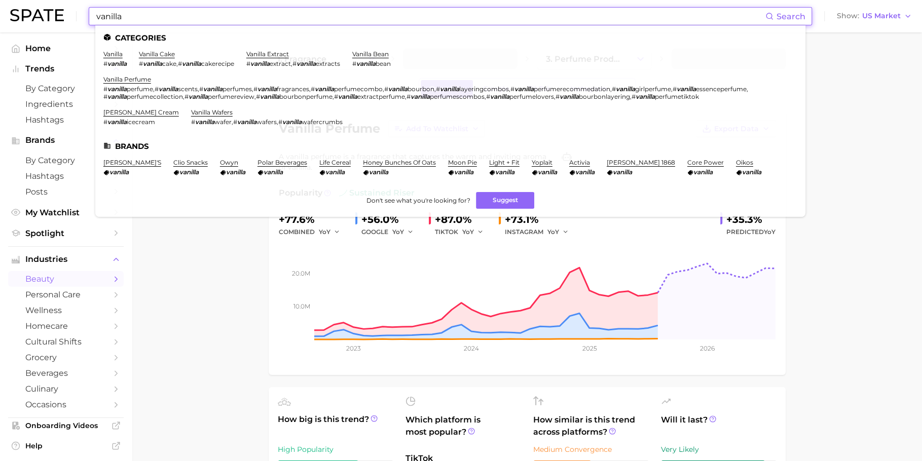
paste input "UNDER EYE MASK"
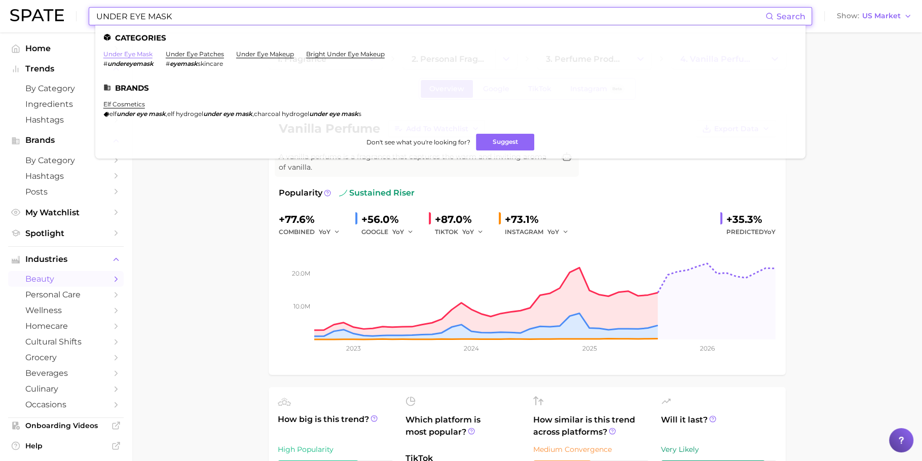
click at [134, 54] on link "under eye mask" at bounding box center [127, 54] width 49 height 8
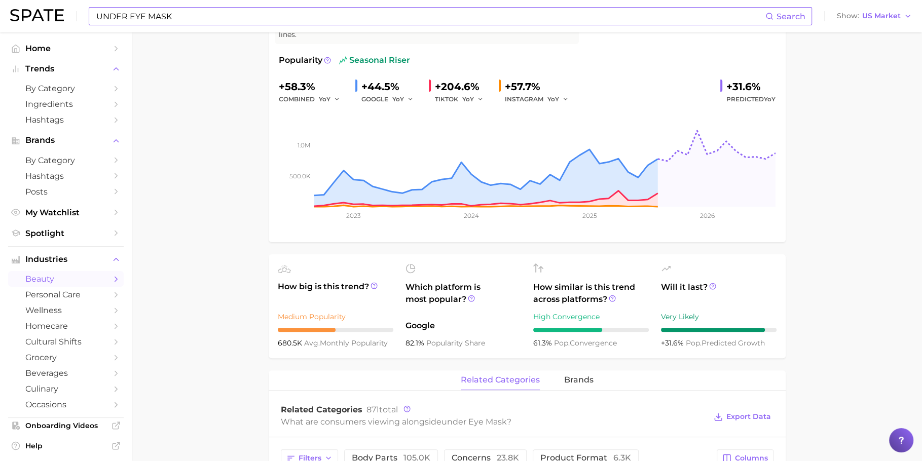
scroll to position [164, 0]
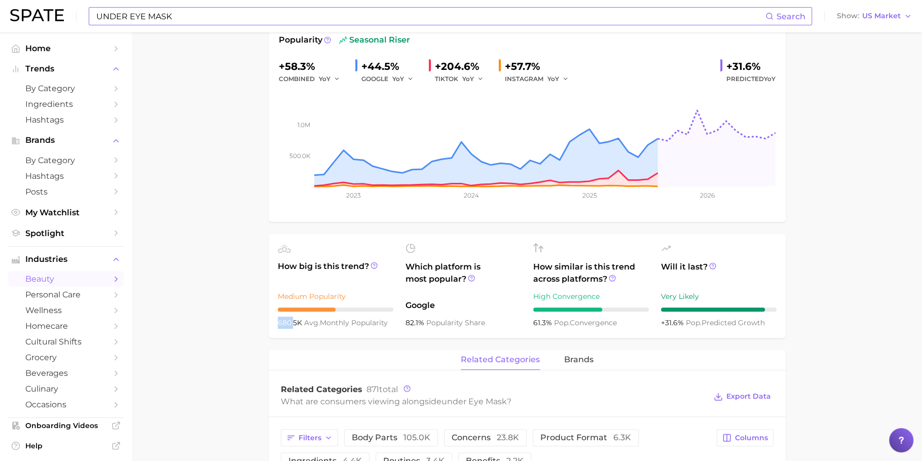
drag, startPoint x: 294, startPoint y: 310, endPoint x: 277, endPoint y: 310, distance: 16.7
click at [278, 318] on span "680.5k" at bounding box center [291, 322] width 26 height 9
drag, startPoint x: 295, startPoint y: 310, endPoint x: 272, endPoint y: 310, distance: 22.8
click at [272, 310] on ul "How big is this trend? Medium Popularity 680.5k avg. monthly popularity Which p…" at bounding box center [527, 286] width 517 height 104
copy span "680.5"
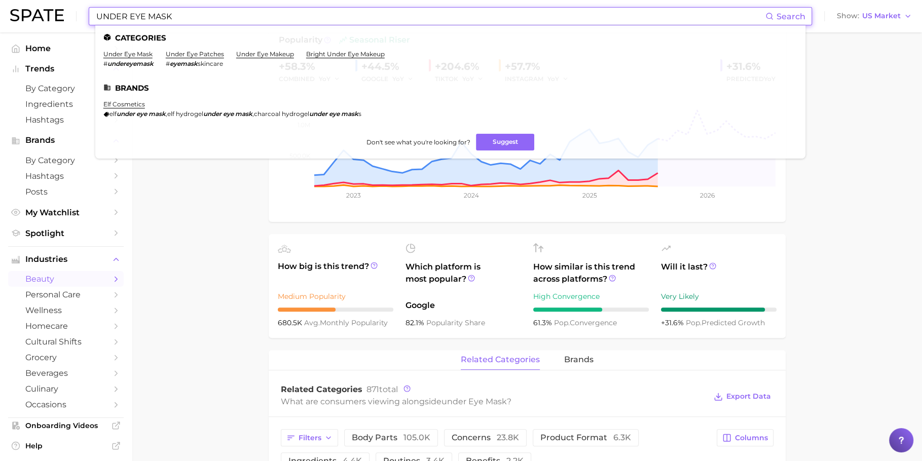
click at [386, 22] on input "UNDER EYE MASK" at bounding box center [430, 16] width 670 height 17
paste input "PROTEIN SHAKE"
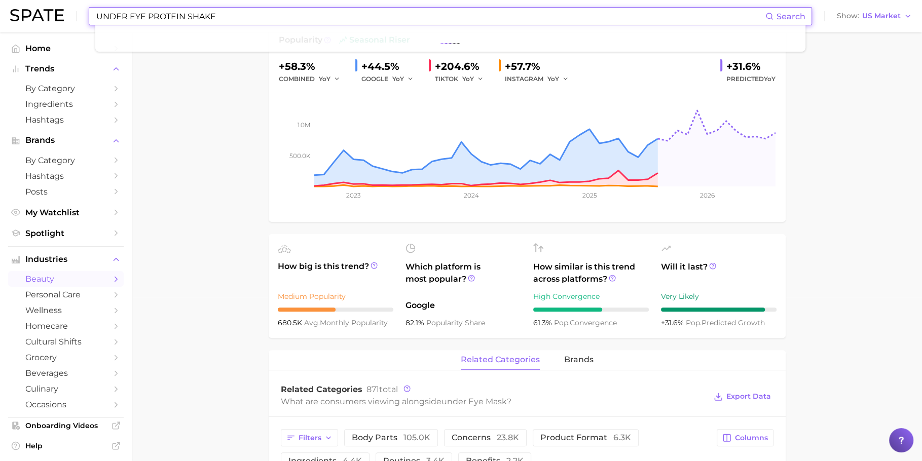
click at [386, 22] on input "UNDER EYE PROTEIN SHAKE" at bounding box center [430, 16] width 670 height 17
paste input
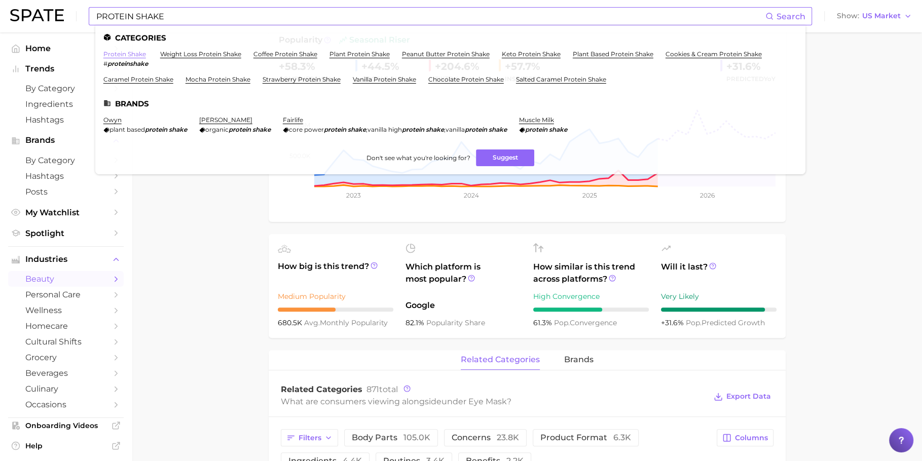
click at [123, 51] on link "protein shake" at bounding box center [124, 54] width 43 height 8
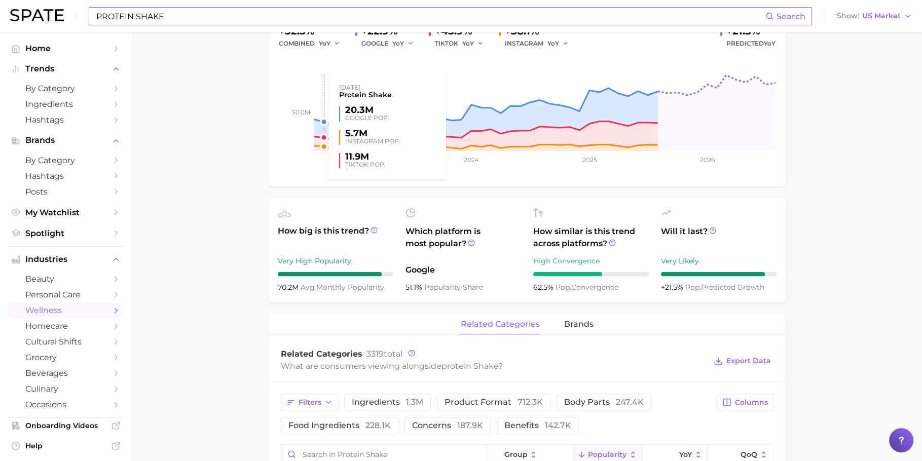
scroll to position [204, 0]
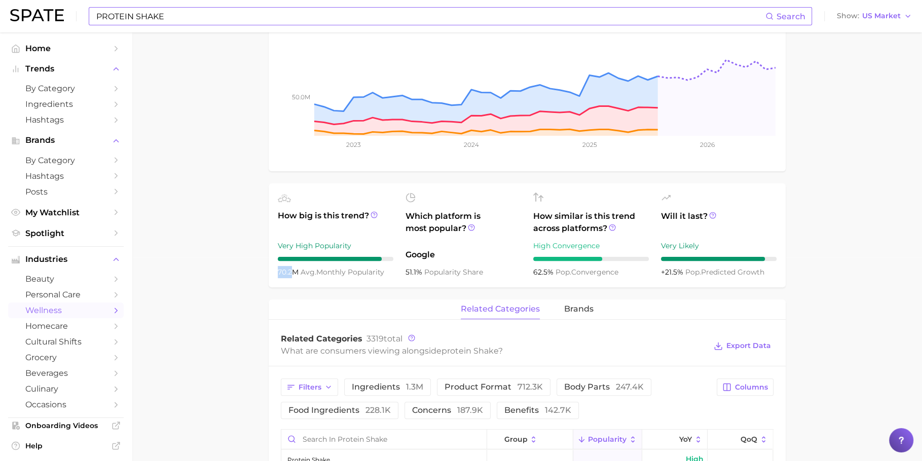
drag, startPoint x: 295, startPoint y: 270, endPoint x: 277, endPoint y: 270, distance: 17.7
click at [278, 270] on span "70.2m" at bounding box center [289, 272] width 23 height 9
drag, startPoint x: 299, startPoint y: 272, endPoint x: 273, endPoint y: 272, distance: 26.4
click at [273, 272] on ul "How big is this trend? Very High Popularity 70.2m avg. monthly popularity Which…" at bounding box center [527, 236] width 517 height 104
click at [292, 273] on span "70.2m" at bounding box center [289, 272] width 23 height 9
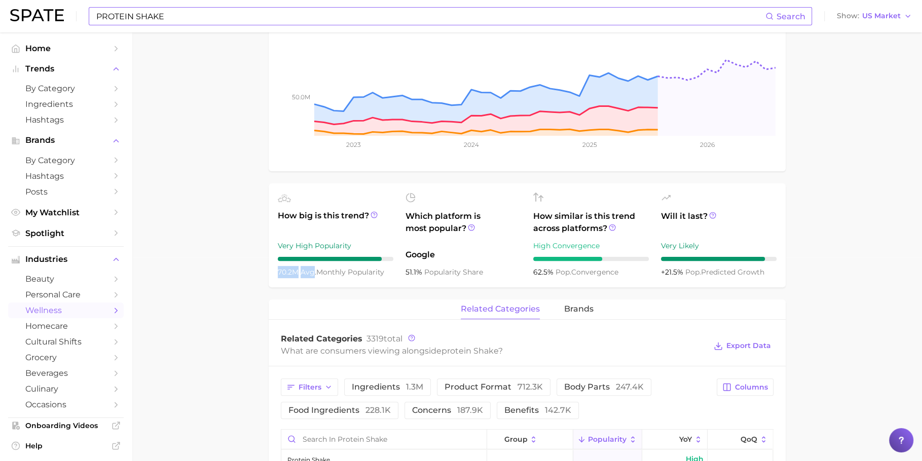
drag, startPoint x: 292, startPoint y: 273, endPoint x: 278, endPoint y: 273, distance: 13.2
click at [278, 273] on span "70.2m" at bounding box center [289, 272] width 23 height 9
drag, startPoint x: 291, startPoint y: 272, endPoint x: 273, endPoint y: 272, distance: 17.7
click at [273, 272] on ul "How big is this trend? Very High Popularity 70.2m avg. monthly popularity Which…" at bounding box center [527, 236] width 517 height 104
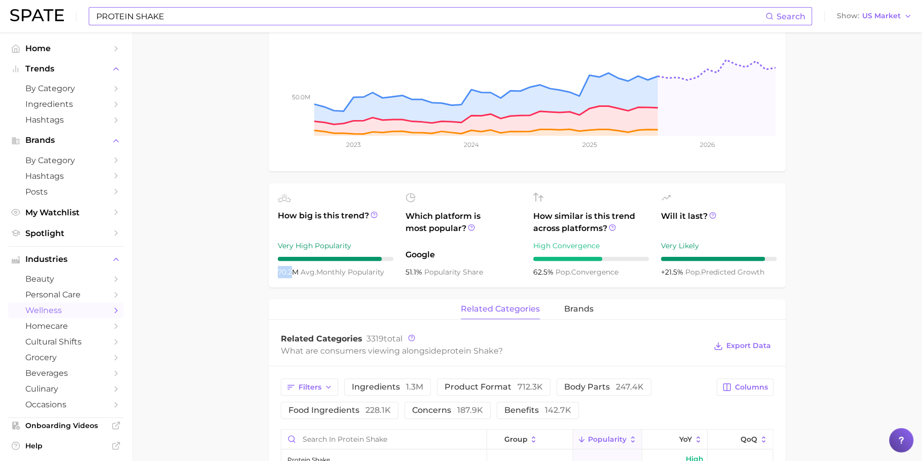
copy span "70.2"
click at [446, 13] on input "PROTEIN SHAKE" at bounding box center [430, 16] width 670 height 17
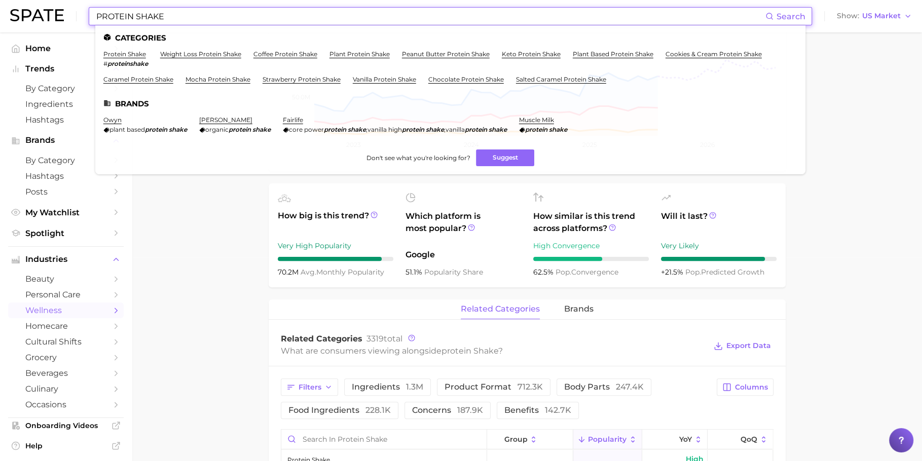
click at [446, 13] on input "PROTEIN SHAKE" at bounding box center [430, 16] width 670 height 17
paste input "[MEDICAL_DATA] SUPPLEMENT"
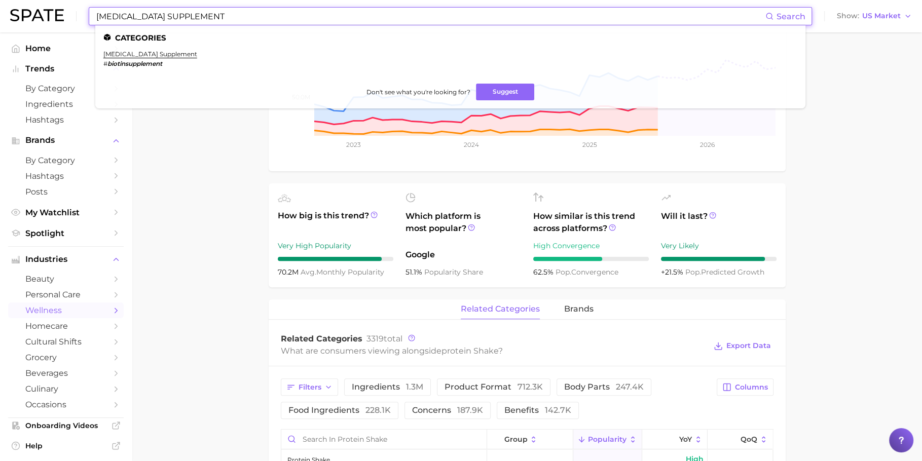
click at [123, 53] on link "[MEDICAL_DATA] supplement" at bounding box center [150, 54] width 94 height 8
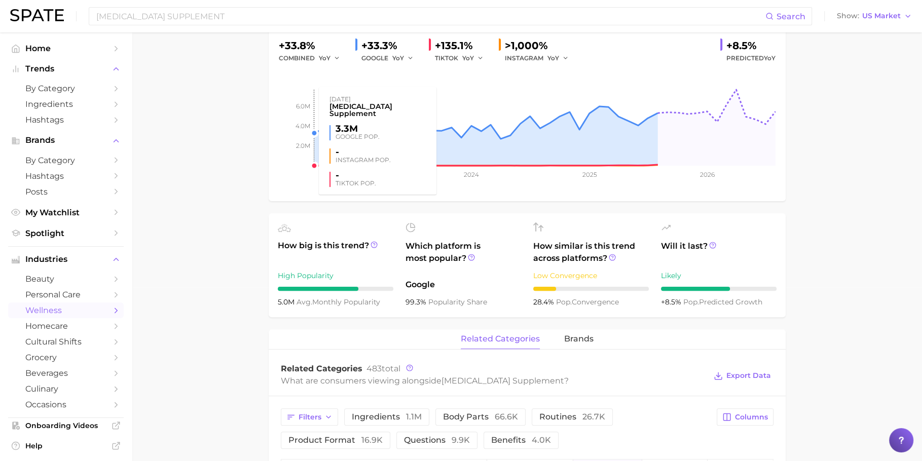
scroll to position [195, 0]
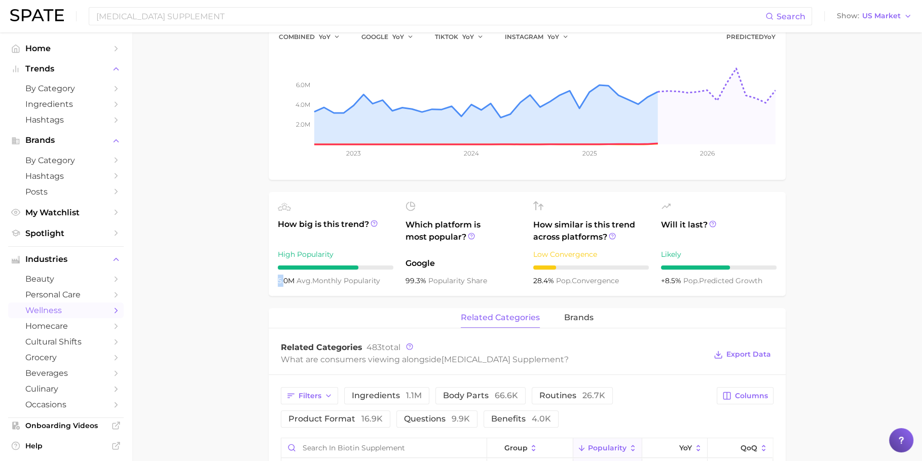
drag, startPoint x: 285, startPoint y: 281, endPoint x: 275, endPoint y: 281, distance: 9.6
click at [275, 281] on ul "How big is this trend? High Popularity 5.0m avg. monthly popularity Which platf…" at bounding box center [527, 244] width 517 height 104
drag, startPoint x: 287, startPoint y: 282, endPoint x: 275, endPoint y: 282, distance: 11.7
click at [275, 282] on ul "How big is this trend? High Popularity 5.0m avg. monthly popularity Which platf…" at bounding box center [527, 244] width 517 height 104
copy span "5.0"
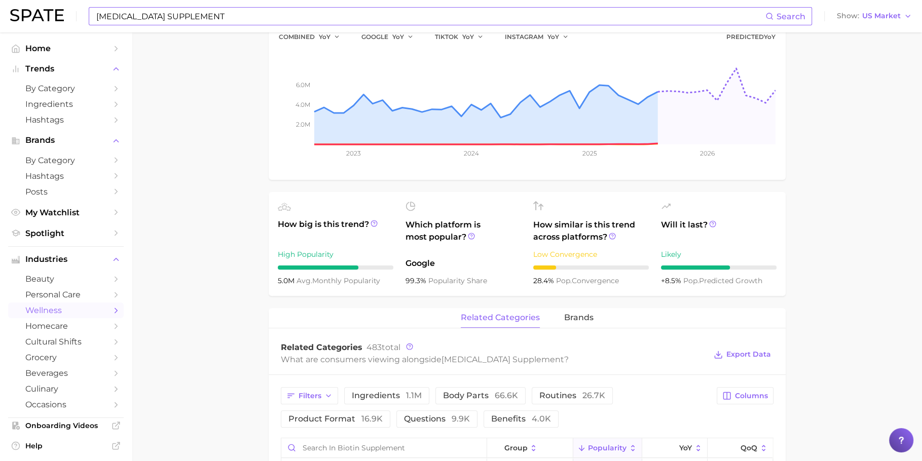
click at [335, 15] on input "[MEDICAL_DATA] SUPPLEMENT" at bounding box center [430, 16] width 670 height 17
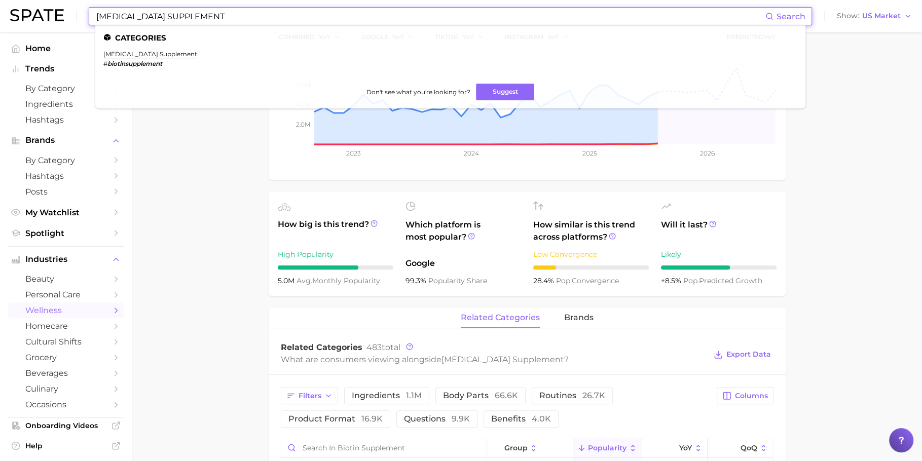
click at [335, 15] on input "[MEDICAL_DATA] SUPPLEMENT" at bounding box center [430, 16] width 670 height 17
paste input "2.8M"
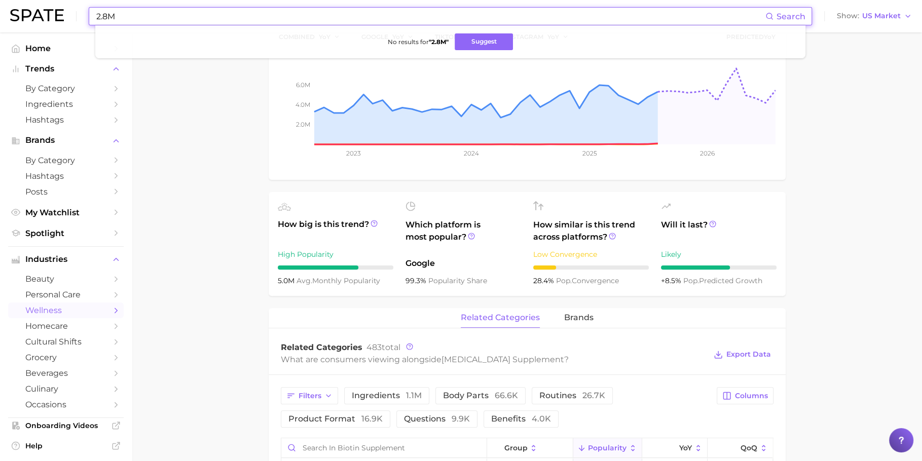
click at [488, 16] on input "2.8M" at bounding box center [430, 16] width 670 height 17
paste input "HYPOCHLOROUS ACID SPRAY"
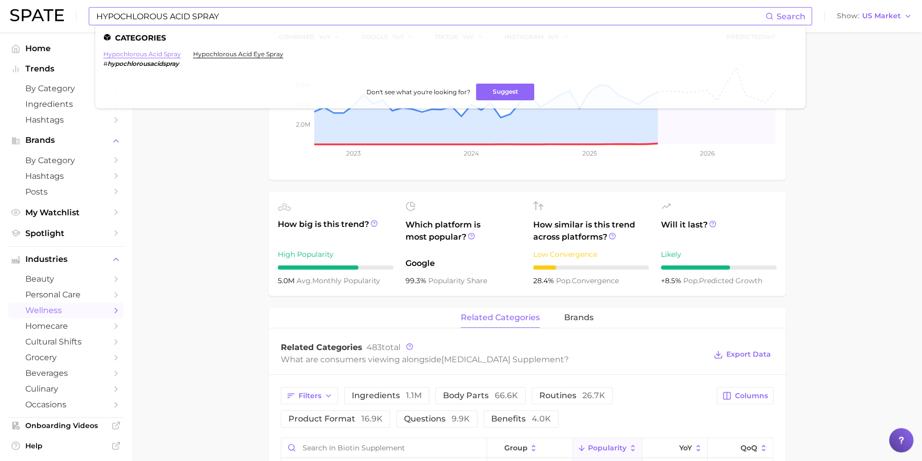
click at [129, 54] on link "hypochlorous acid spray" at bounding box center [142, 54] width 78 height 8
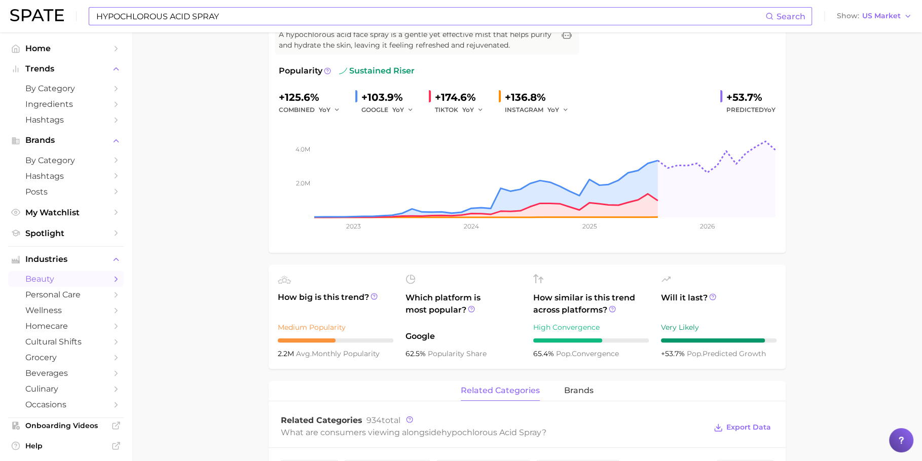
scroll to position [125, 0]
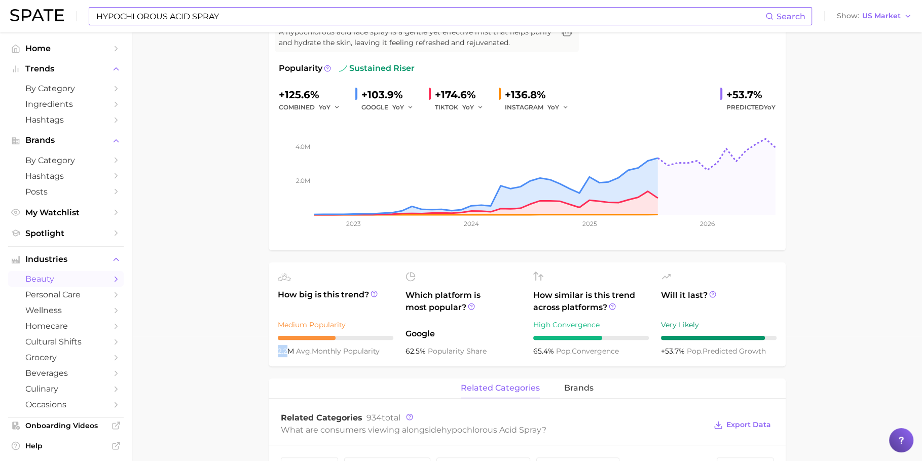
drag, startPoint x: 288, startPoint y: 352, endPoint x: 276, endPoint y: 352, distance: 12.2
click at [276, 352] on ul "How big is this trend? Medium Popularity 2.2m avg. monthly popularity Which pla…" at bounding box center [527, 315] width 517 height 104
copy span "2.2"
click at [480, 13] on input "HYPOCHLOROUS ACID SPRAY" at bounding box center [430, 16] width 670 height 17
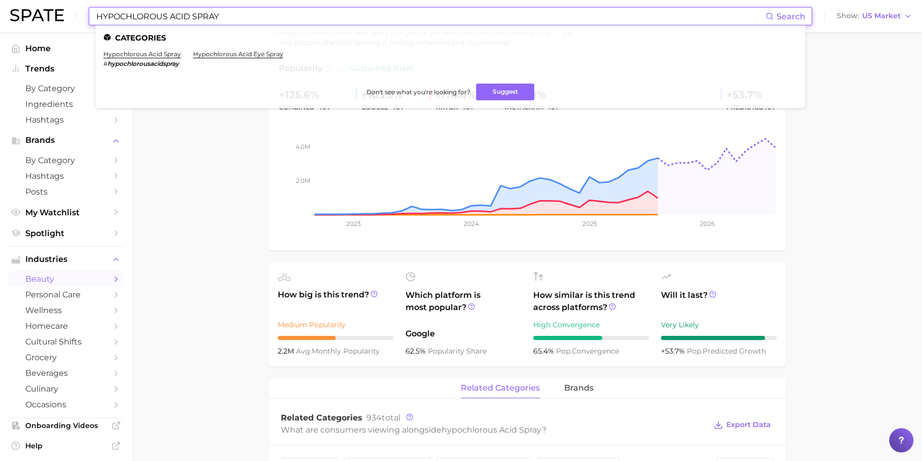
click at [480, 13] on input "HYPOCHLOROUS ACID SPRAY" at bounding box center [430, 16] width 670 height 17
paste input "UNDER EYE CORRECTOR"
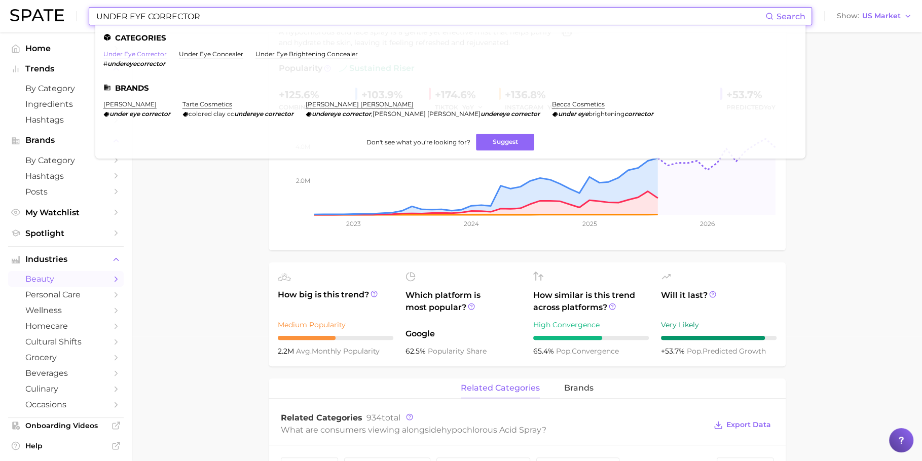
click at [129, 53] on link "under eye corrector" at bounding box center [134, 54] width 63 height 8
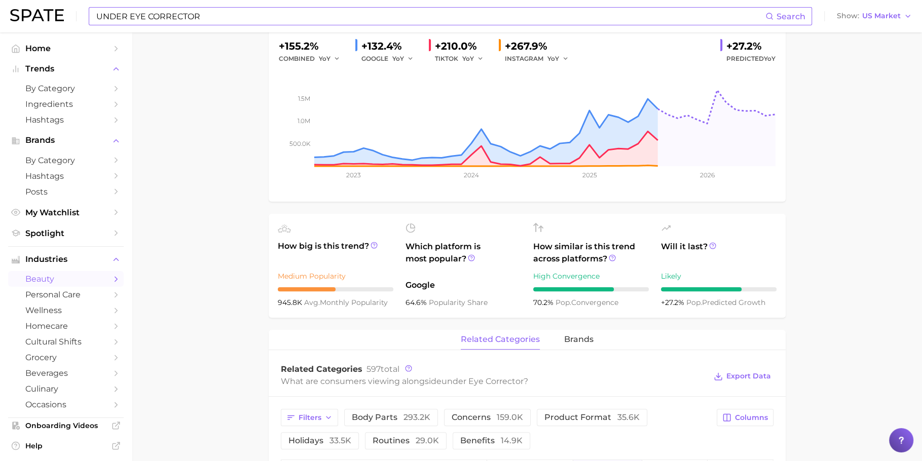
scroll to position [188, 0]
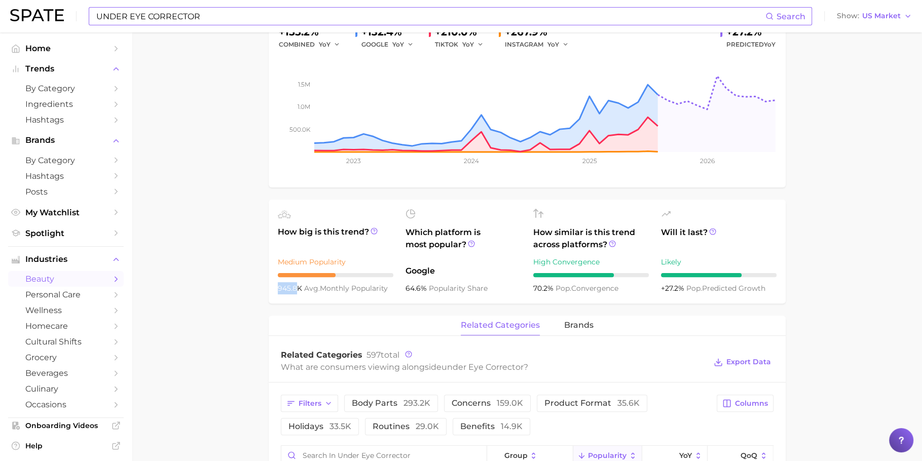
drag, startPoint x: 295, startPoint y: 290, endPoint x: 272, endPoint y: 290, distance: 22.8
click at [272, 290] on ul "How big is this trend? Medium Popularity 945.8k avg. monthly popularity Which p…" at bounding box center [527, 252] width 517 height 104
copy span "945.8"
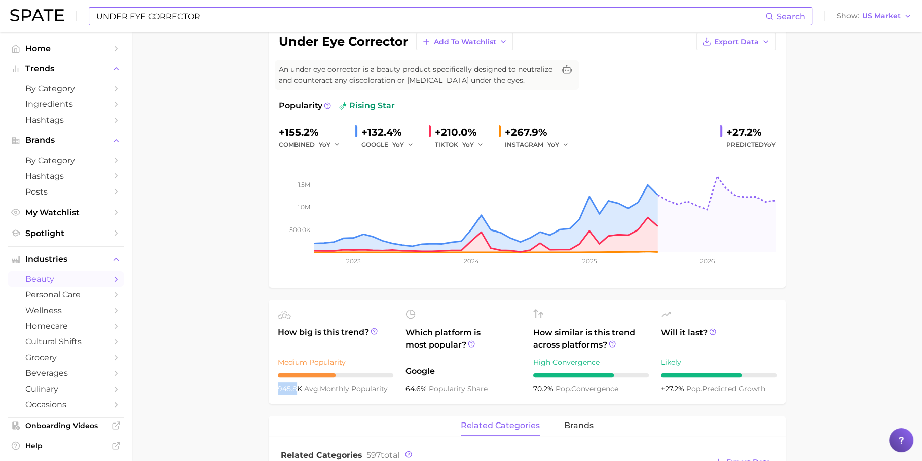
scroll to position [0, 0]
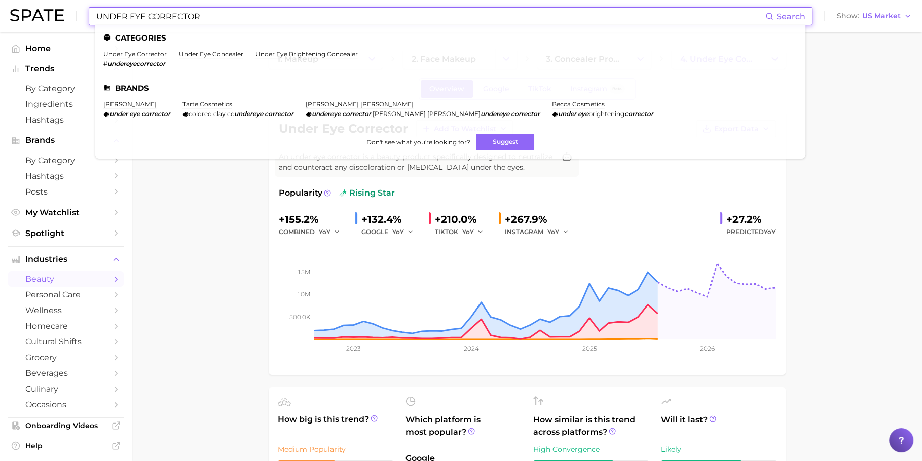
click at [475, 13] on input "UNDER EYE CORRECTOR" at bounding box center [430, 16] width 670 height 17
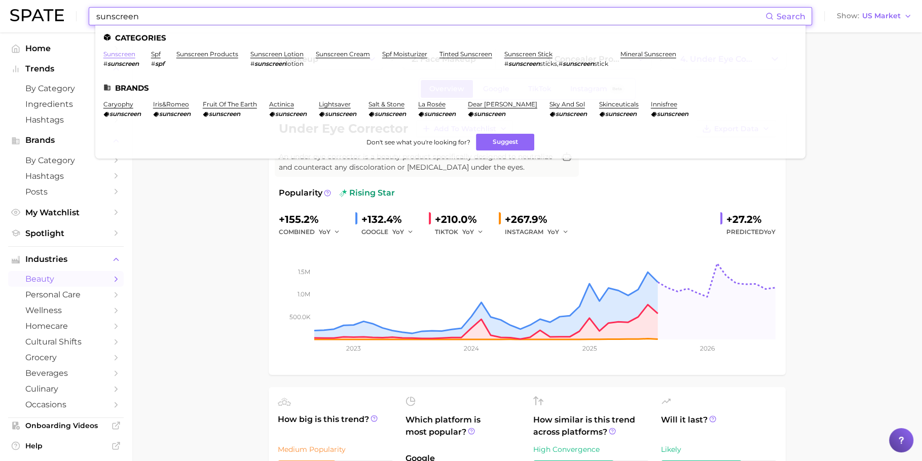
type input "sunscreen"
click at [130, 56] on link "sunscreen" at bounding box center [119, 54] width 32 height 8
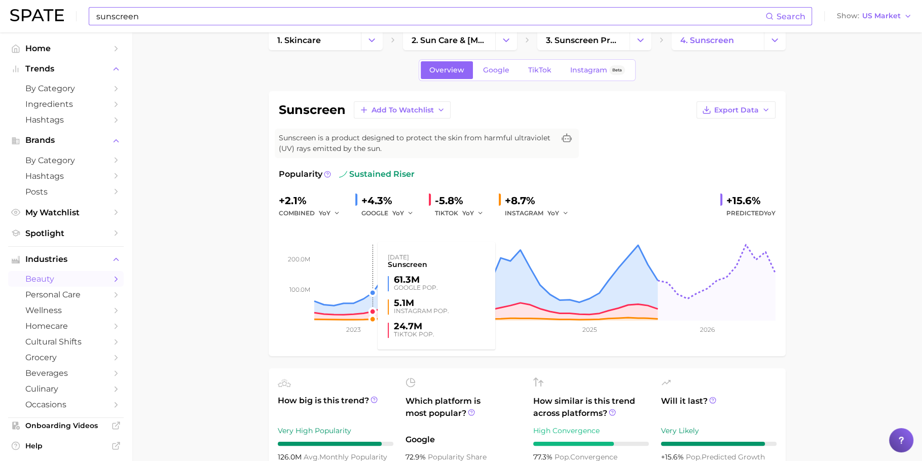
scroll to position [26, 0]
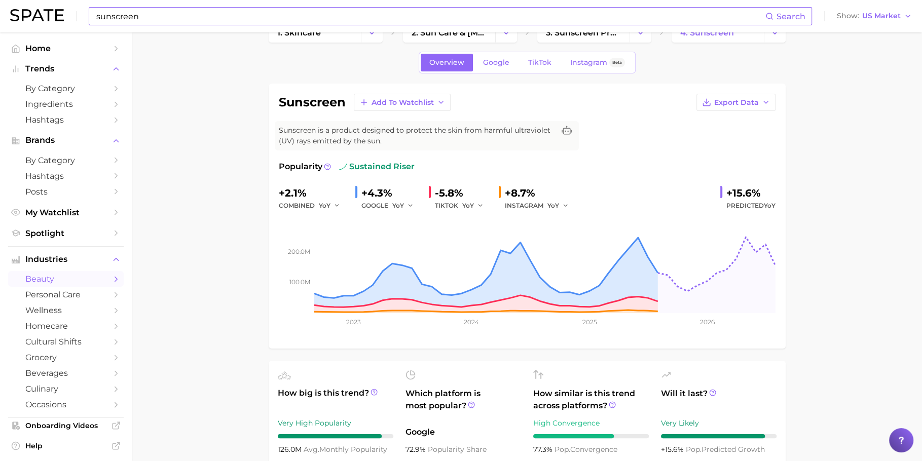
click at [494, 70] on link "Google" at bounding box center [497, 63] width 44 height 18
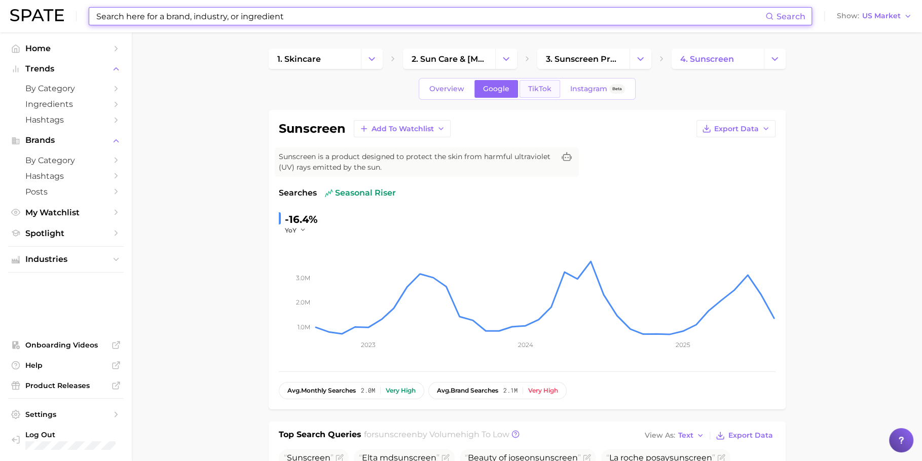
click at [533, 88] on span "TikTok" at bounding box center [539, 89] width 23 height 9
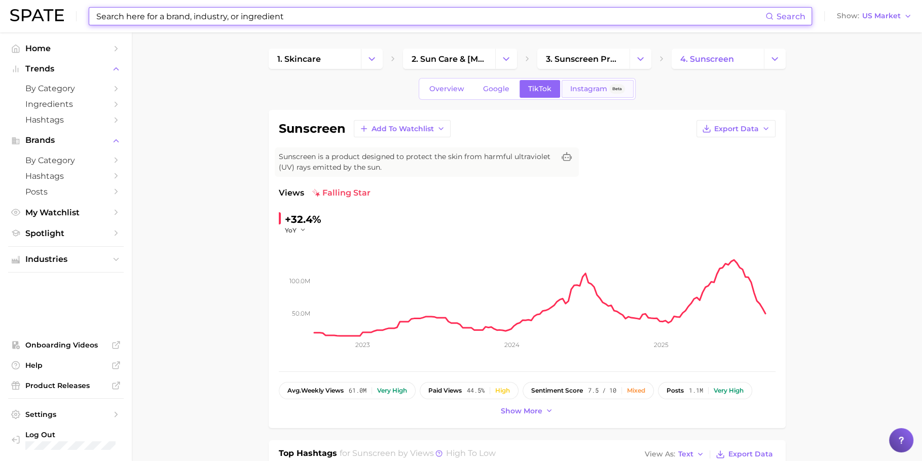
click at [597, 89] on span "Instagram" at bounding box center [589, 89] width 37 height 9
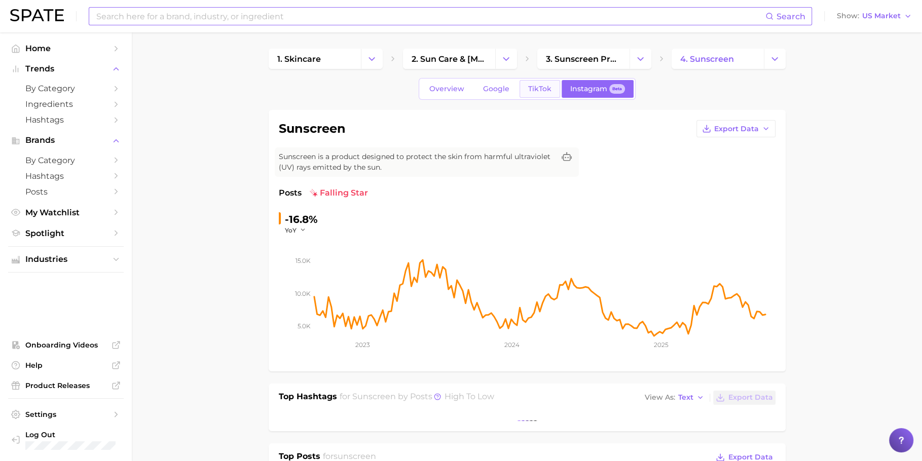
click at [535, 87] on span "TikTok" at bounding box center [539, 89] width 23 height 9
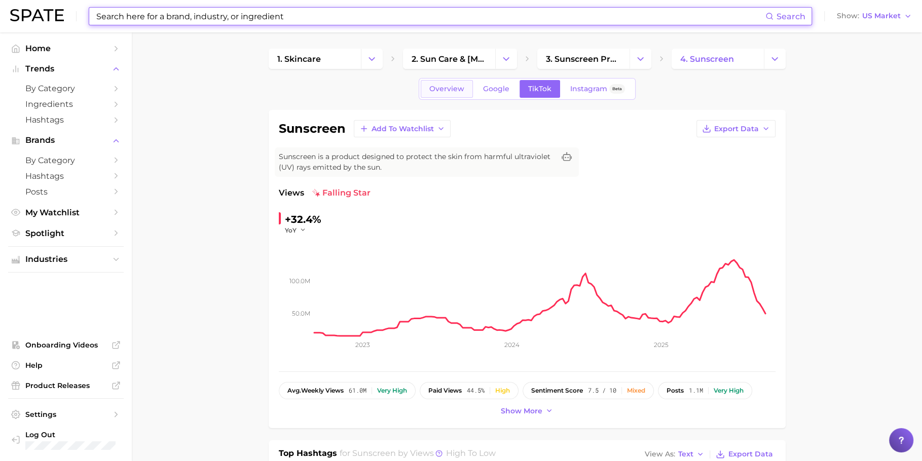
click at [442, 89] on span "Overview" at bounding box center [447, 89] width 35 height 9
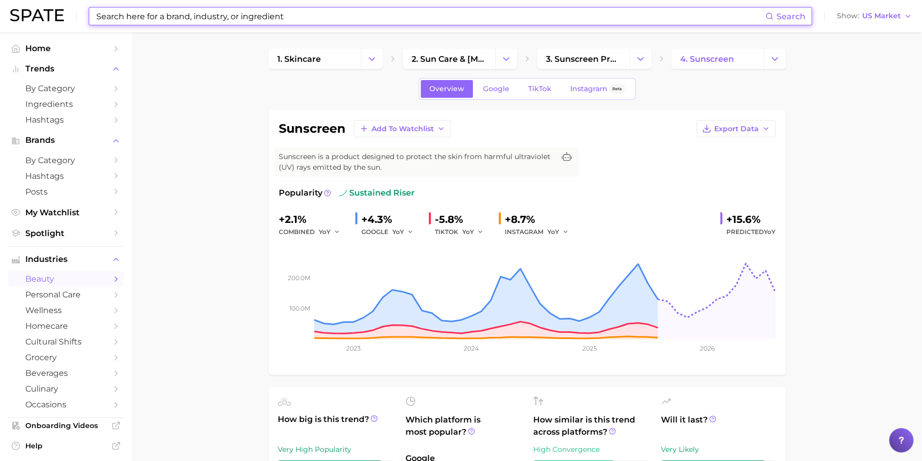
scroll to position [16, 0]
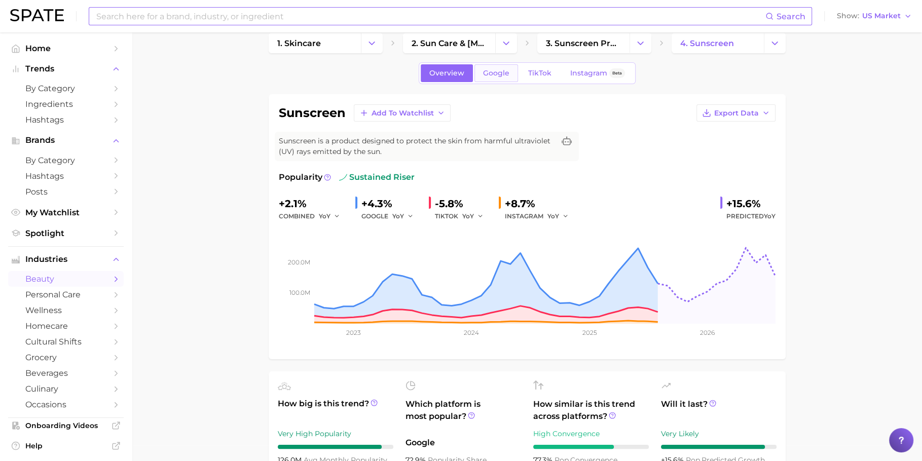
click at [497, 66] on link "Google" at bounding box center [497, 73] width 44 height 18
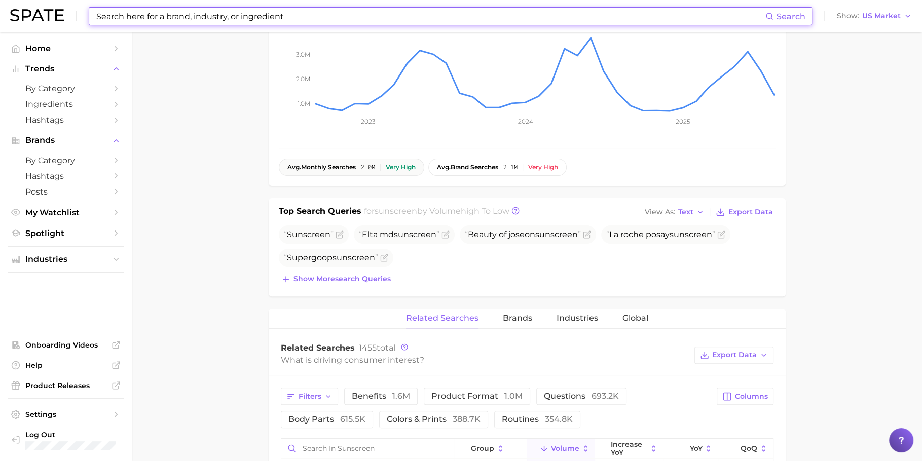
scroll to position [228, 0]
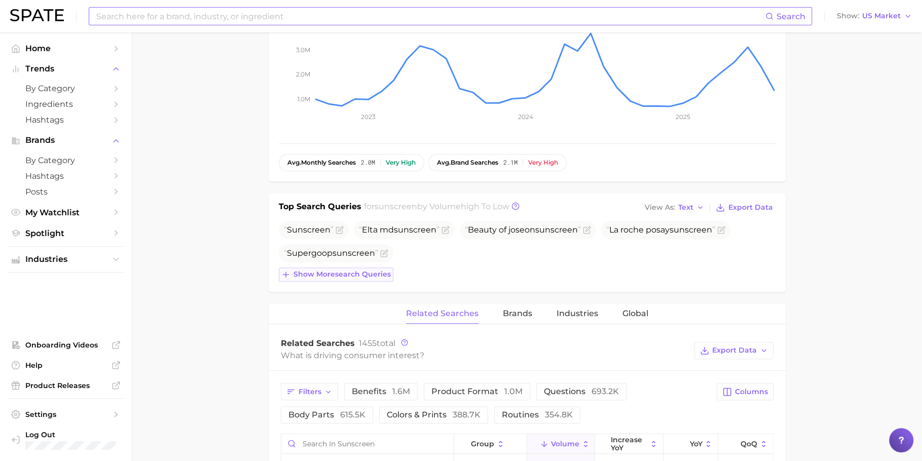
click at [340, 270] on span "Show more search queries" at bounding box center [342, 274] width 97 height 9
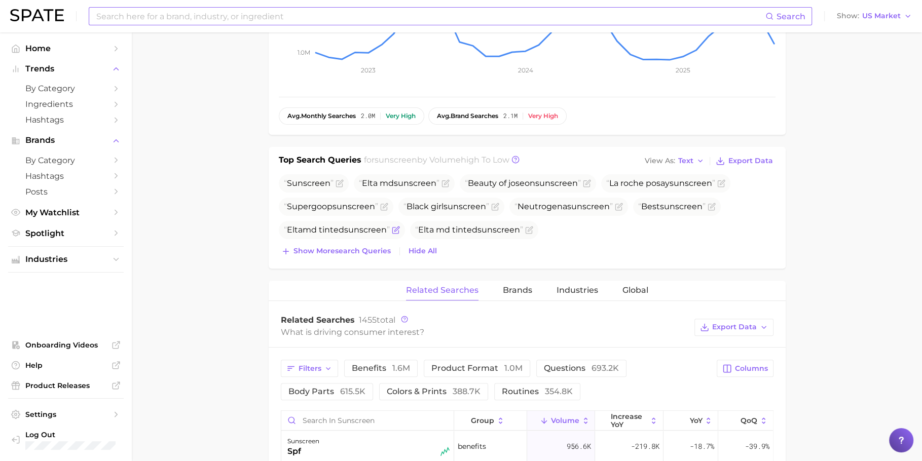
scroll to position [275, 0]
click at [338, 246] on span "Show more search queries" at bounding box center [342, 250] width 97 height 9
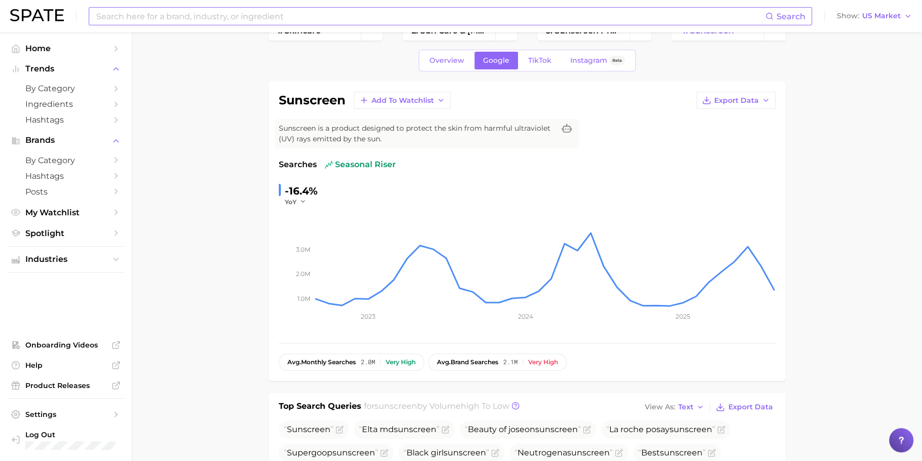
scroll to position [0, 0]
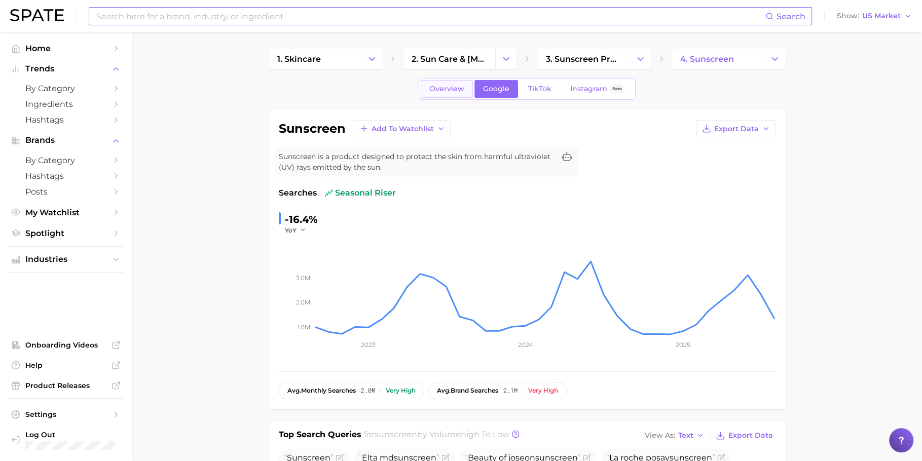
click at [455, 81] on link "Overview" at bounding box center [447, 89] width 52 height 18
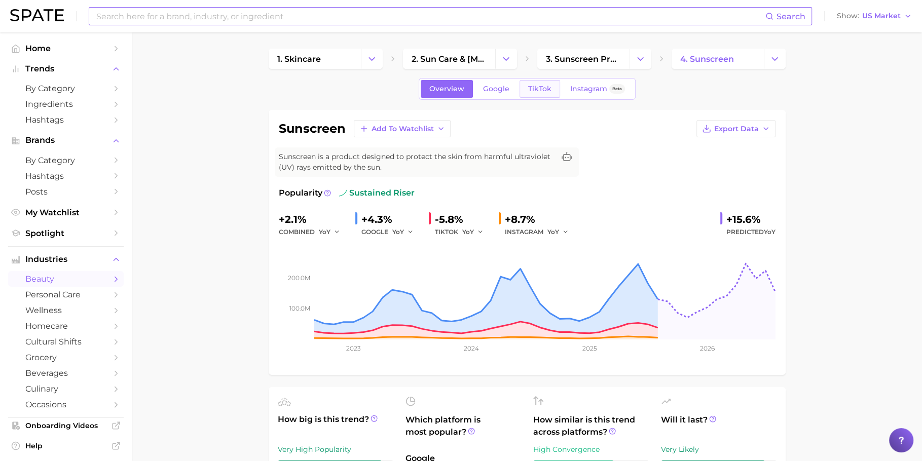
click at [540, 93] on link "TikTok" at bounding box center [540, 89] width 41 height 18
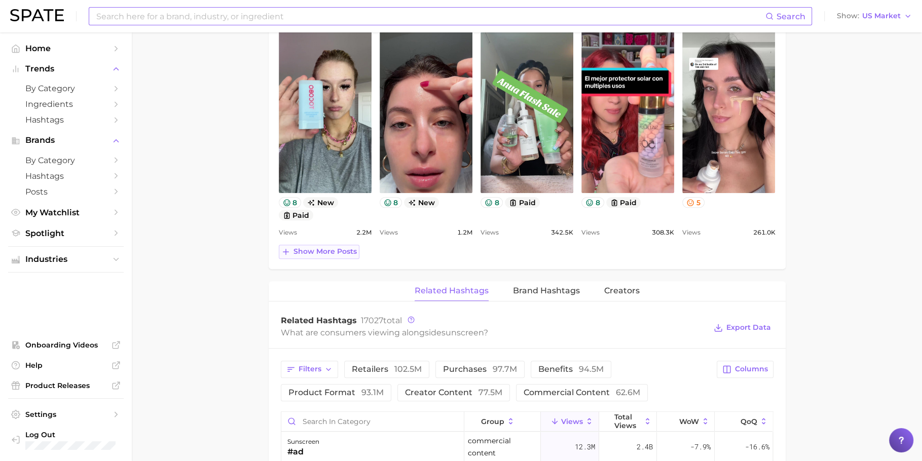
click at [323, 245] on button "Show more posts" at bounding box center [319, 252] width 81 height 14
